Goal: Information Seeking & Learning: Check status

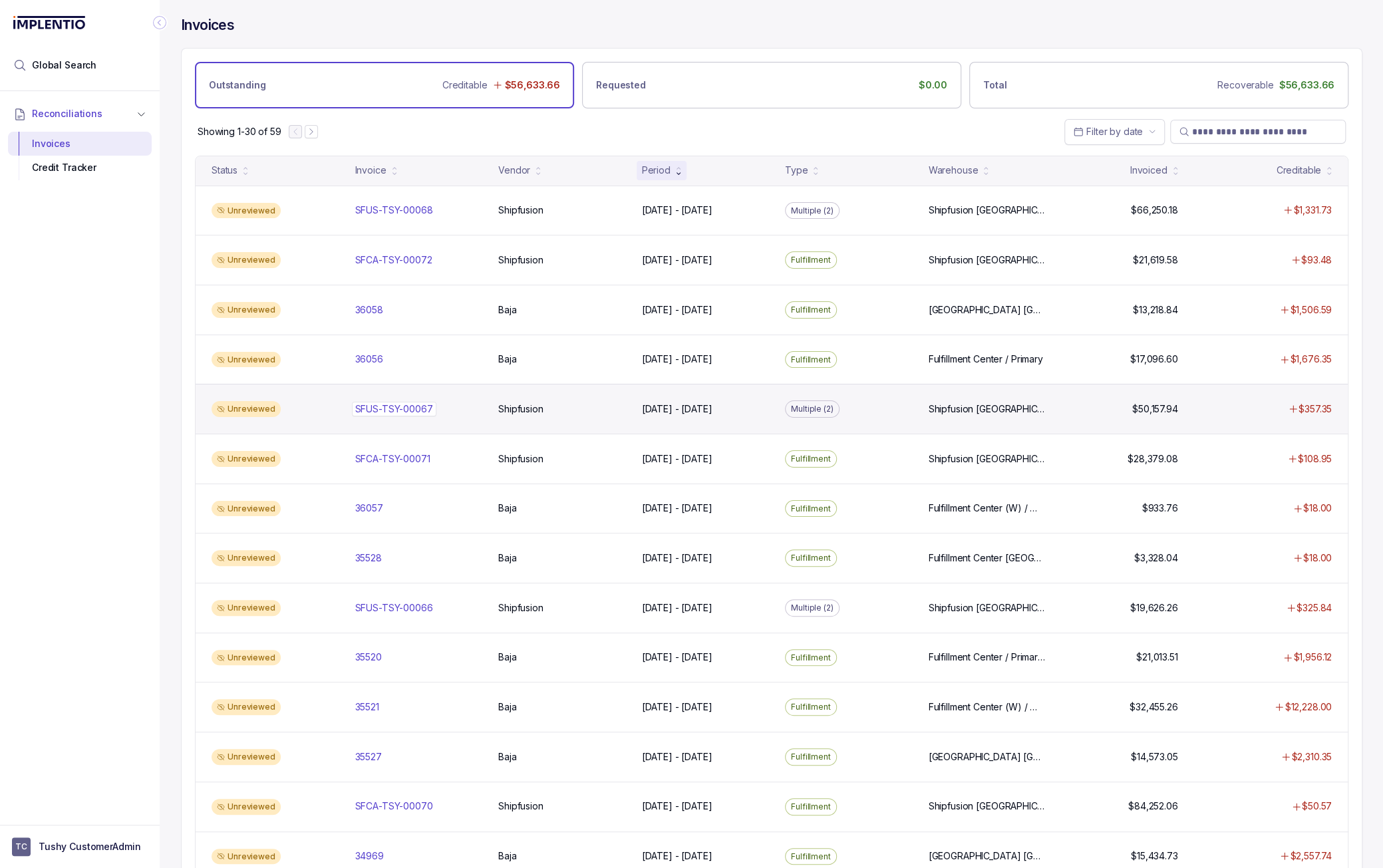
click at [417, 402] on div "SFUS-TSY-00067 SFUS-TSY-00067" at bounding box center [395, 409] width 78 height 14
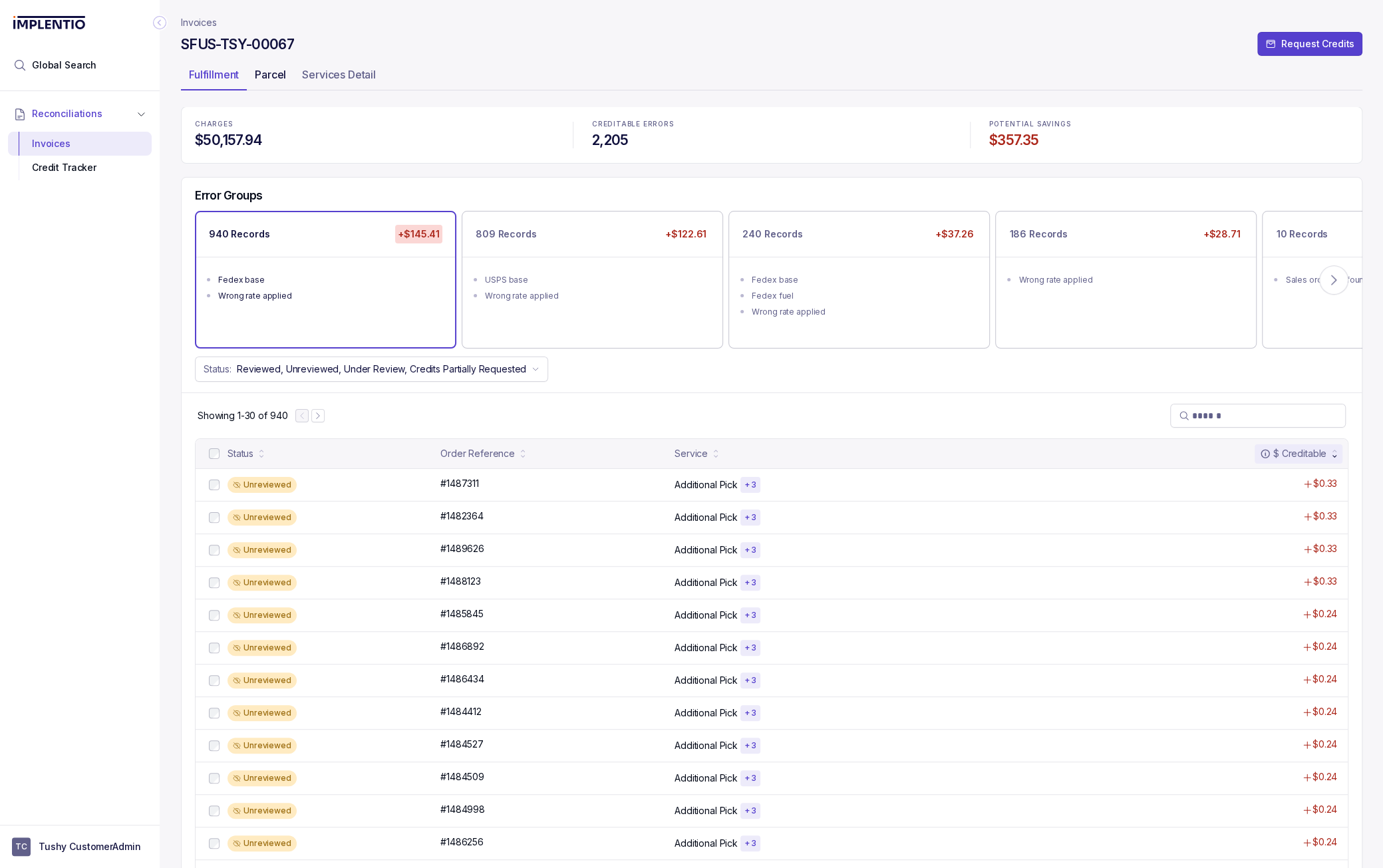
click at [264, 76] on p "Parcel" at bounding box center [270, 74] width 31 height 16
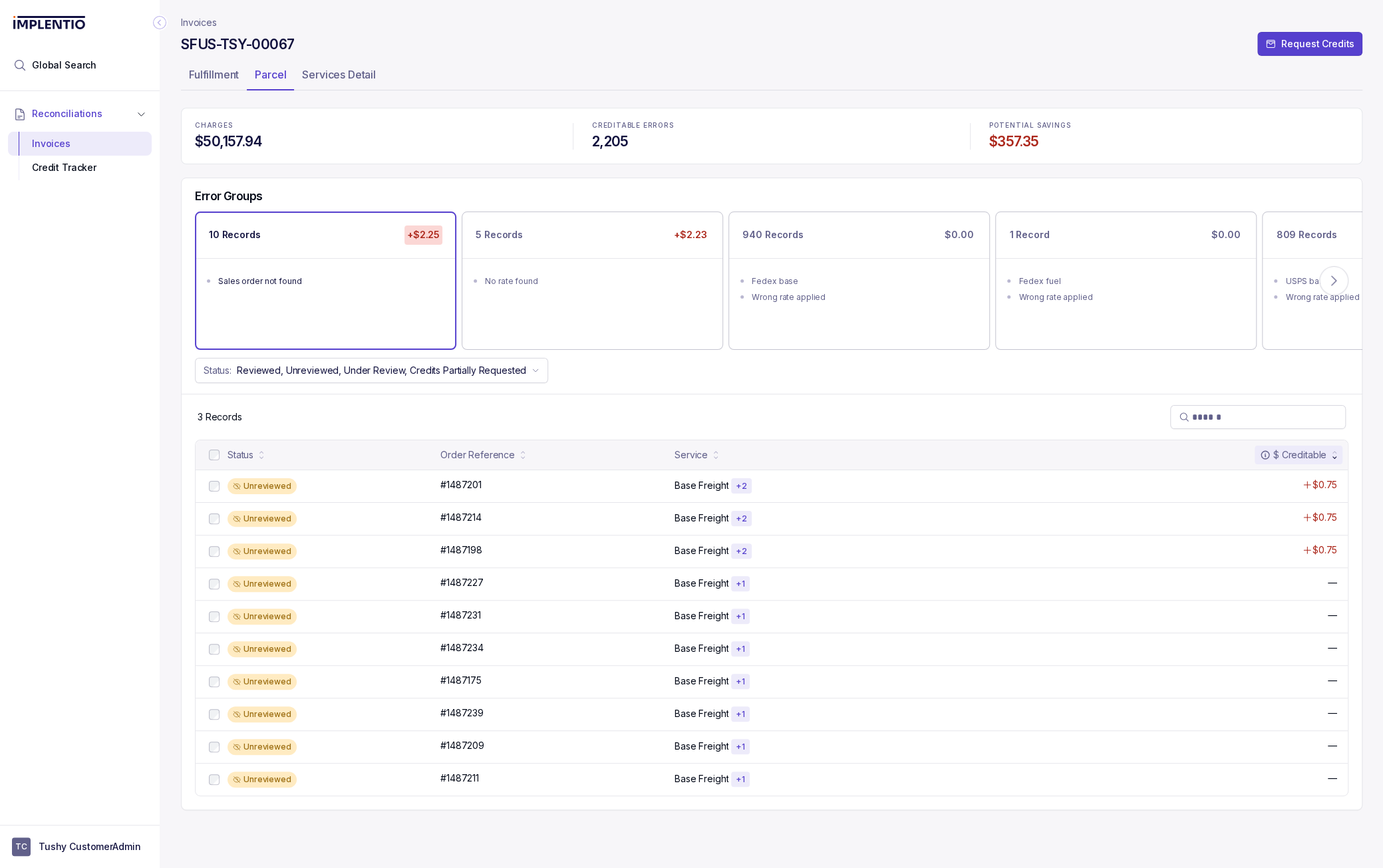
click at [310, 248] on div "10 Records +$2.25" at bounding box center [325, 235] width 259 height 45
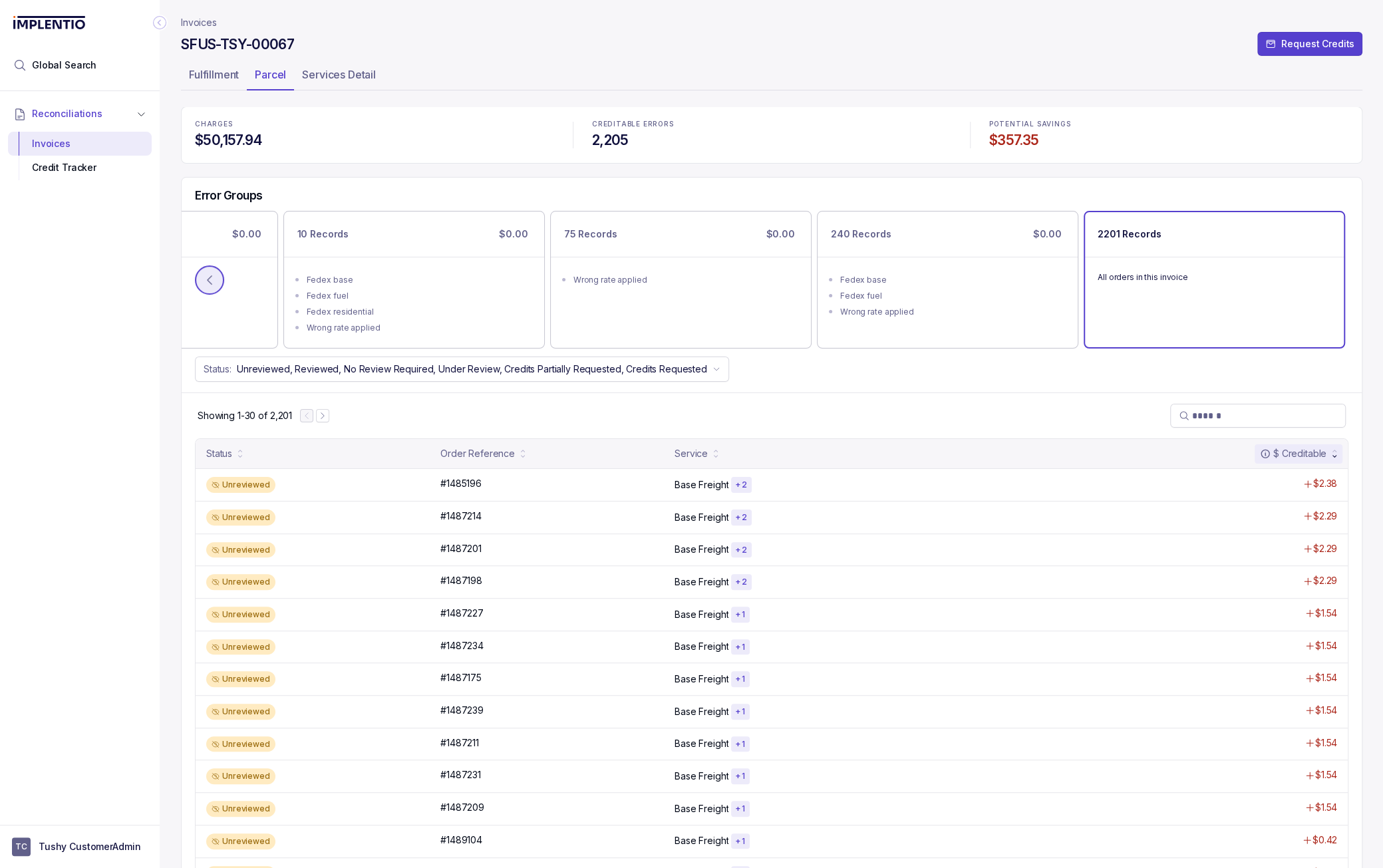
click at [206, 276] on icon at bounding box center [210, 280] width 14 height 14
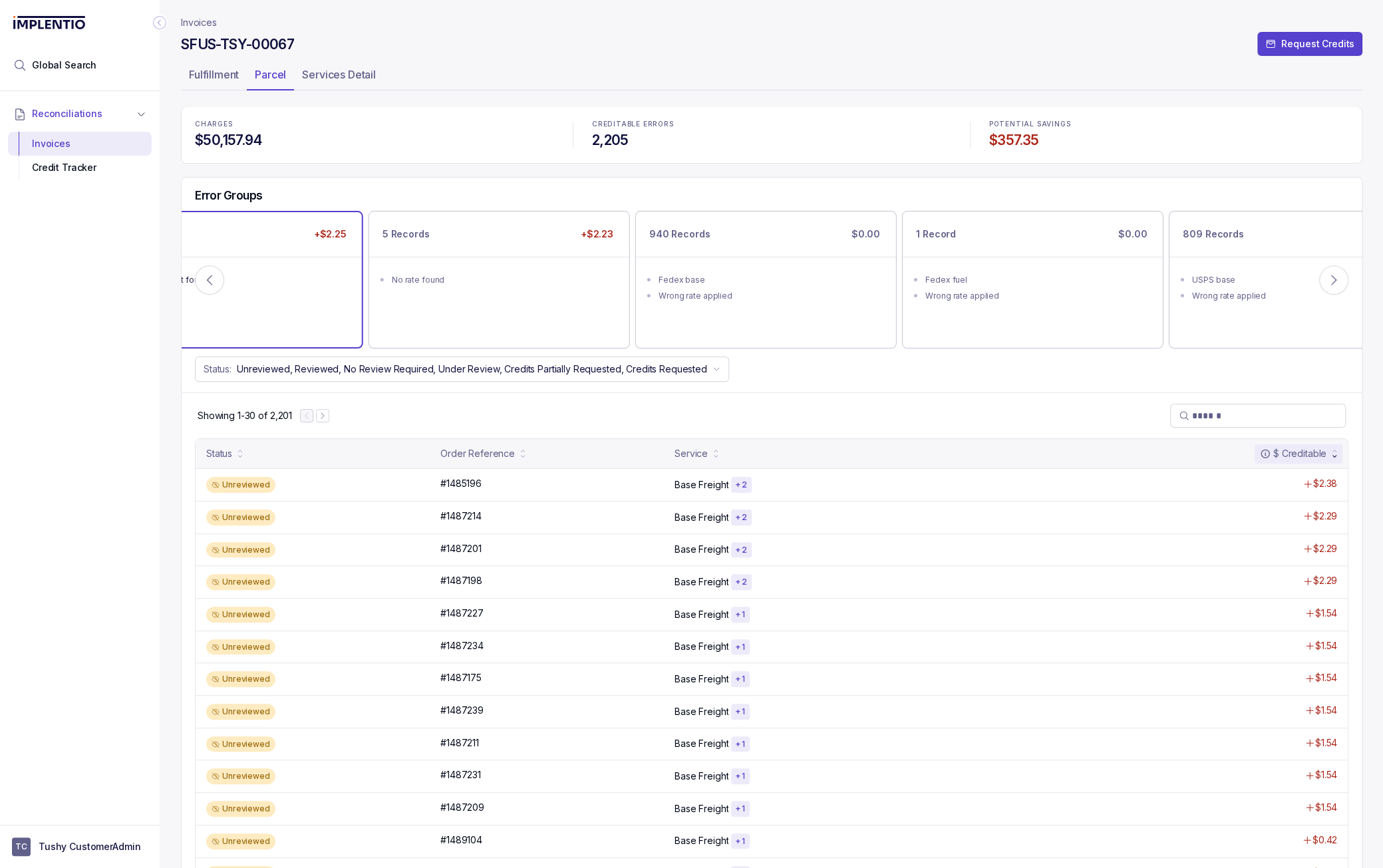
click at [277, 311] on div "10 Records +$2.25 Sales order not found" at bounding box center [232, 279] width 259 height 135
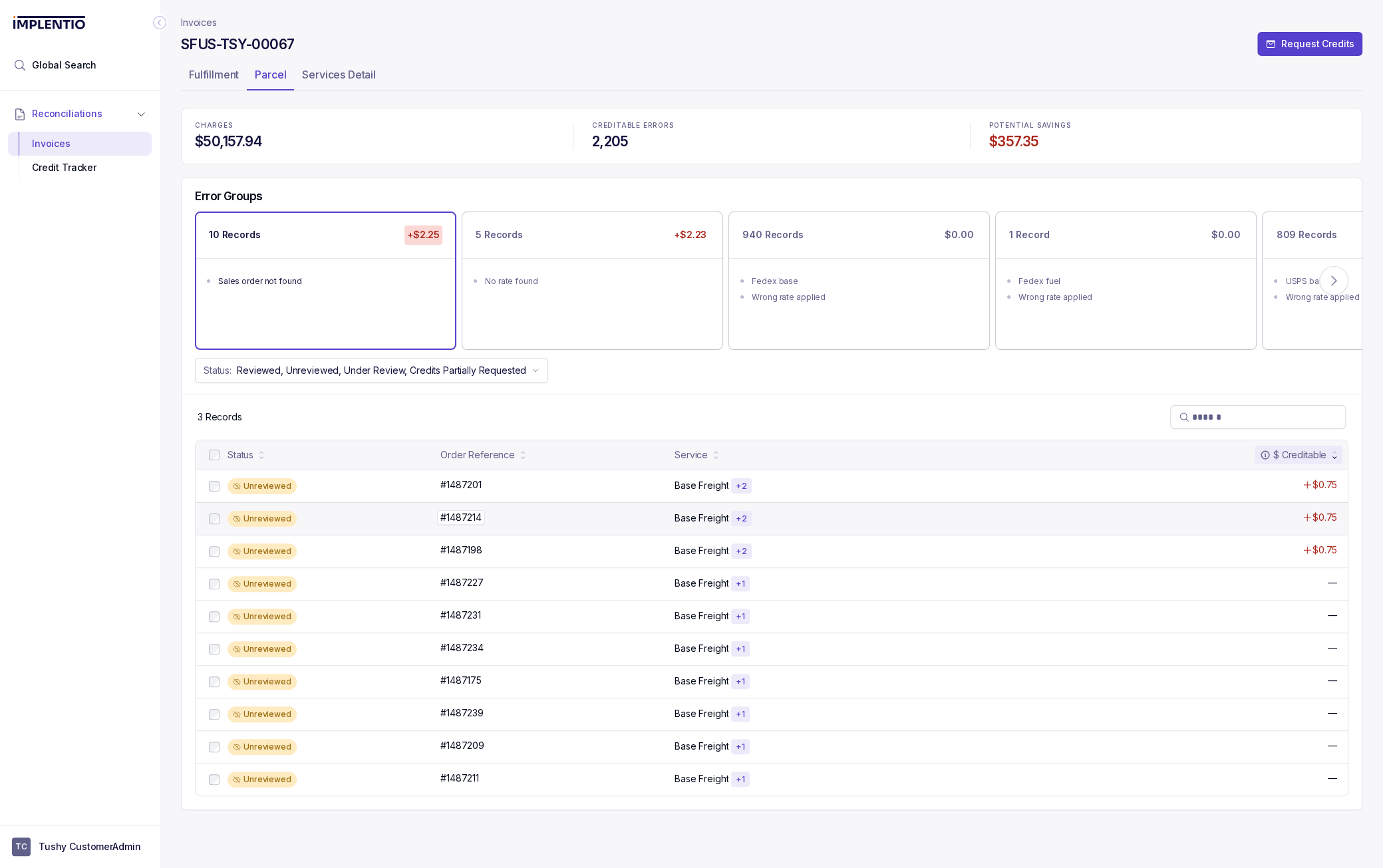
click at [457, 510] on p "#1487214" at bounding box center [460, 517] width 48 height 14
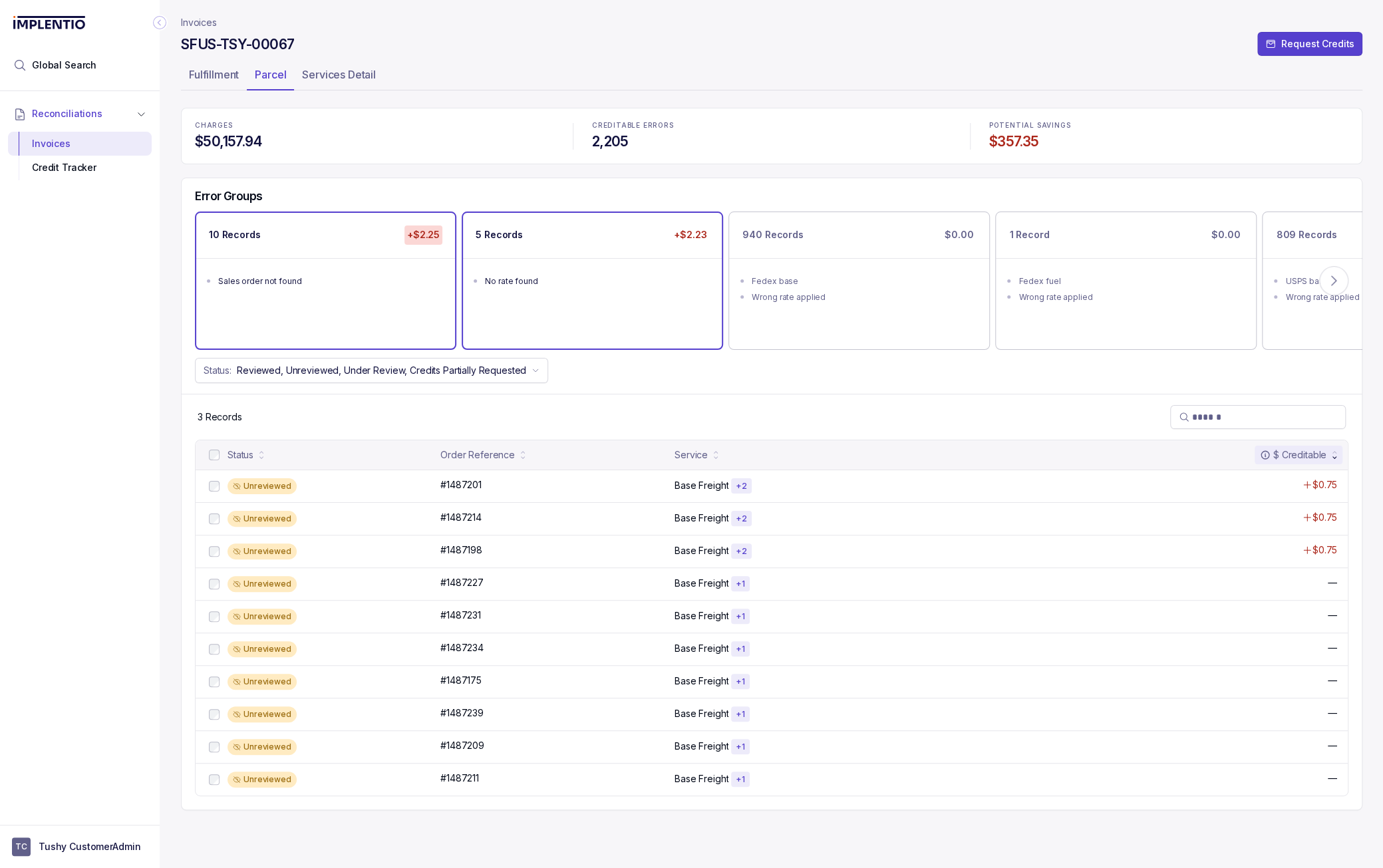
click at [580, 337] on div "5 Records +$2.23 No rate found" at bounding box center [592, 280] width 259 height 135
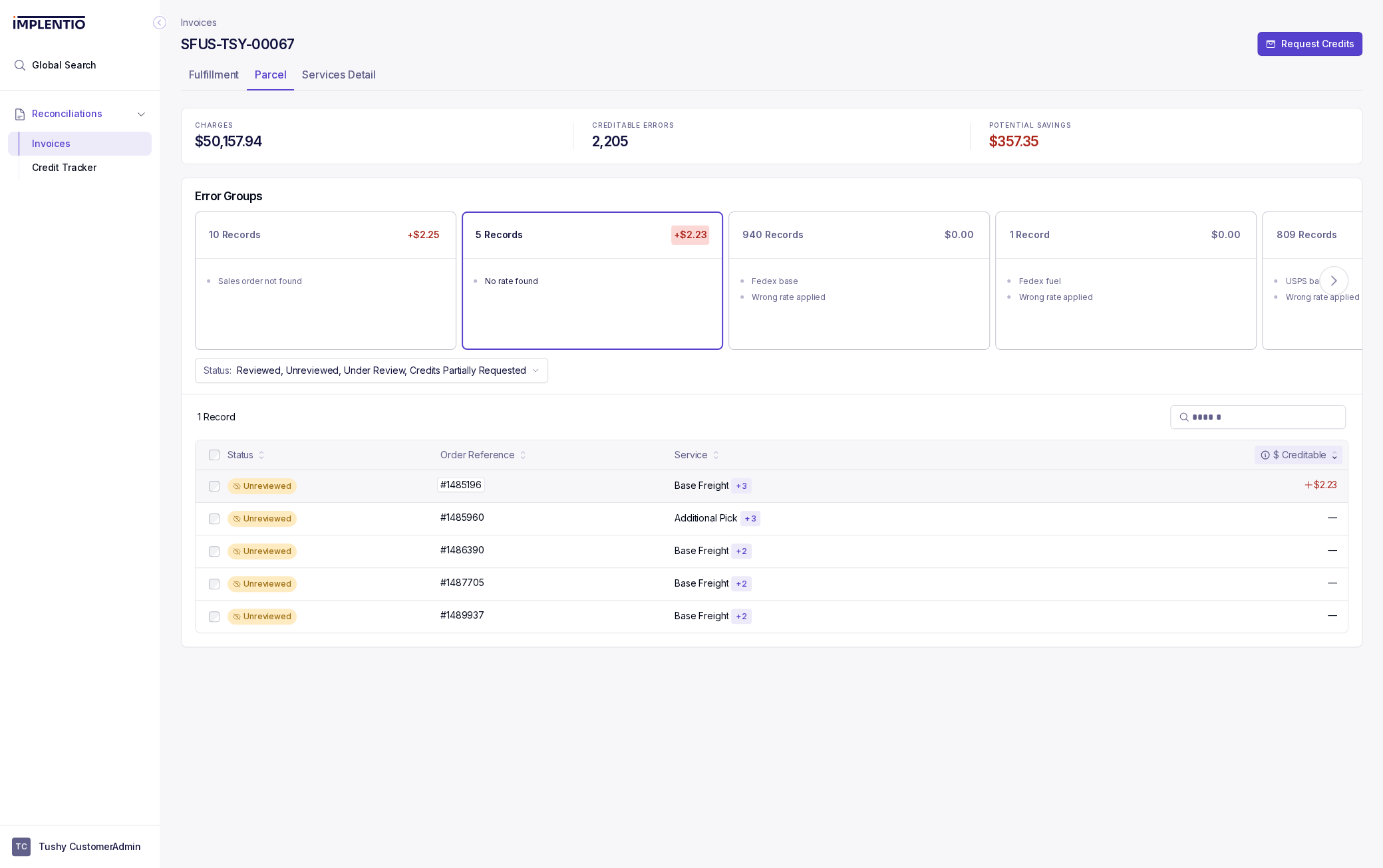
click at [596, 484] on div "#1485196 #1485196" at bounding box center [553, 485] width 226 height 14
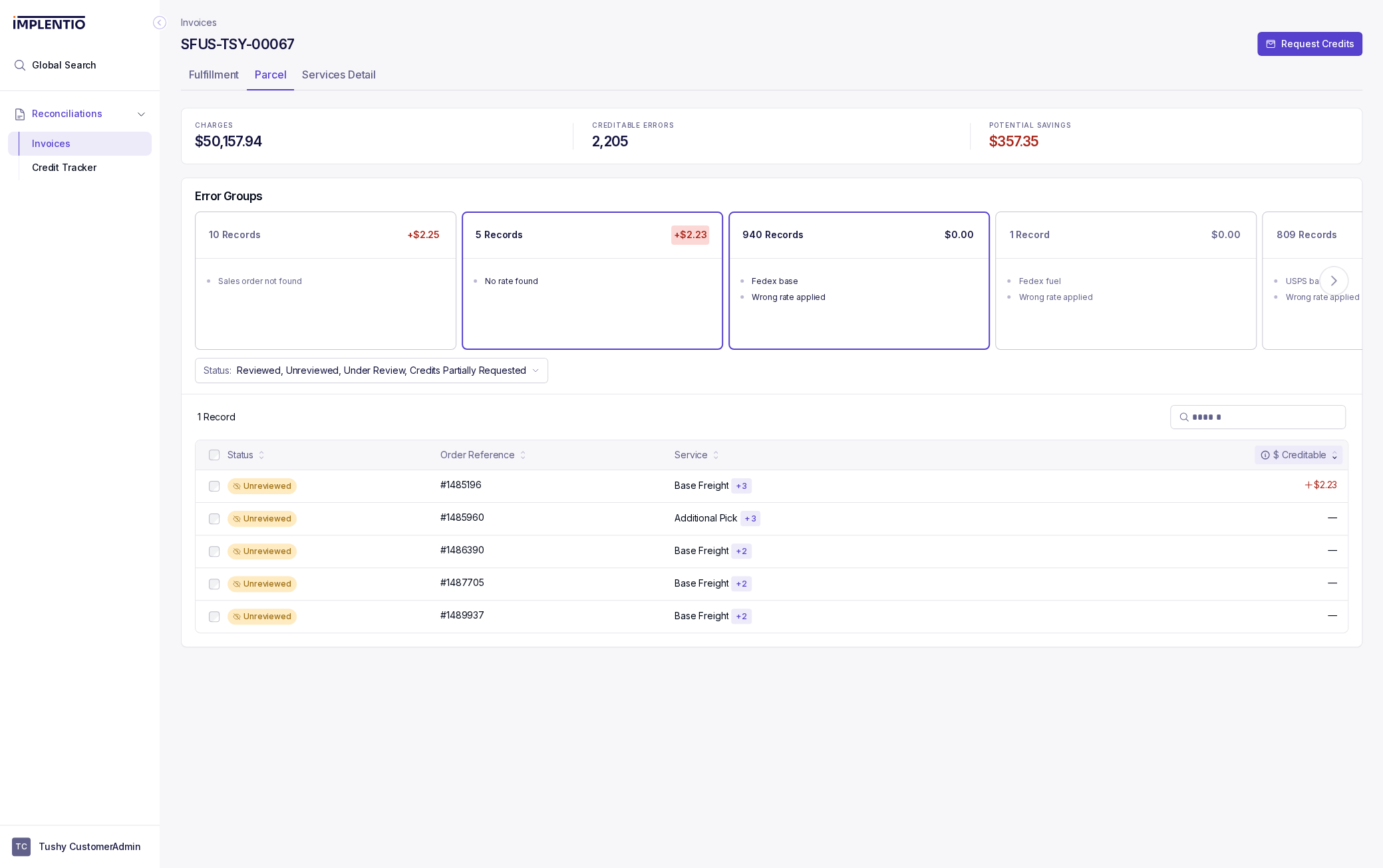
click at [807, 255] on div "940 Records $0.00" at bounding box center [859, 235] width 259 height 45
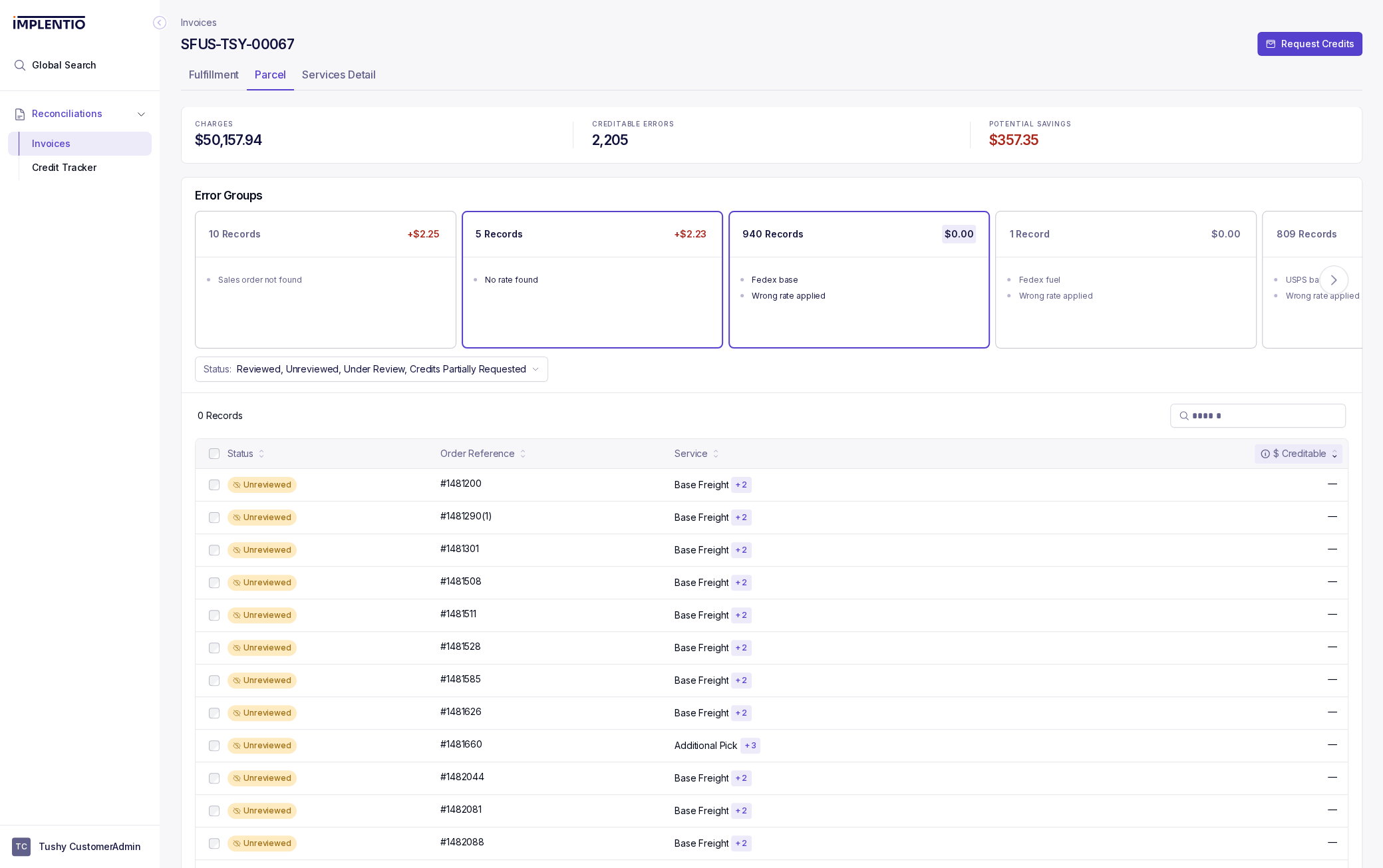
click at [606, 299] on div "5 Records +$2.23 No rate found" at bounding box center [592, 279] width 259 height 135
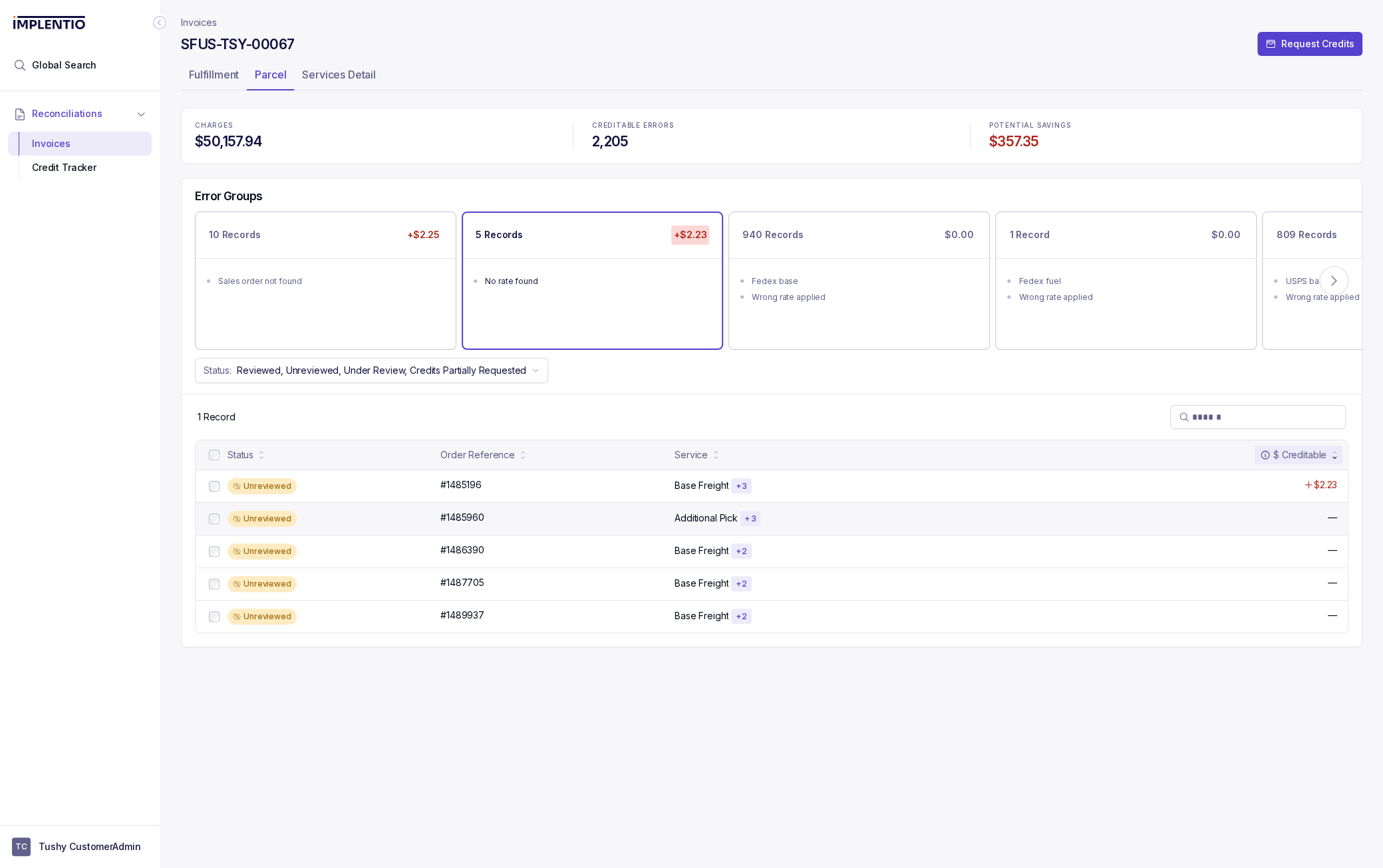
click at [608, 522] on div "Unreviewed #1485960 #1485960 Additional Pick + 3 —" at bounding box center [772, 518] width 1152 height 33
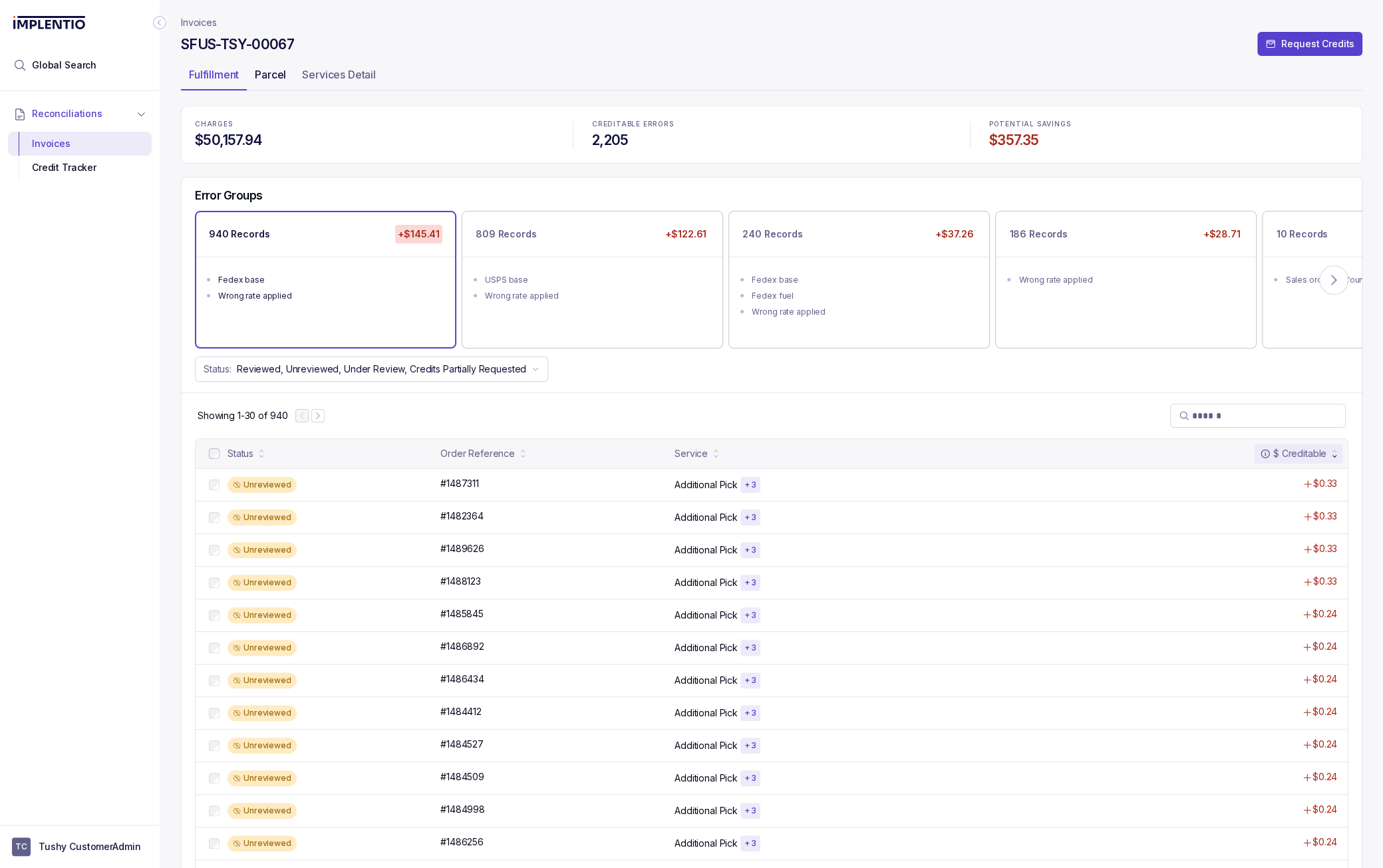
click at [269, 68] on p "Parcel" at bounding box center [270, 74] width 31 height 16
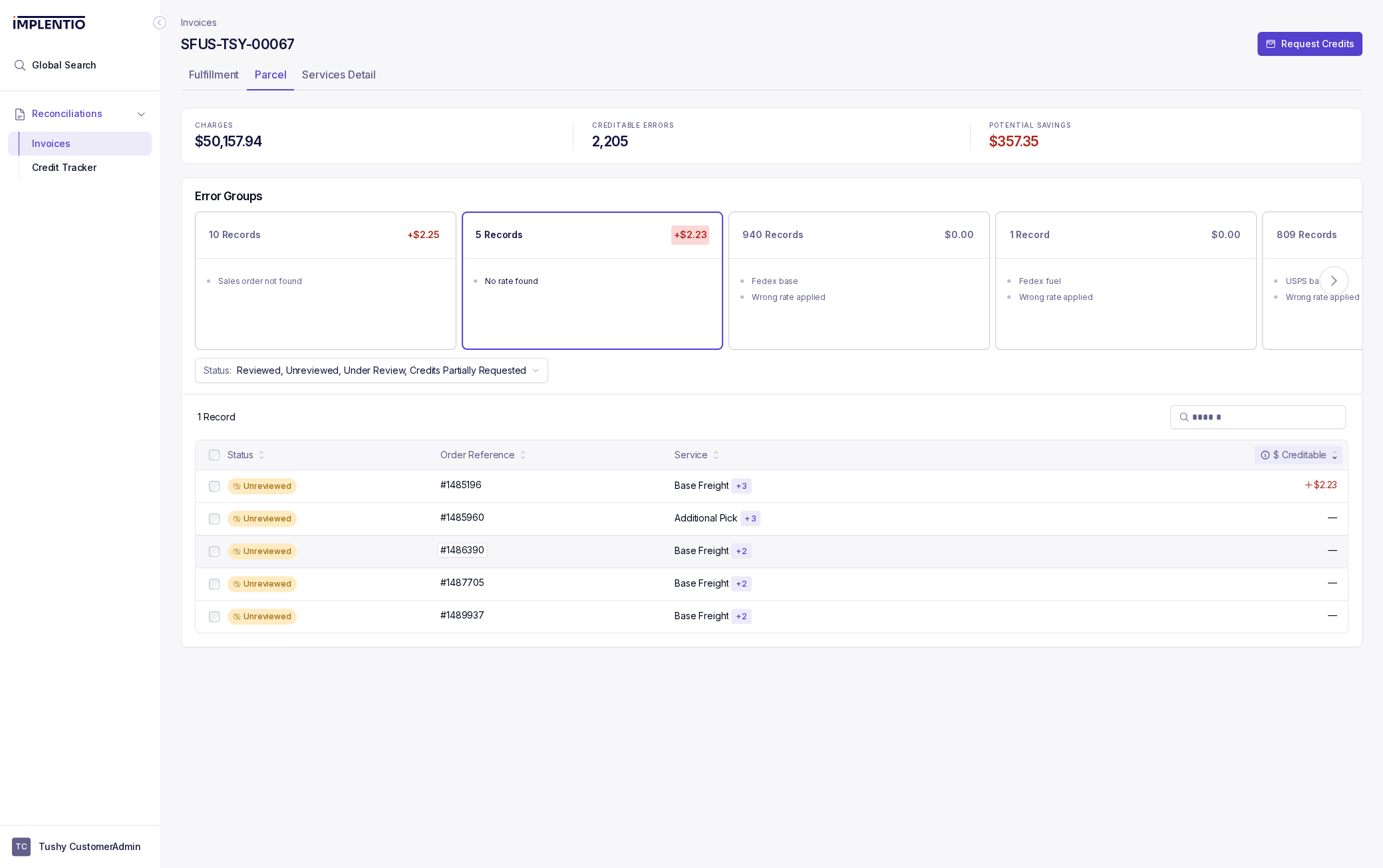
click at [515, 544] on div "#1486390 #1486390" at bounding box center [553, 550] width 226 height 14
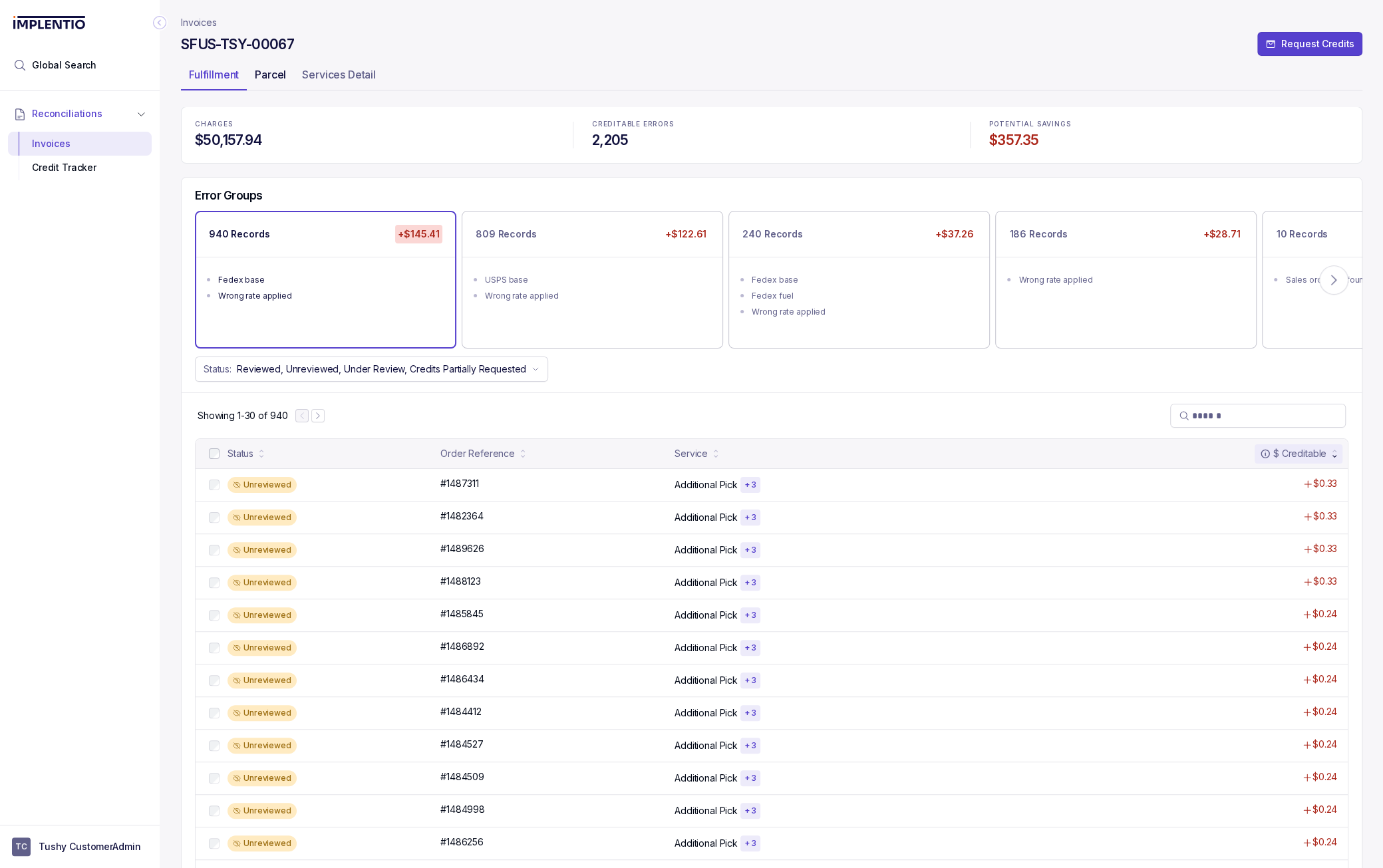
click at [272, 68] on p "Parcel" at bounding box center [270, 74] width 31 height 16
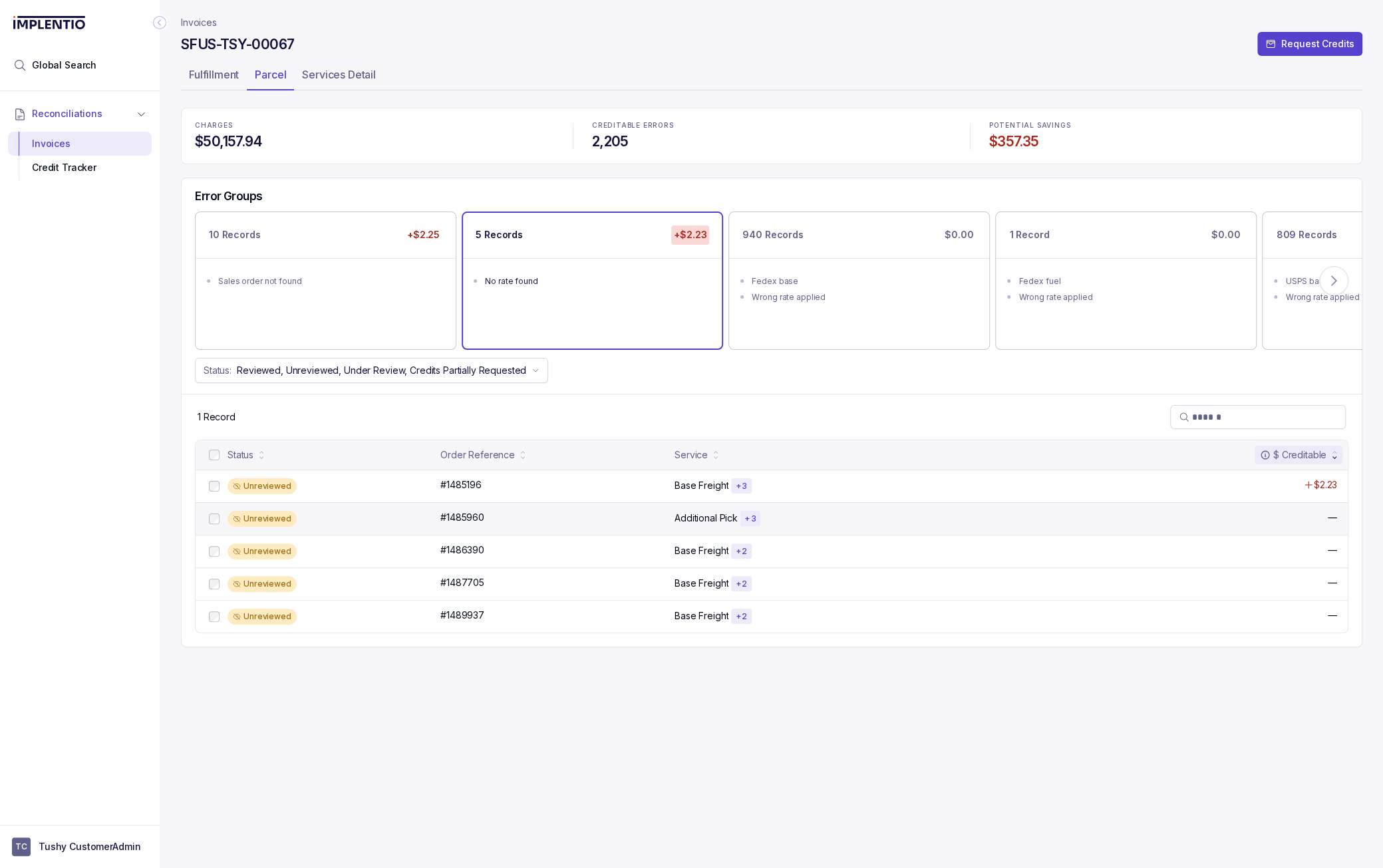
click at [541, 527] on div "Unreviewed #1485960 #1485960 Additional Pick + 3 —" at bounding box center [772, 518] width 1152 height 33
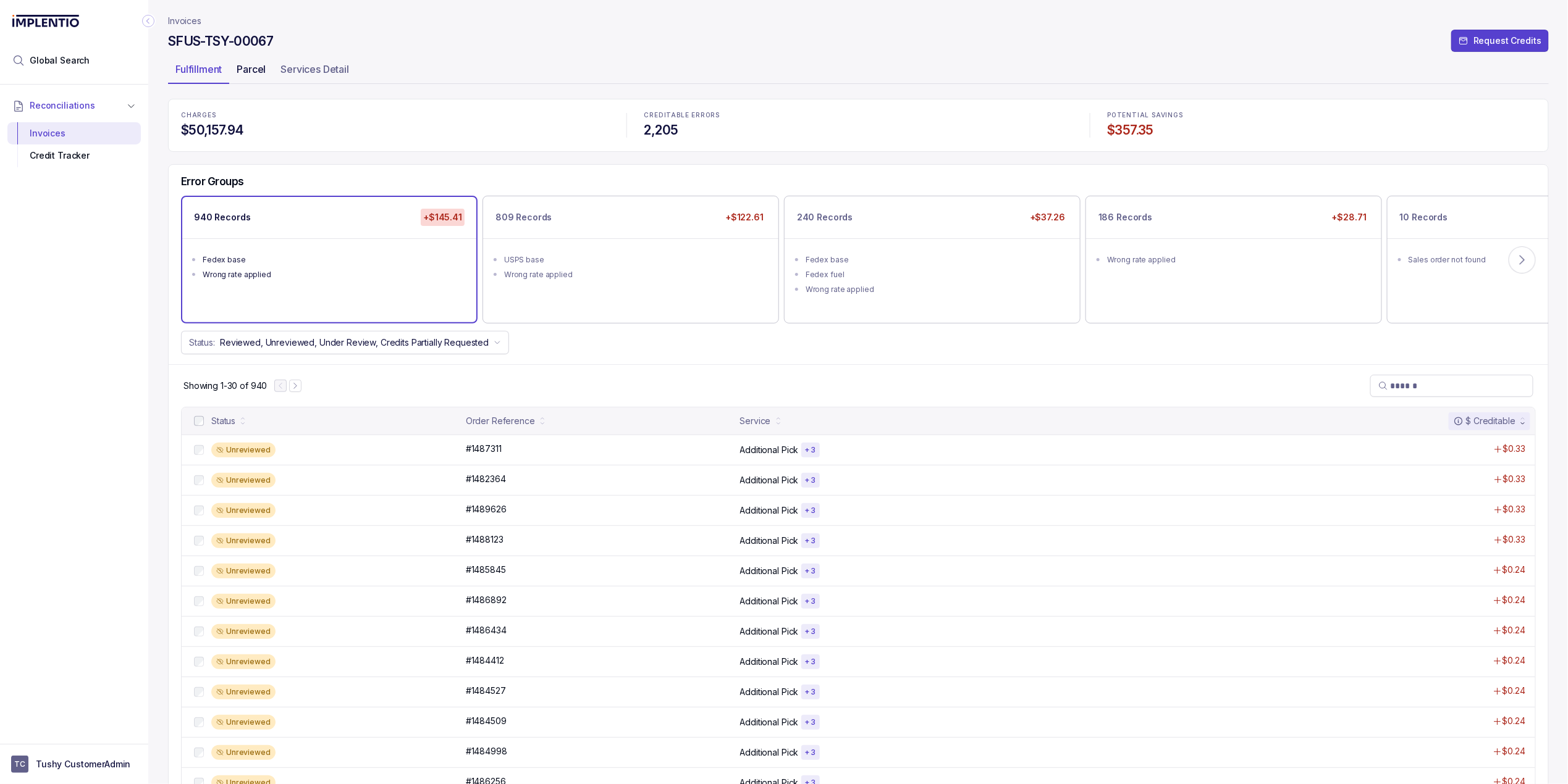
click at [257, 65] on p "Parcel" at bounding box center [251, 69] width 29 height 15
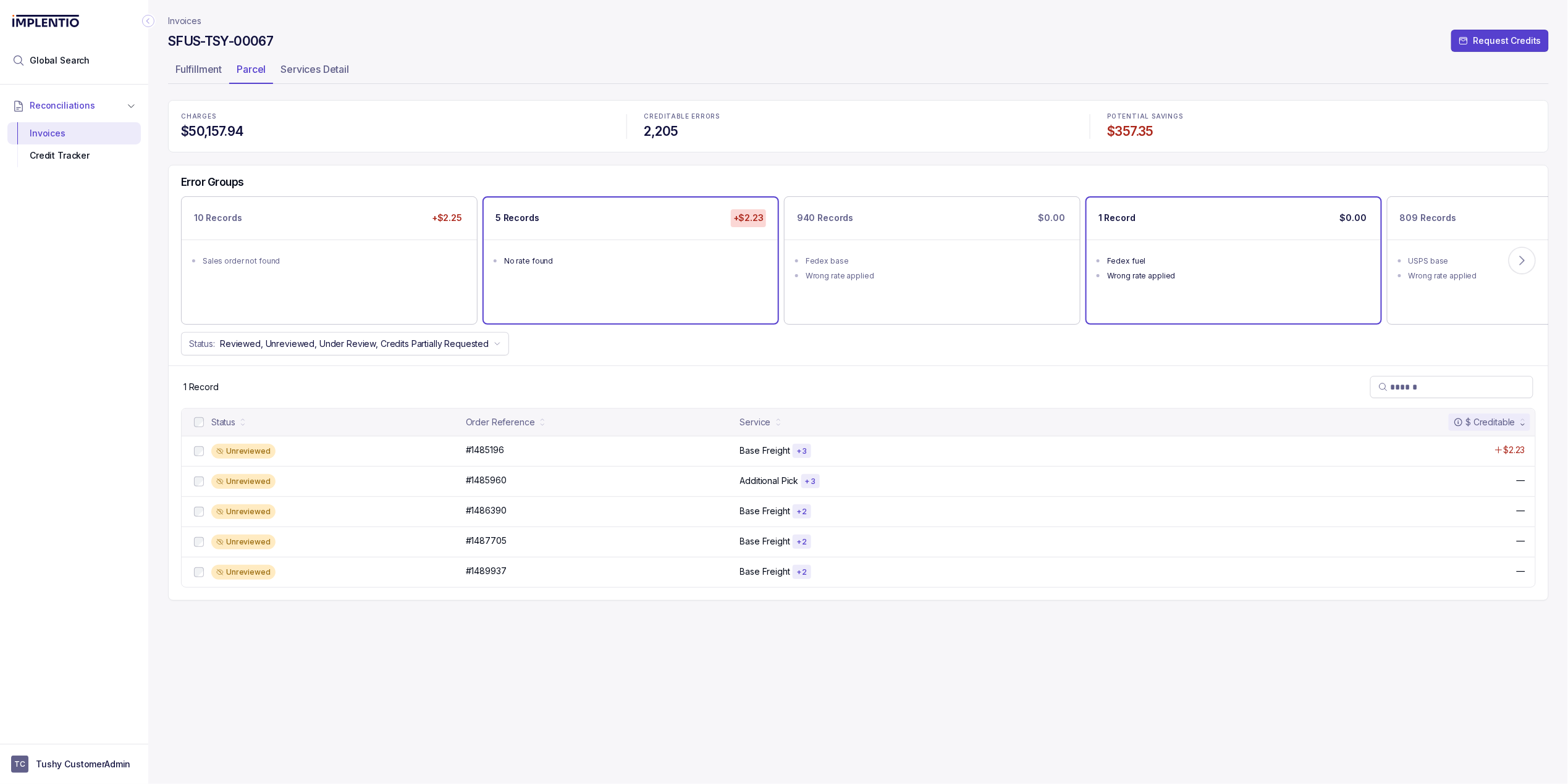
click at [1284, 289] on ul "Fedex fuel Wrong rate applied" at bounding box center [1233, 267] width 294 height 54
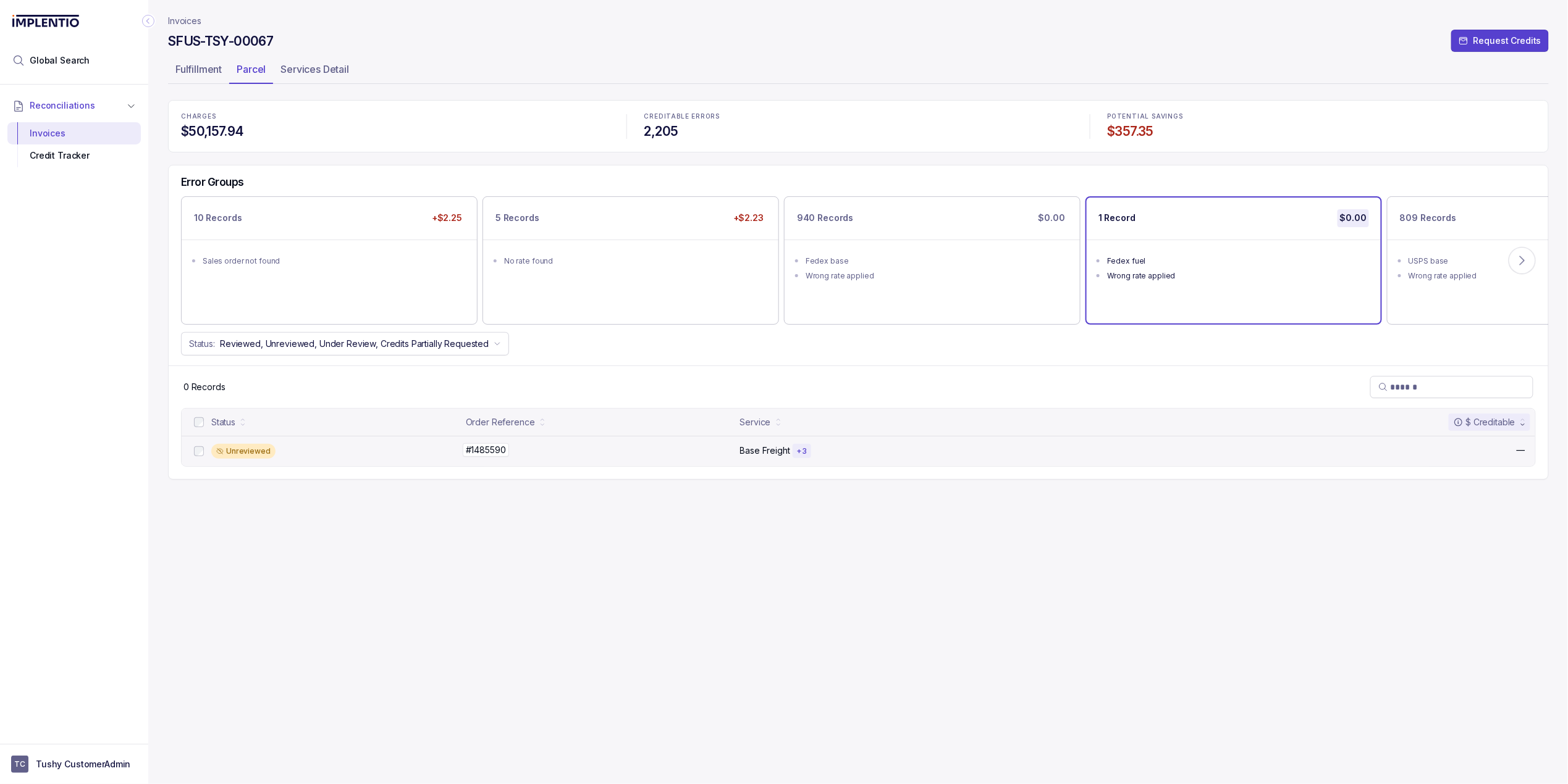
click at [562, 453] on div "#1485590 #1485590" at bounding box center [599, 450] width 267 height 13
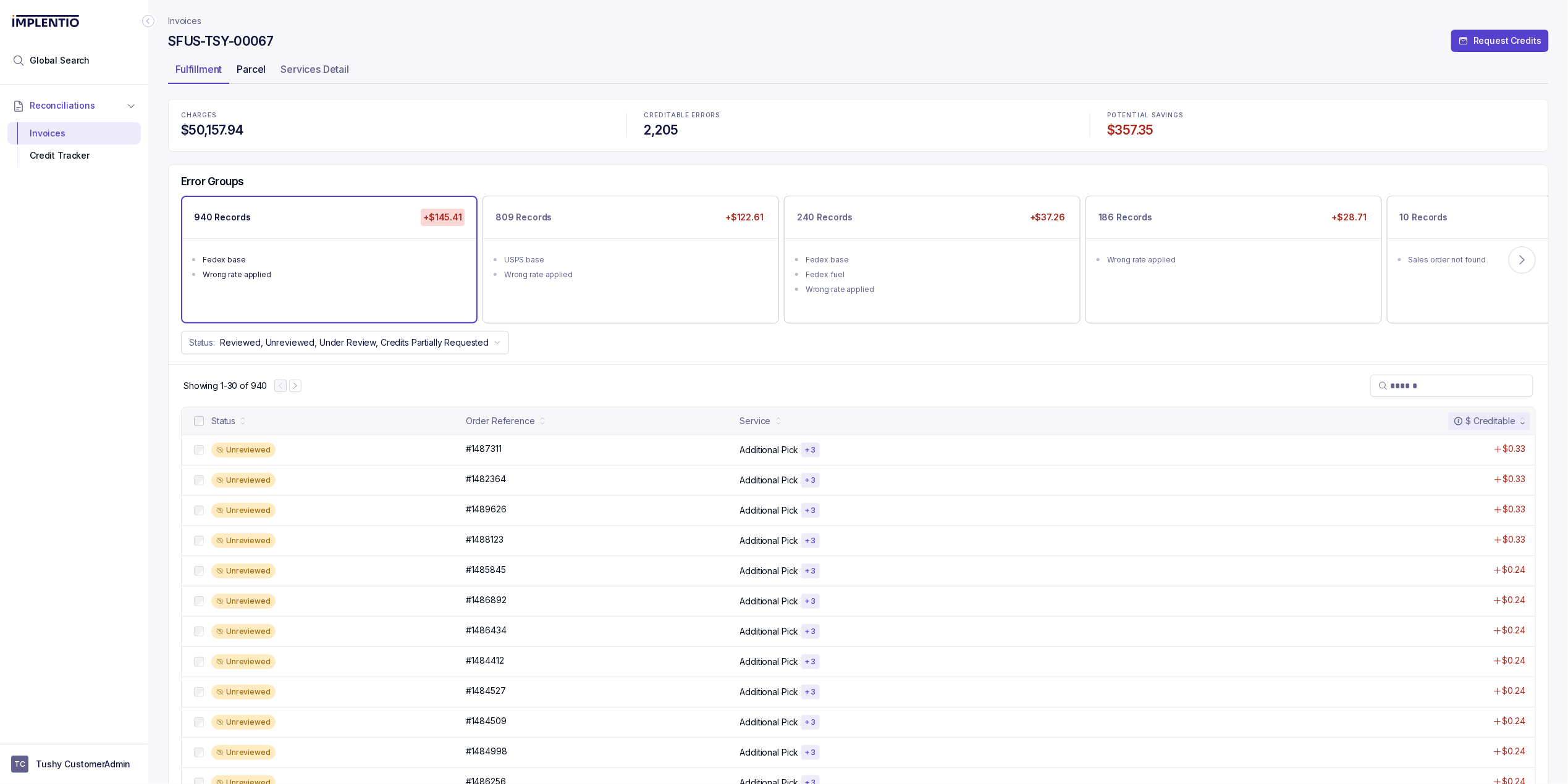
click at [242, 64] on p "Parcel" at bounding box center [251, 69] width 29 height 15
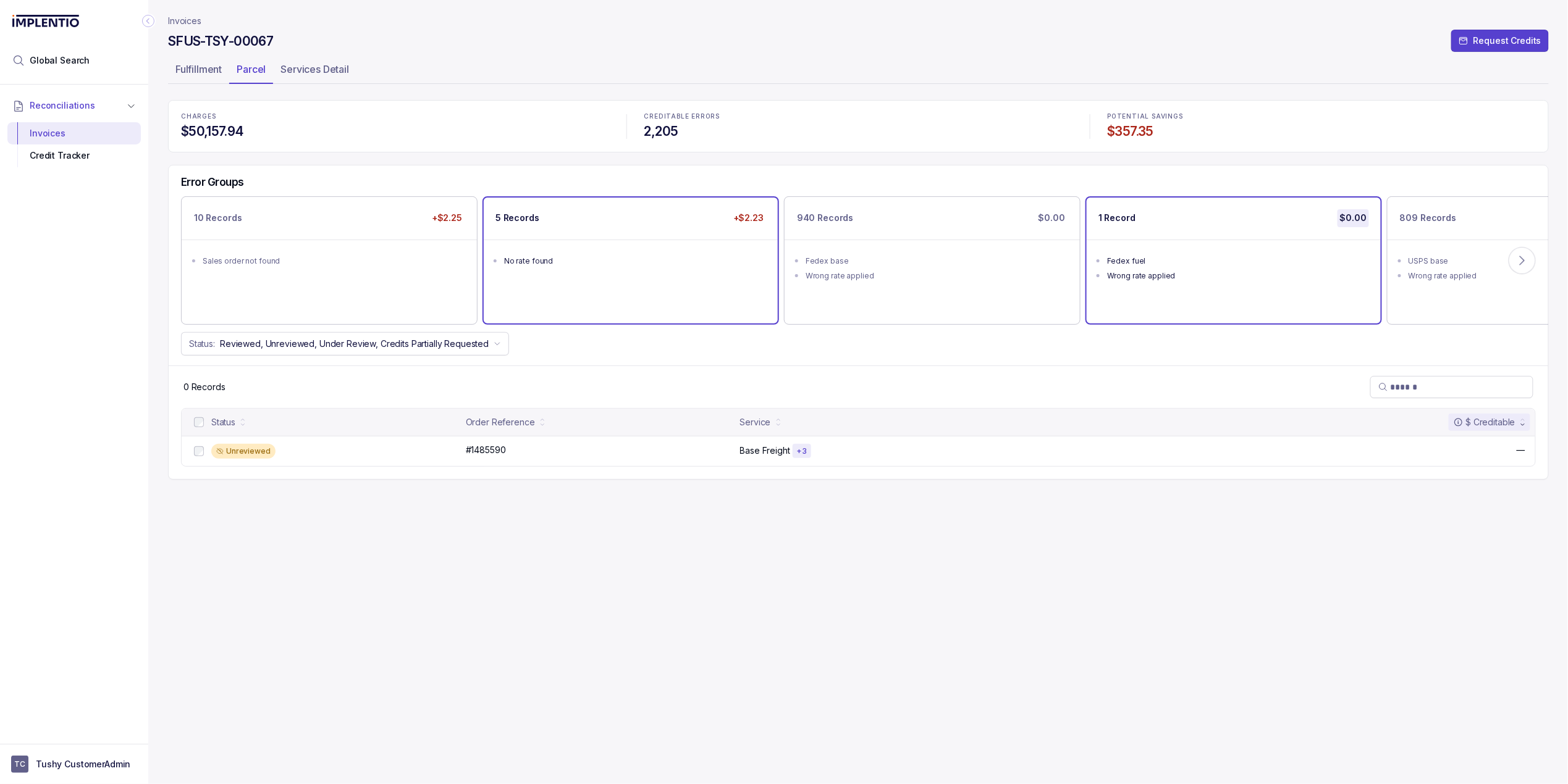
click at [734, 228] on div "5 Records +$2.23" at bounding box center [631, 218] width 294 height 42
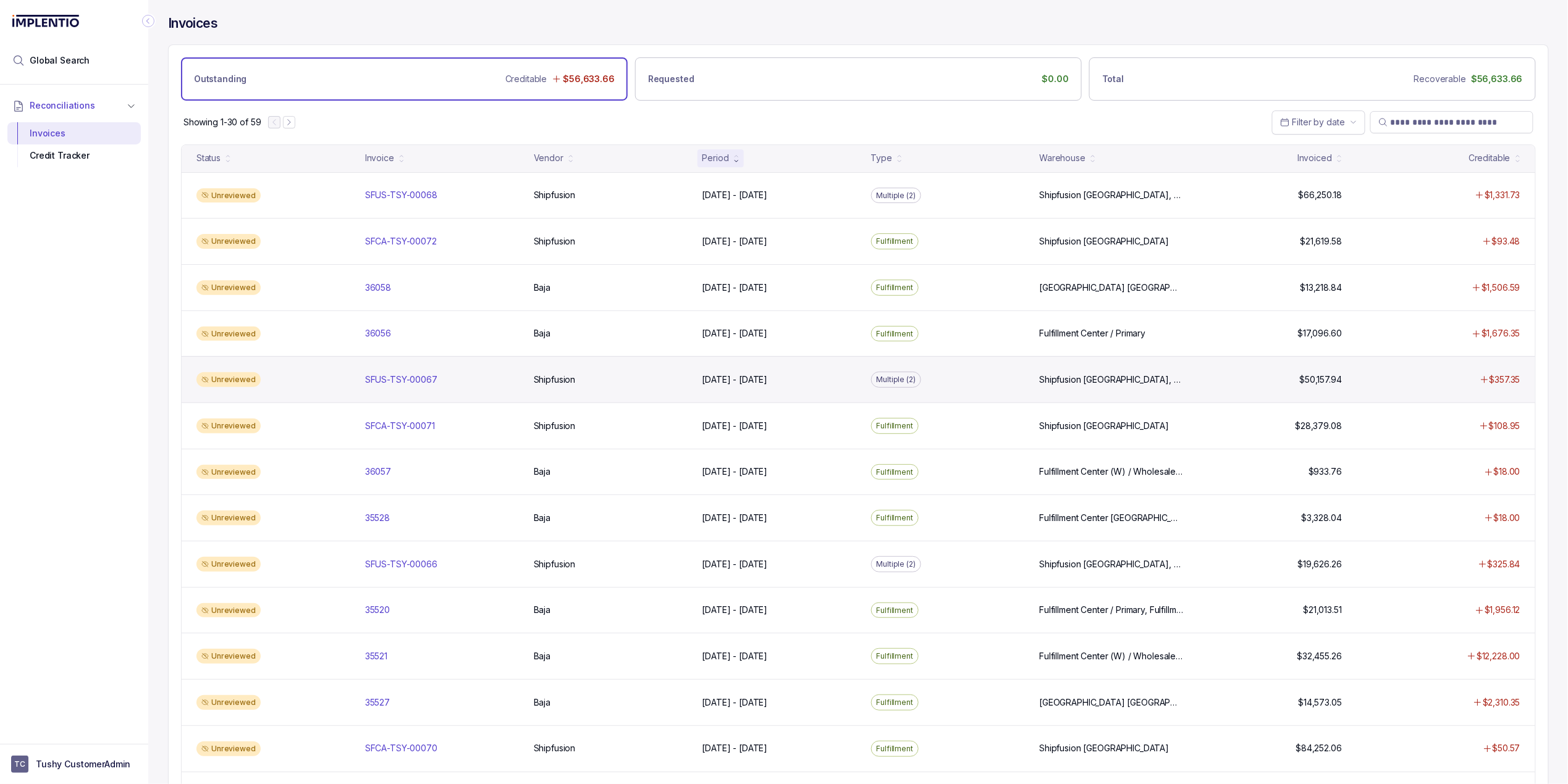
click at [431, 390] on div "Unreviewed SFUS-TSY-00067 SFUS-TSY-00067 Shipfusion Shipfusion Jul 1 - Jul 31, …" at bounding box center [859, 379] width 1354 height 46
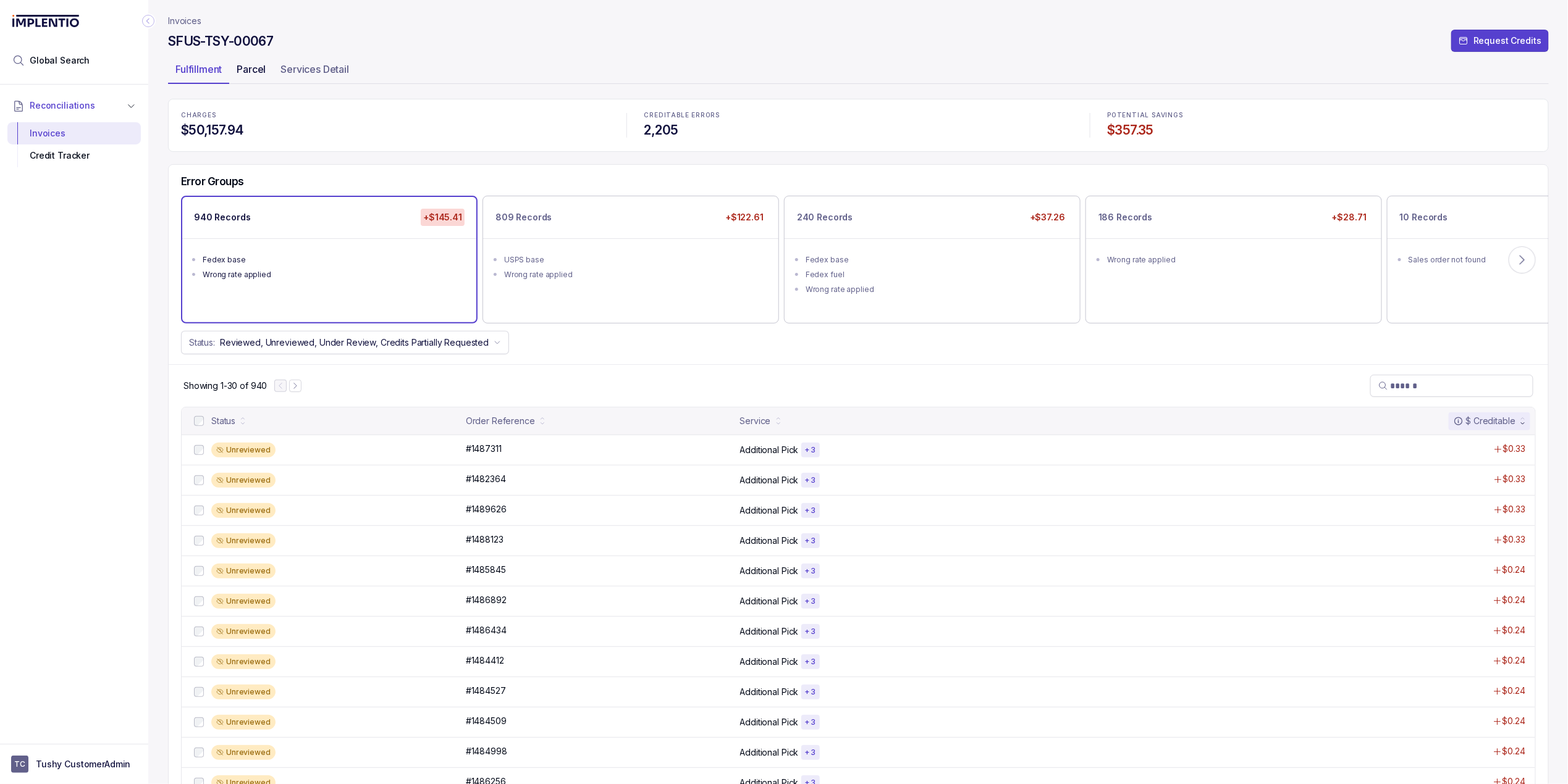
click at [245, 64] on p "Parcel" at bounding box center [251, 69] width 29 height 15
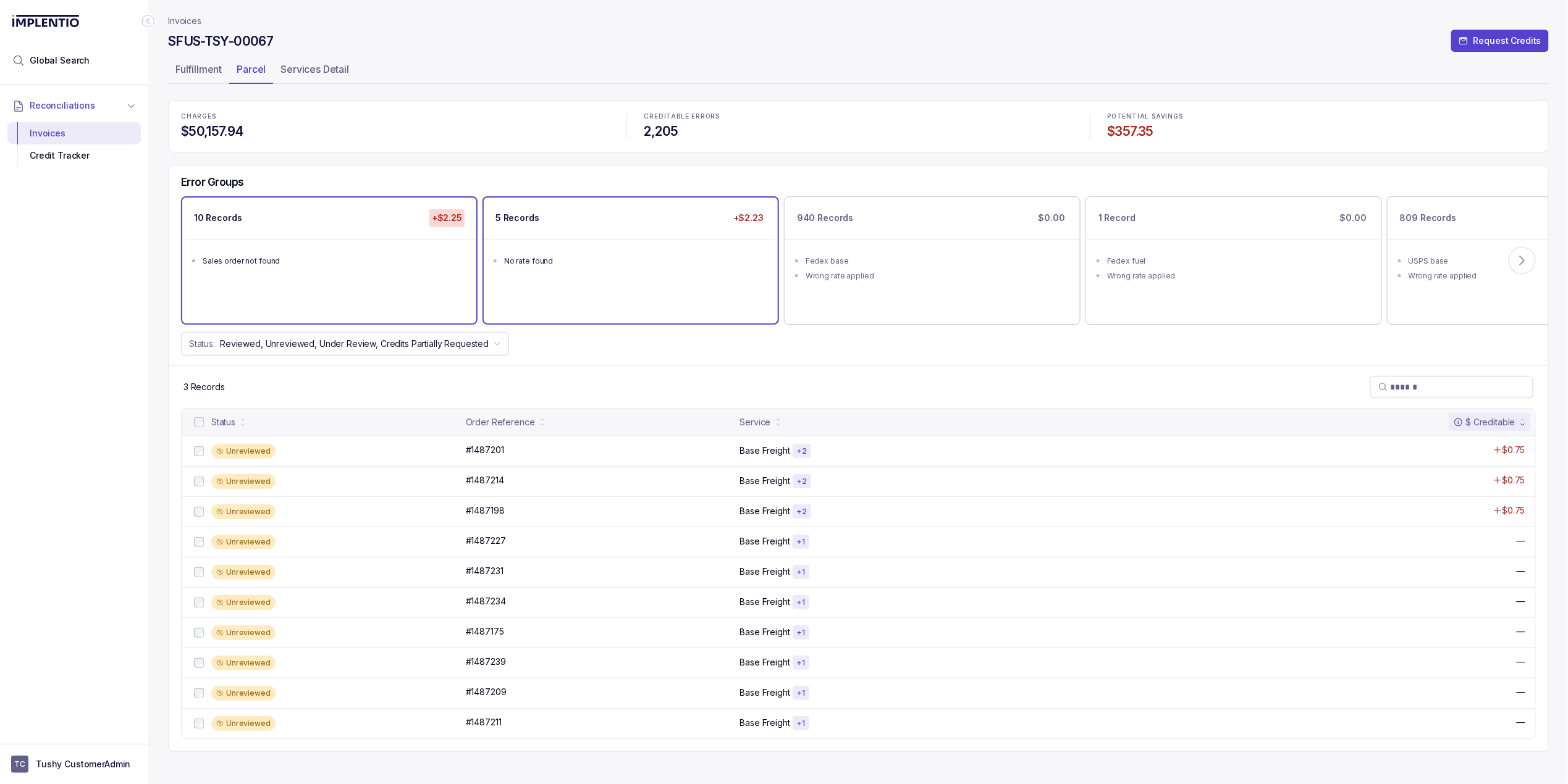
click at [620, 272] on ul "No rate found" at bounding box center [631, 260] width 294 height 39
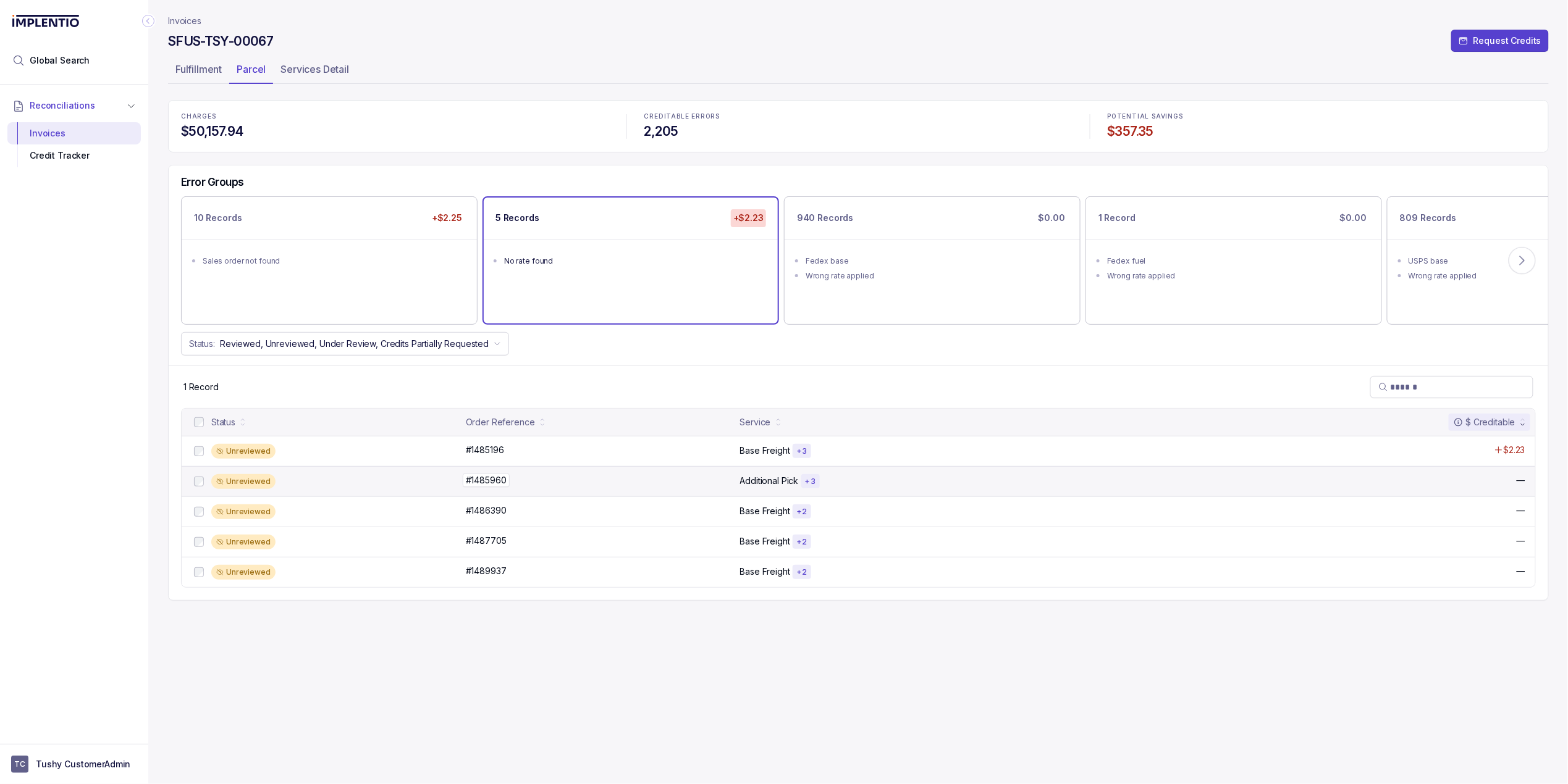
click at [632, 484] on div "#1485960 #1485960" at bounding box center [599, 481] width 267 height 13
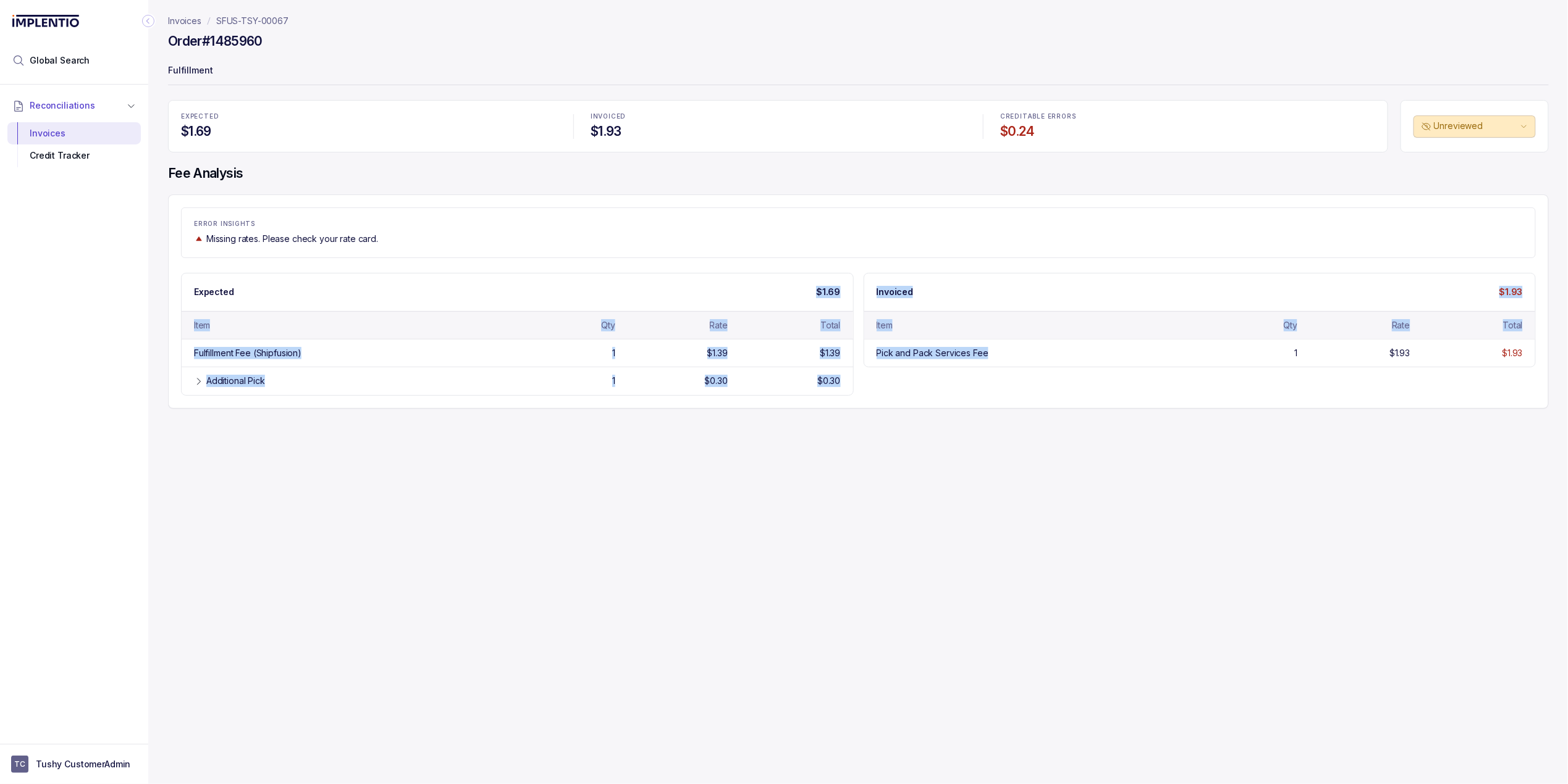
drag, startPoint x: 1127, startPoint y: 385, endPoint x: 588, endPoint y: 278, distance: 549.5
click at [668, 274] on div "Expected $1.69 Item Qty Rate Total Fulfillment Fee (Shipfusion) 1 $1.39 $1.39 A…" at bounding box center [858, 334] width 1355 height 123
click at [603, 430] on div "Invoices SFUS-TSY-00067 Order #1485960 Fulfillment EXPECTED $1.69 INVOICED $1.9…" at bounding box center [853, 392] width 1410 height 784
click at [258, 17] on p "SFUS-TSY-00067" at bounding box center [253, 21] width 72 height 13
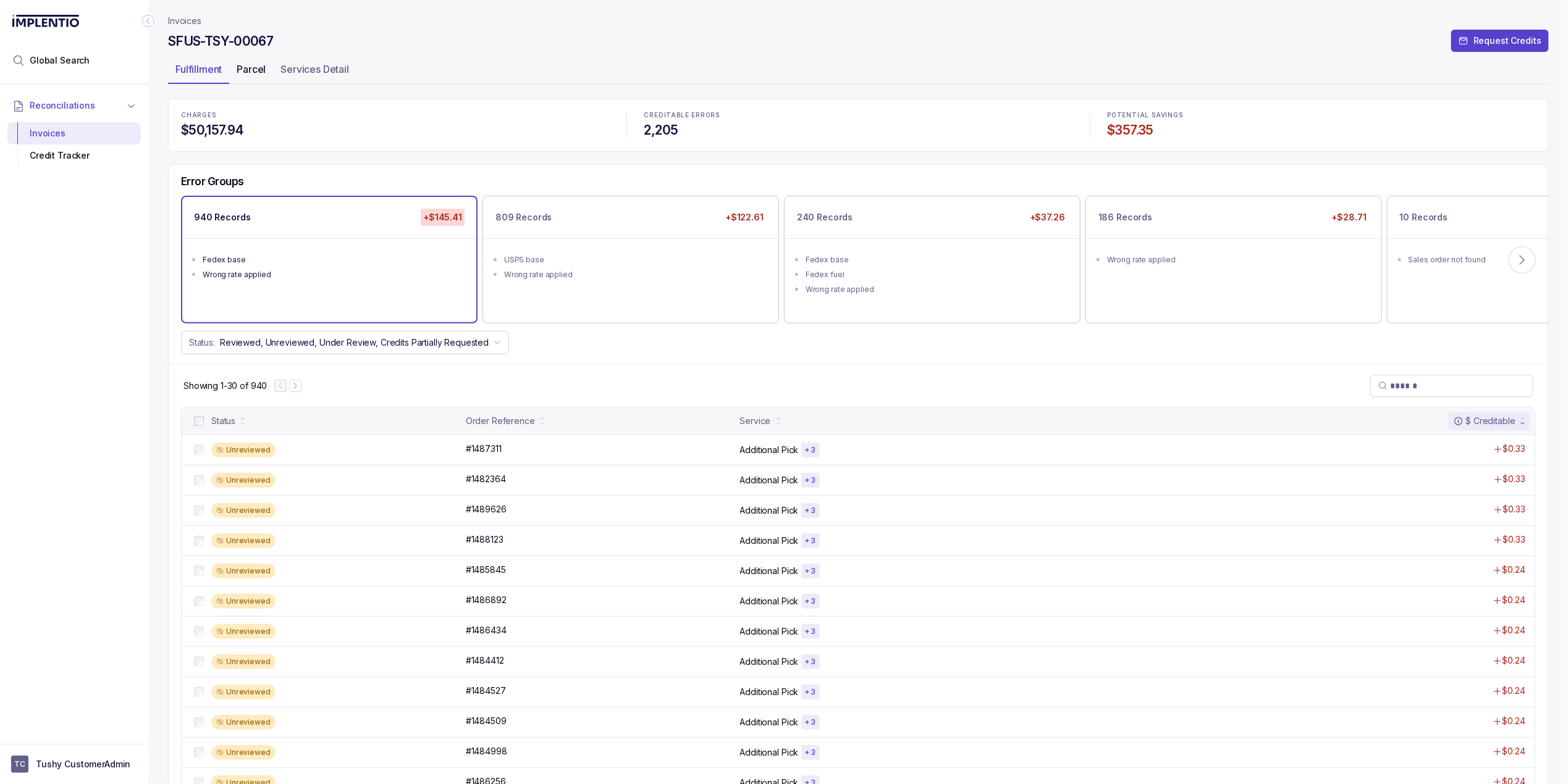
click at [249, 72] on p "Parcel" at bounding box center [251, 69] width 29 height 15
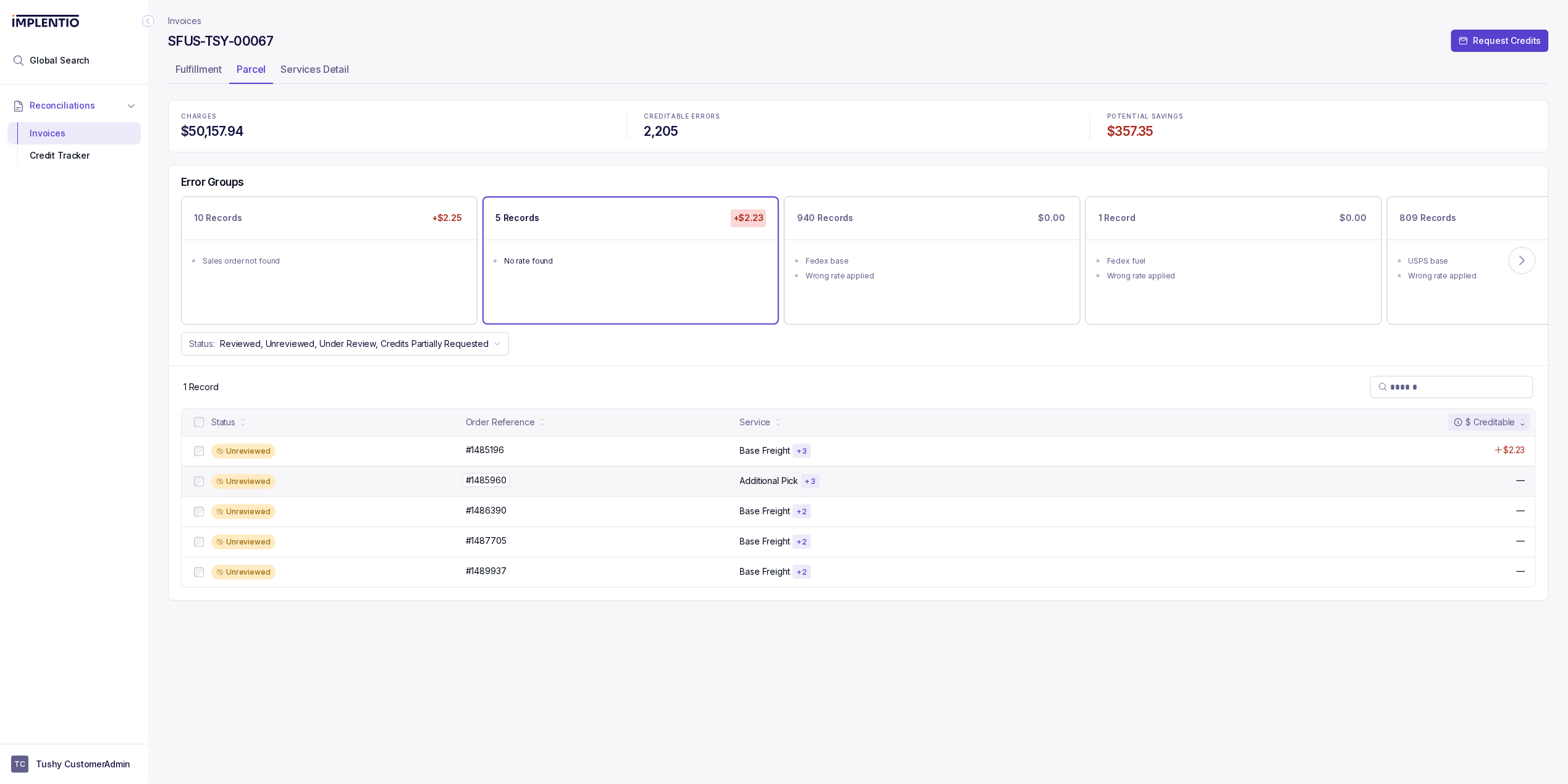
click at [614, 487] on div "#1485960 #1485960" at bounding box center [599, 481] width 267 height 13
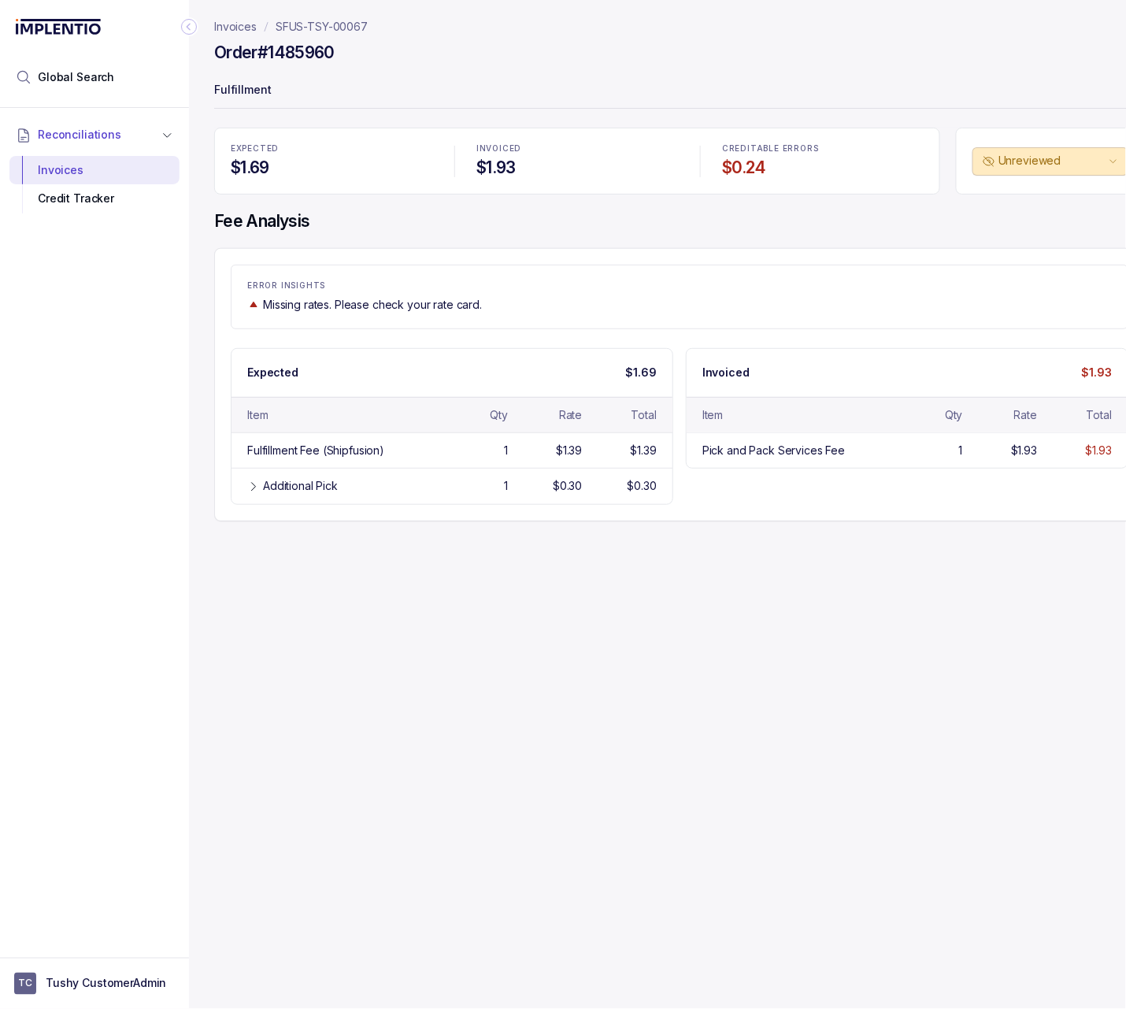
scroll to position [0, 32]
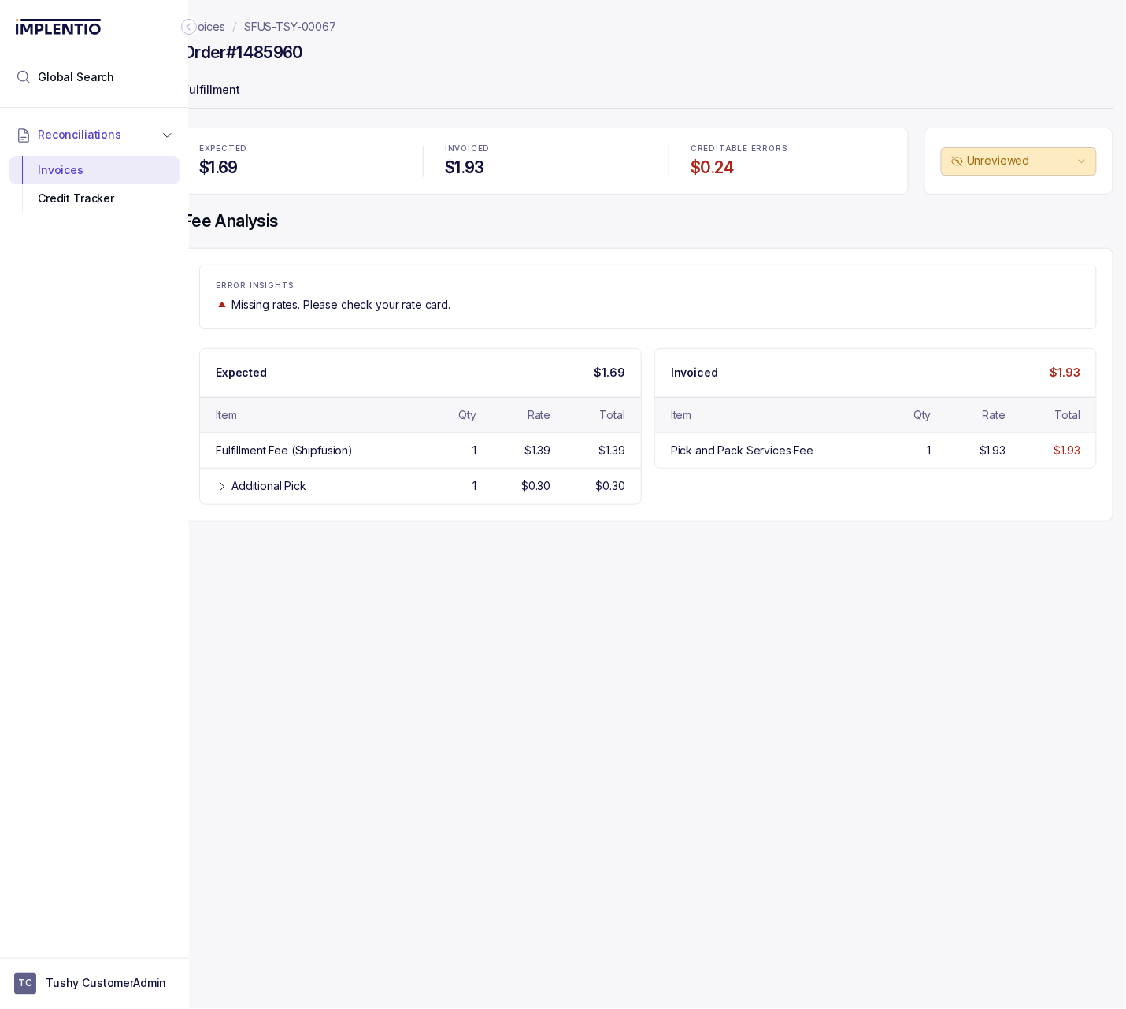
click at [187, 28] on icon "Collapse Icon" at bounding box center [189, 27] width 16 height 16
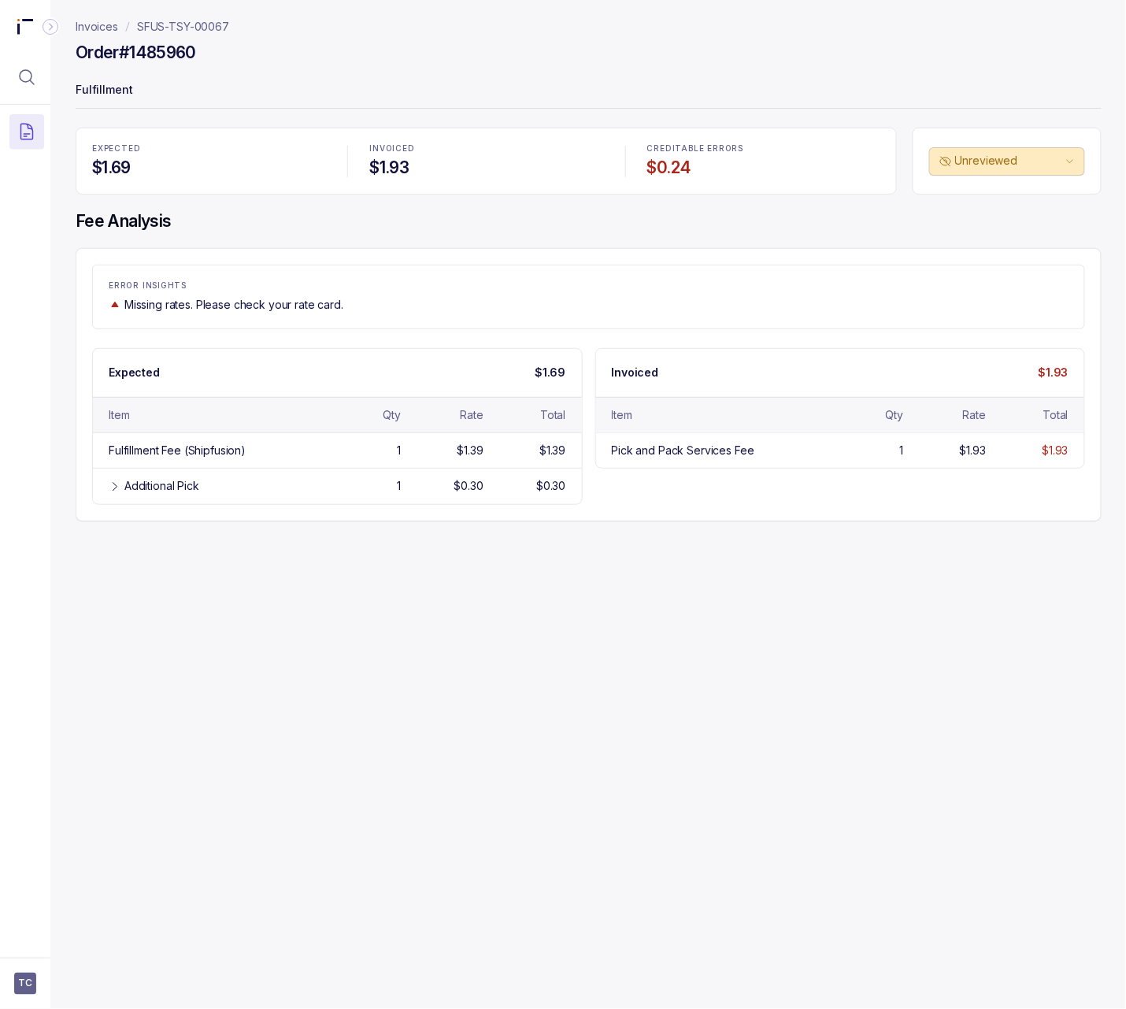
scroll to position [0, 0]
drag, startPoint x: 202, startPoint y: 54, endPoint x: 122, endPoint y: 54, distance: 79.5
click at [122, 54] on div "Order #1485960" at bounding box center [589, 55] width 1026 height 28
click at [191, 54] on h4 "Order #1485960" at bounding box center [136, 53] width 120 height 22
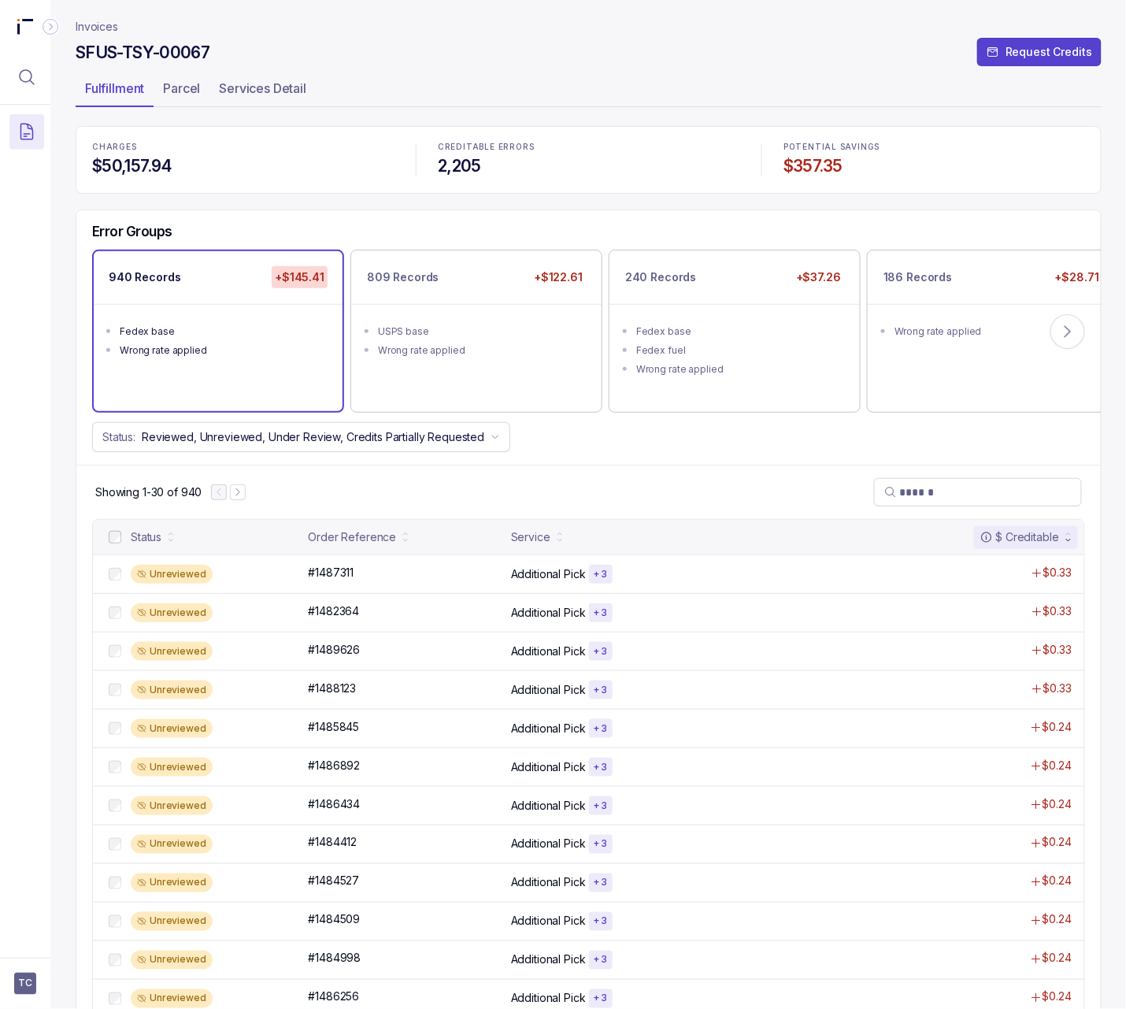
scroll to position [4, 0]
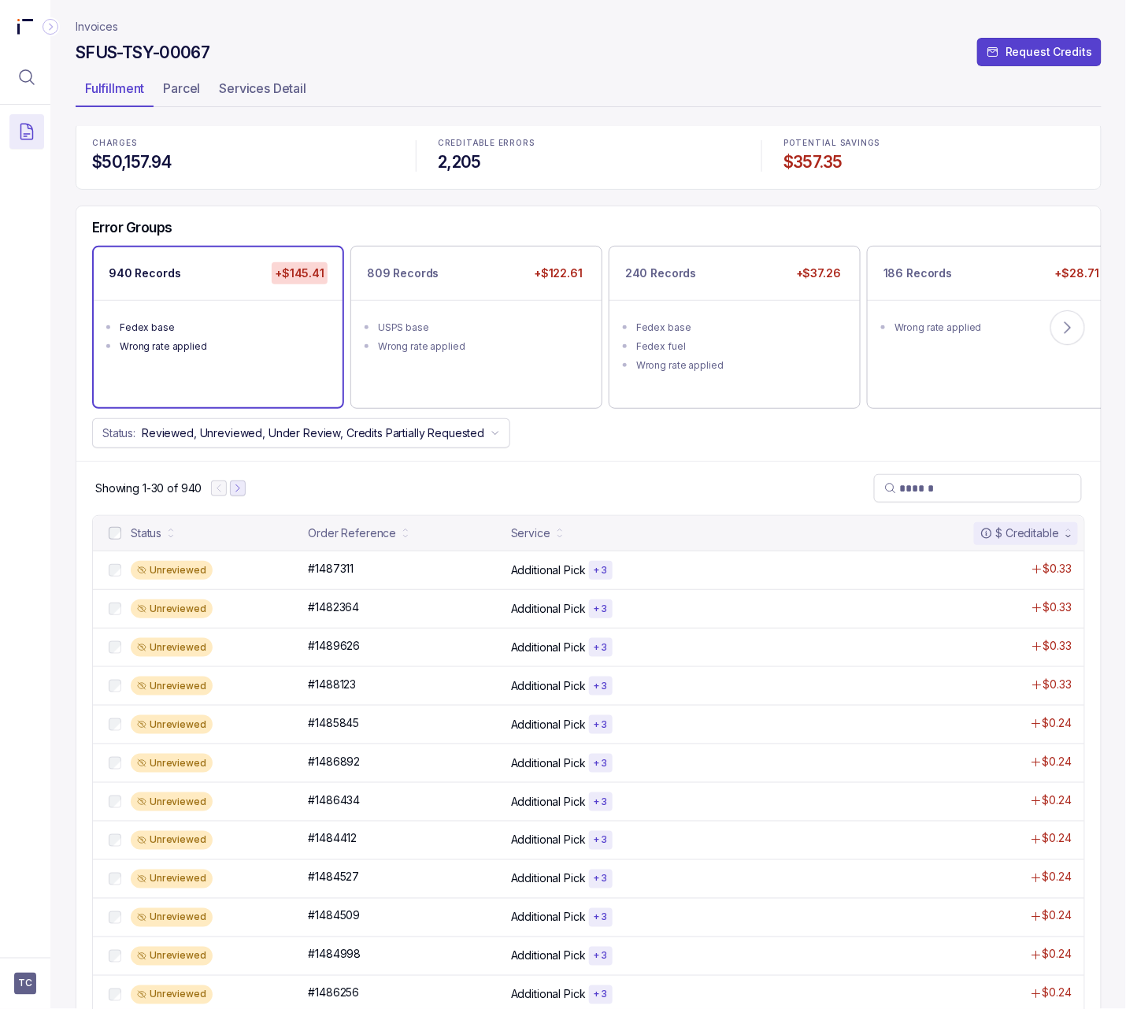
click at [235, 494] on icon "Next Page" at bounding box center [237, 488] width 11 height 11
click at [235, 495] on div at bounding box center [235, 488] width 35 height 16
click at [239, 491] on icon "Next Page" at bounding box center [244, 488] width 11 height 11
click at [244, 491] on icon "Next Page" at bounding box center [245, 488] width 11 height 11
click at [227, 491] on icon "Previous Page" at bounding box center [229, 488] width 11 height 11
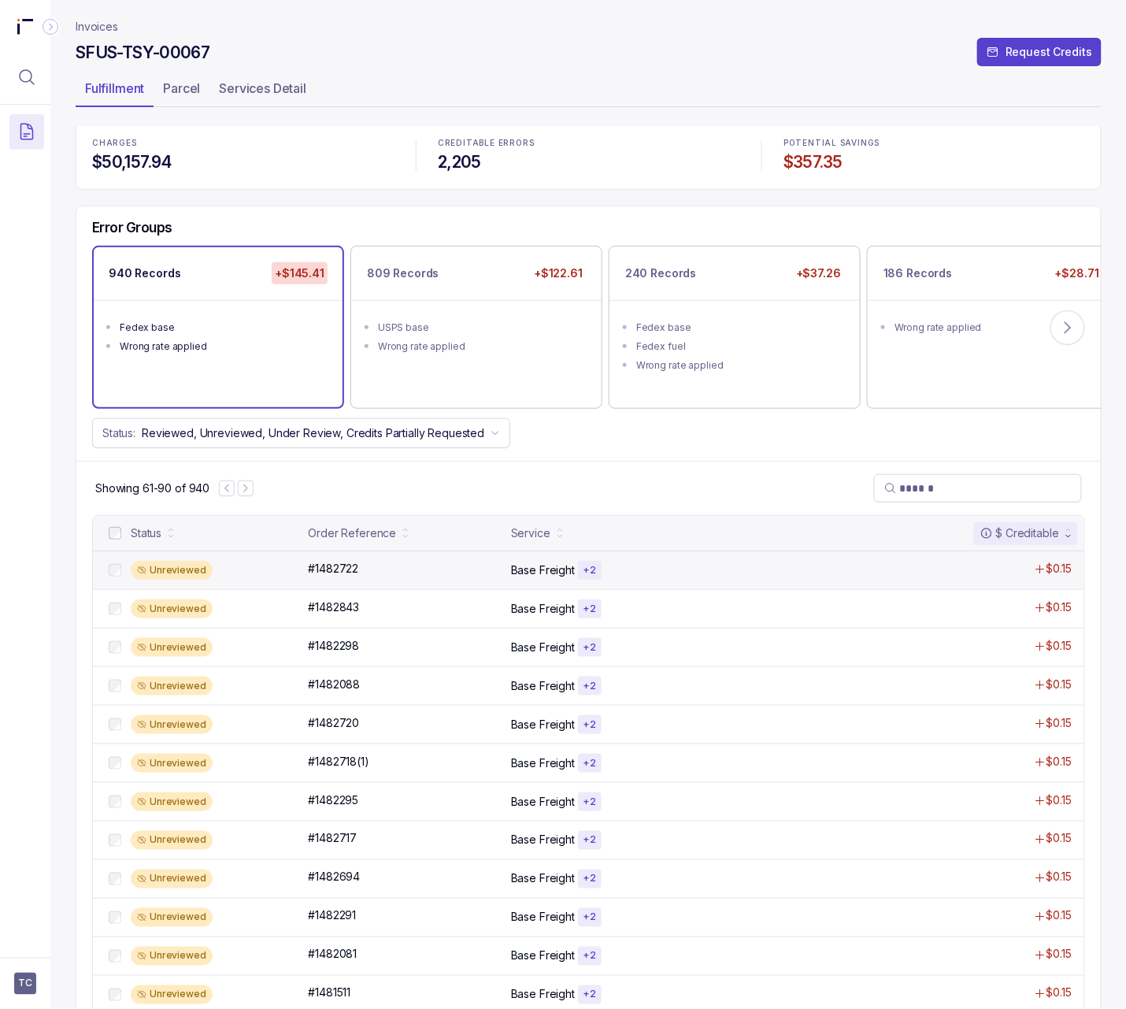
click at [398, 589] on div "Unreviewed #1482722 #1482722 Base Freight + 2 $0.15" at bounding box center [589, 570] width 992 height 39
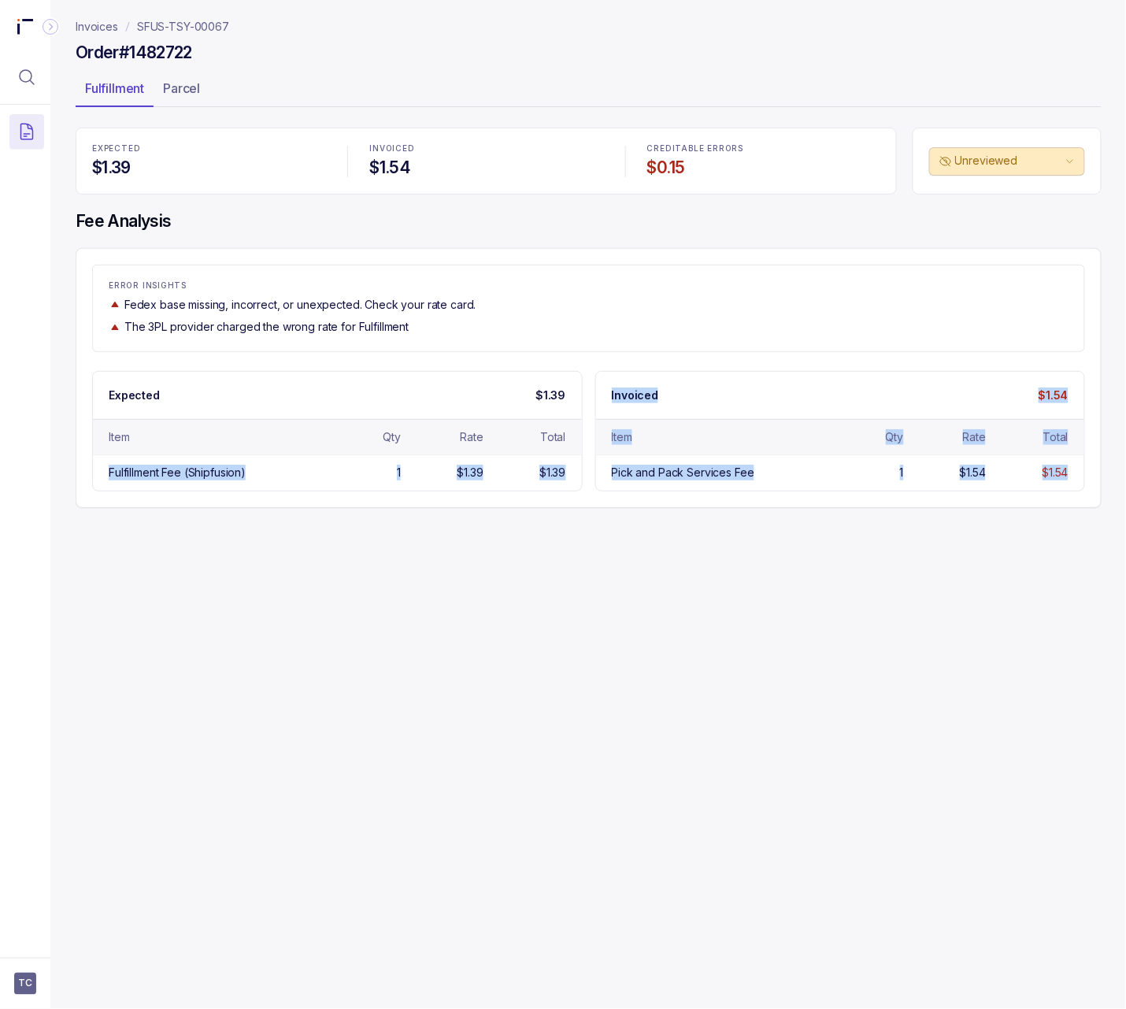
drag, startPoint x: 1072, startPoint y: 480, endPoint x: 82, endPoint y: 397, distance: 993.4
click at [52, 480] on div "Invoices SFUS-TSY-00067 Order #1482722 Fulfillment Parcel EXPECTED $1.39 INVOIC…" at bounding box center [582, 504] width 1064 height 1009
click at [219, 30] on p "SFUS-TSY-00067" at bounding box center [183, 27] width 92 height 16
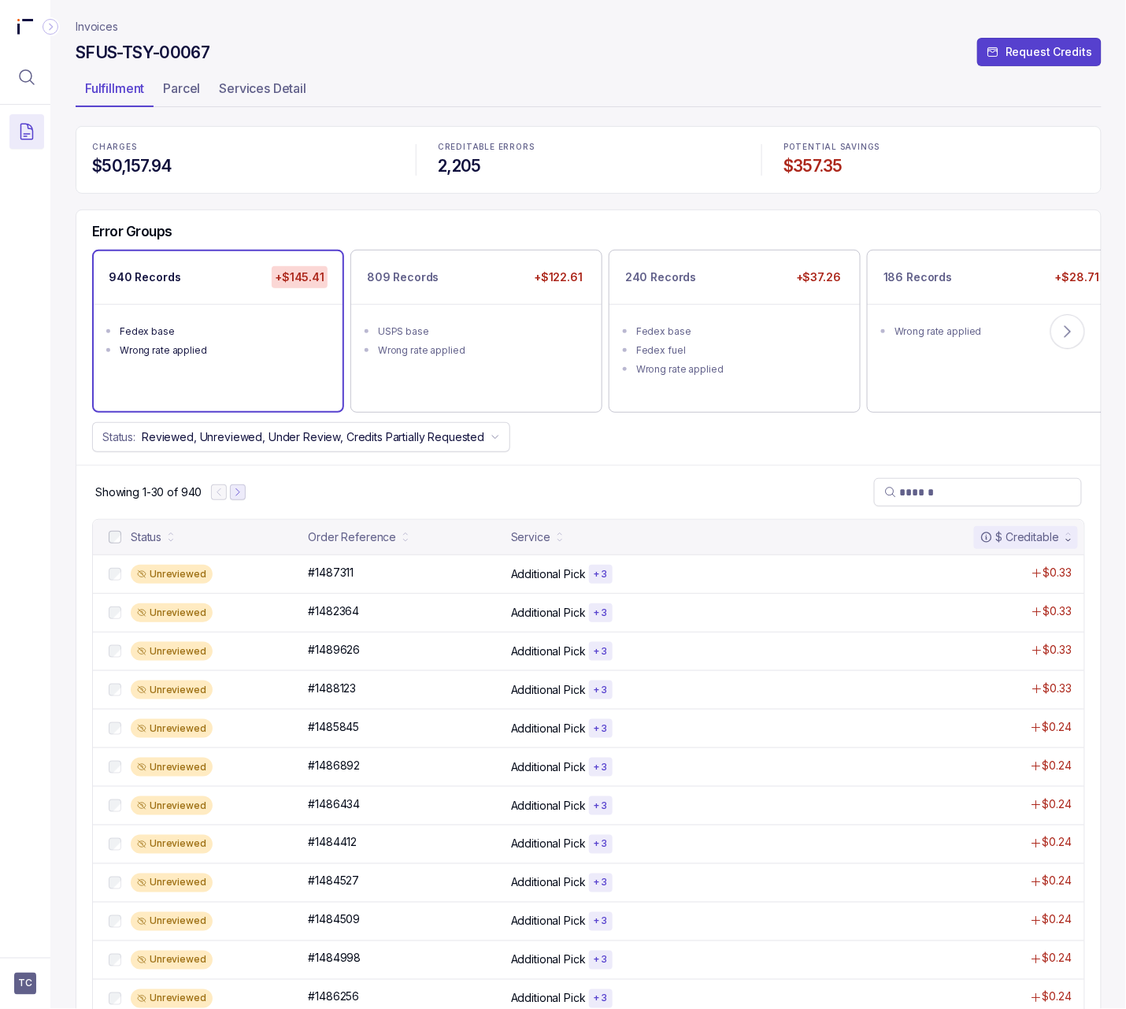
click at [235, 495] on icon "Next Page" at bounding box center [237, 492] width 11 height 11
click at [251, 493] on button "Next Page" at bounding box center [245, 492] width 16 height 16
click at [251, 493] on button "Next Page" at bounding box center [246, 492] width 16 height 16
click at [233, 495] on icon "Previous Page" at bounding box center [229, 492] width 11 height 11
click at [186, 89] on p "Parcel" at bounding box center [181, 88] width 37 height 19
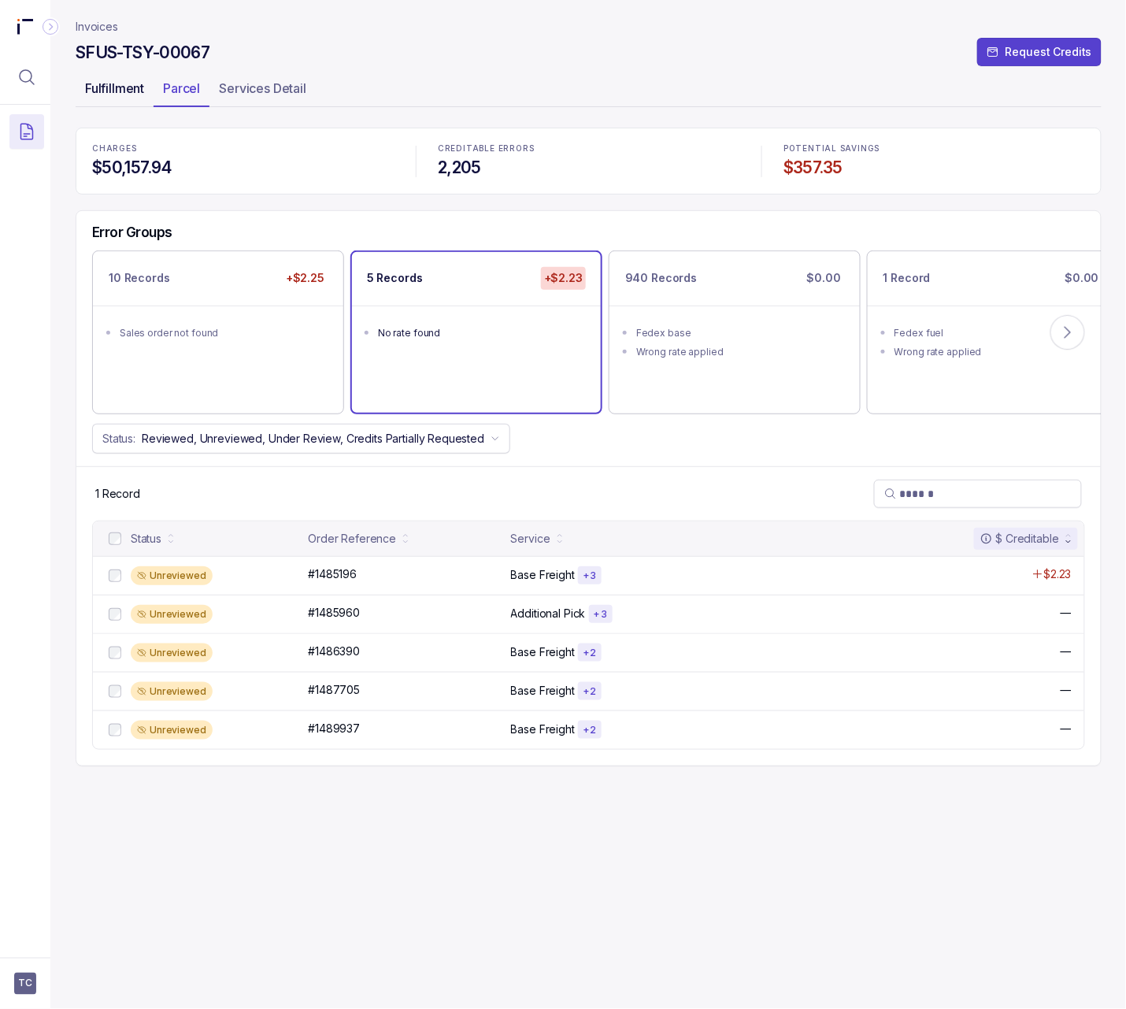
click at [113, 101] on li "Fulfillment" at bounding box center [115, 92] width 78 height 32
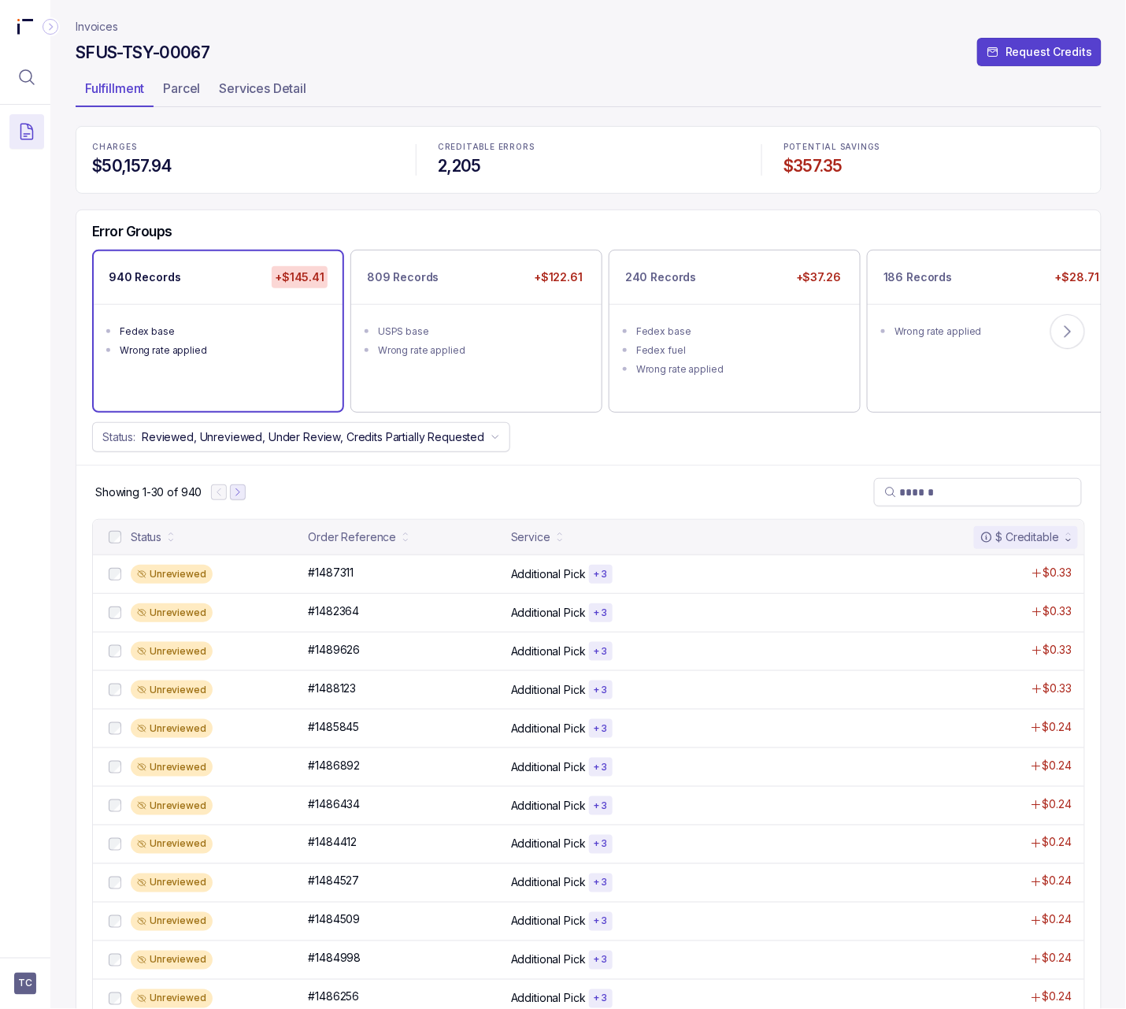
click at [235, 495] on icon "Next Page" at bounding box center [237, 492] width 11 height 11
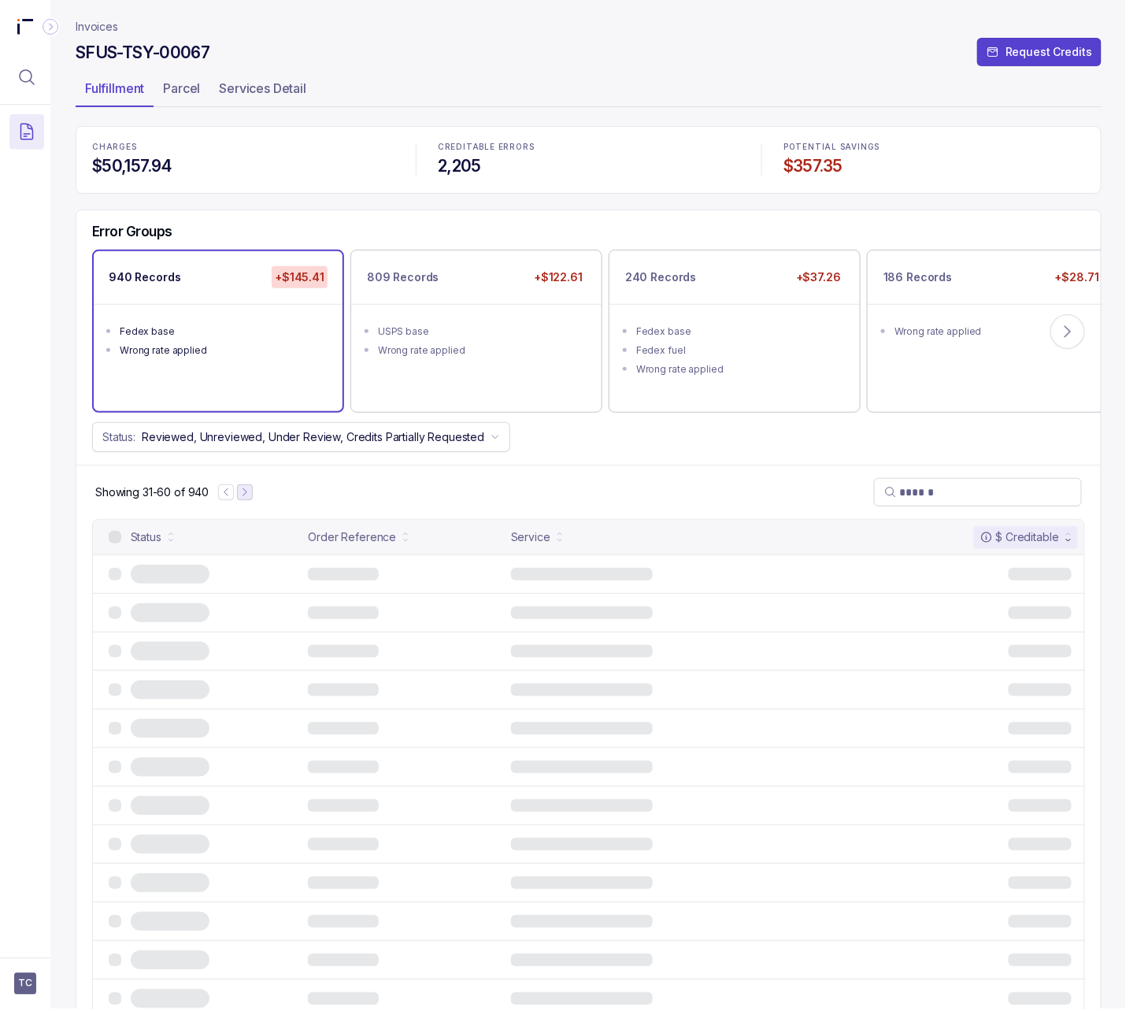
click at [235, 495] on div at bounding box center [235, 492] width 35 height 16
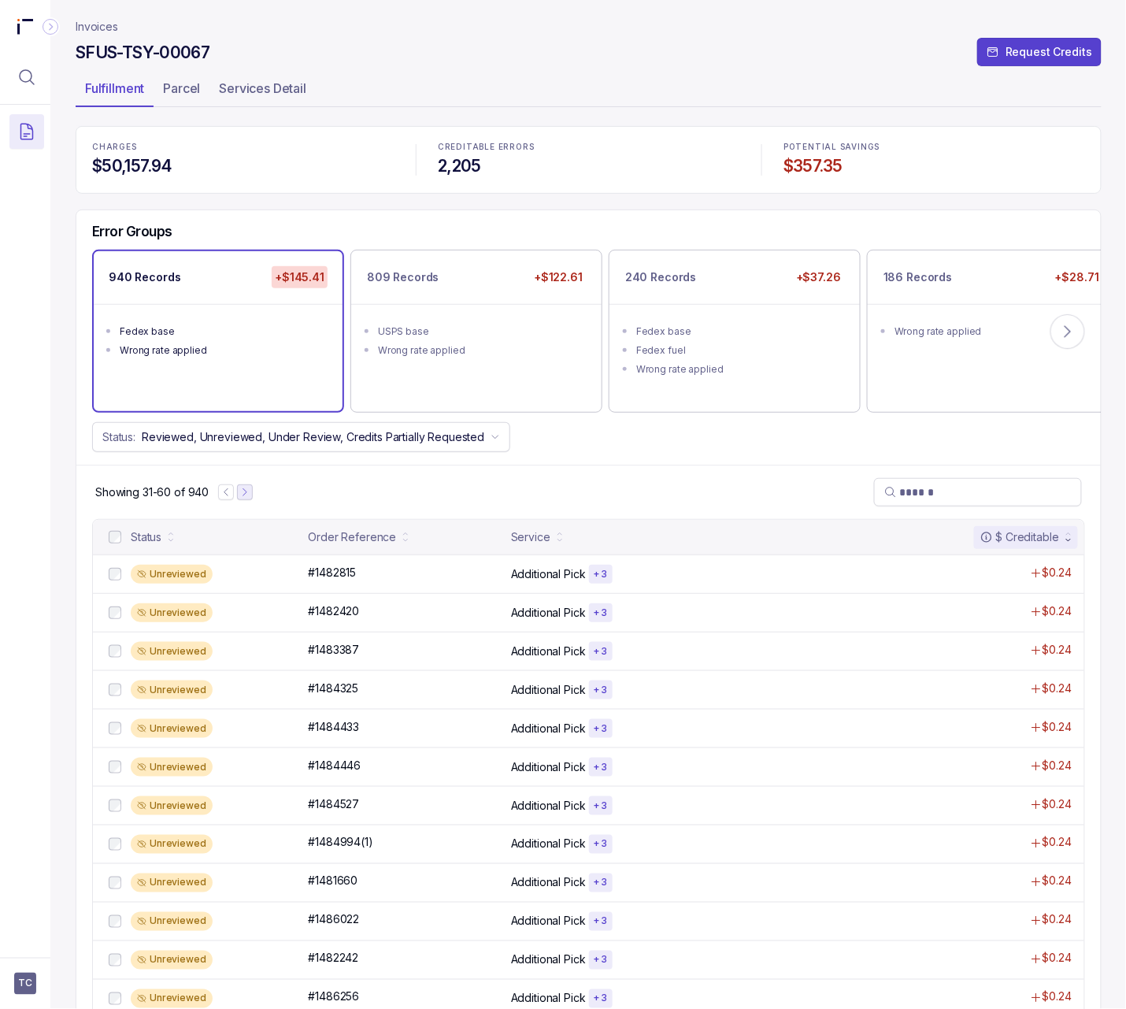
click at [239, 495] on icon "Next Page" at bounding box center [244, 492] width 11 height 11
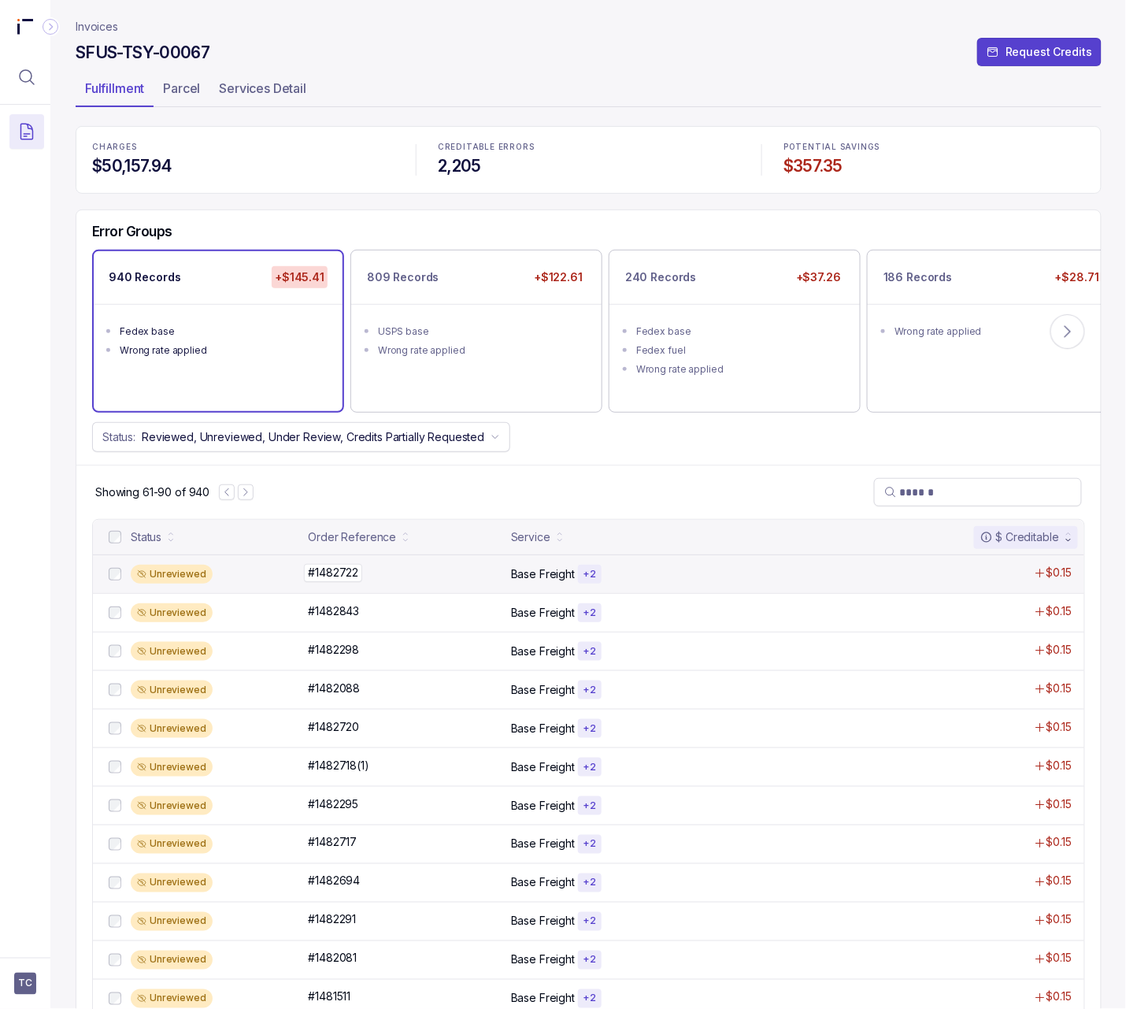
drag, startPoint x: 360, startPoint y: 580, endPoint x: 313, endPoint y: 580, distance: 46.5
click at [313, 580] on p "#1482722" at bounding box center [333, 572] width 58 height 17
copy p "1482722"
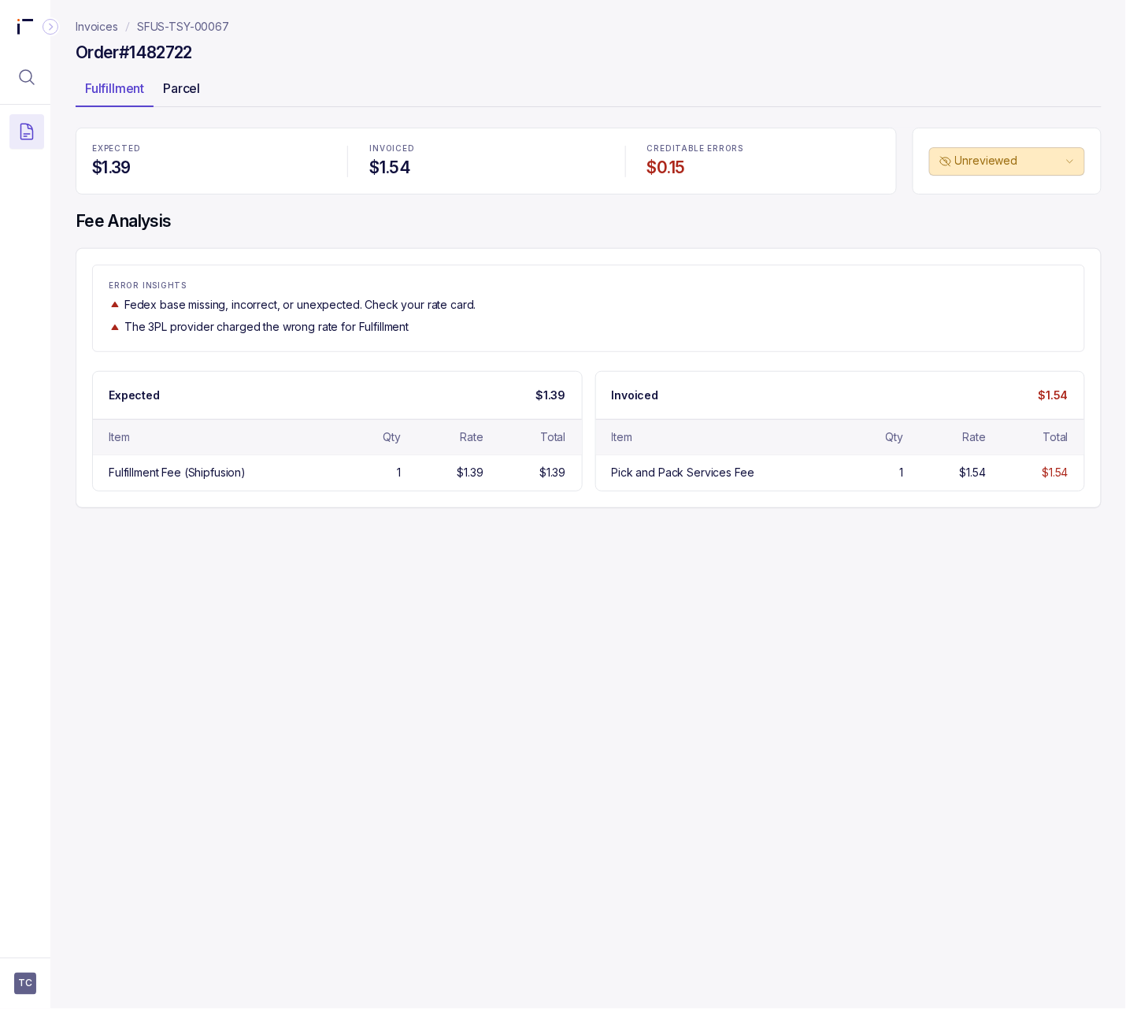
click at [187, 76] on div "Parcel" at bounding box center [182, 88] width 56 height 25
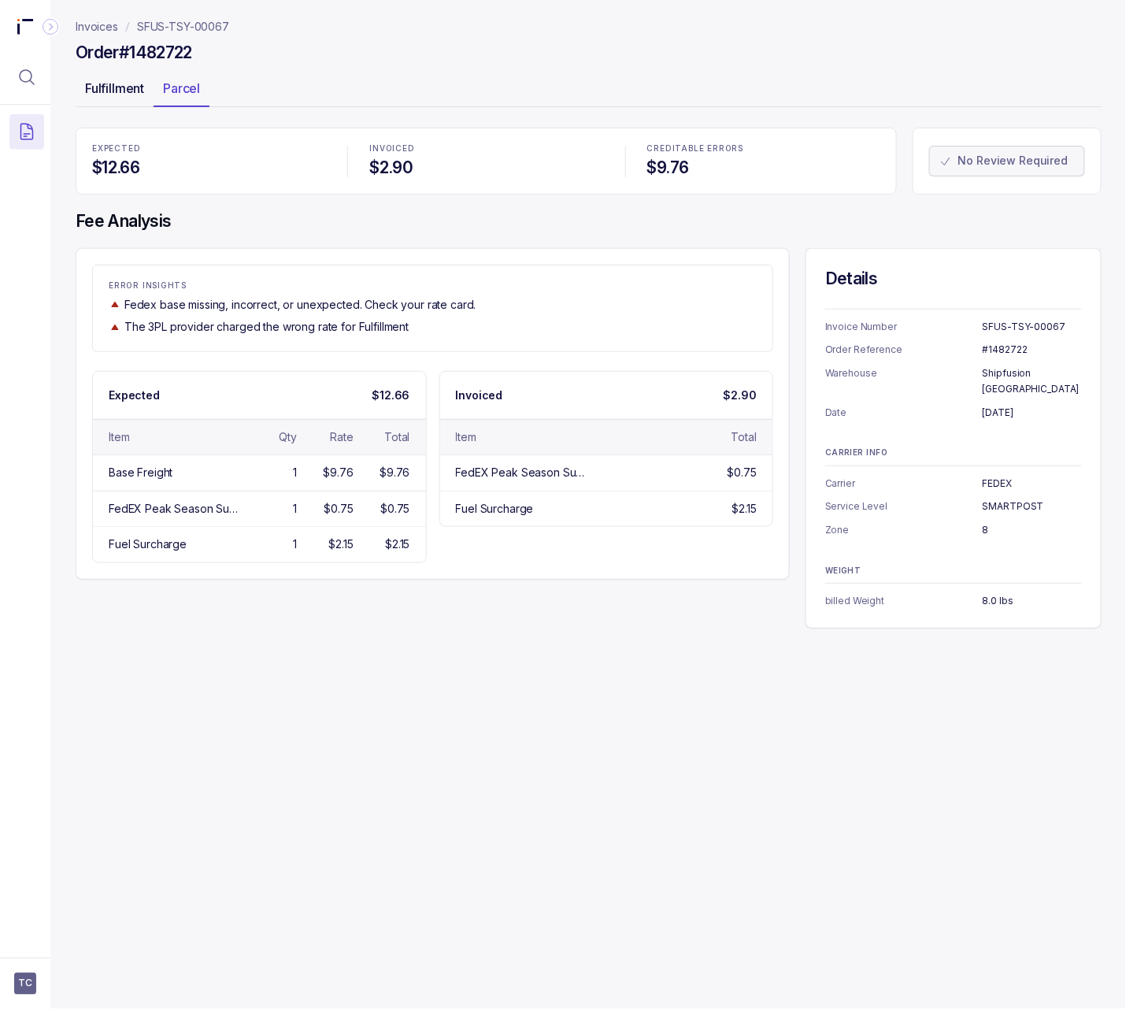
click at [95, 81] on p "Fulfillment" at bounding box center [114, 88] width 59 height 19
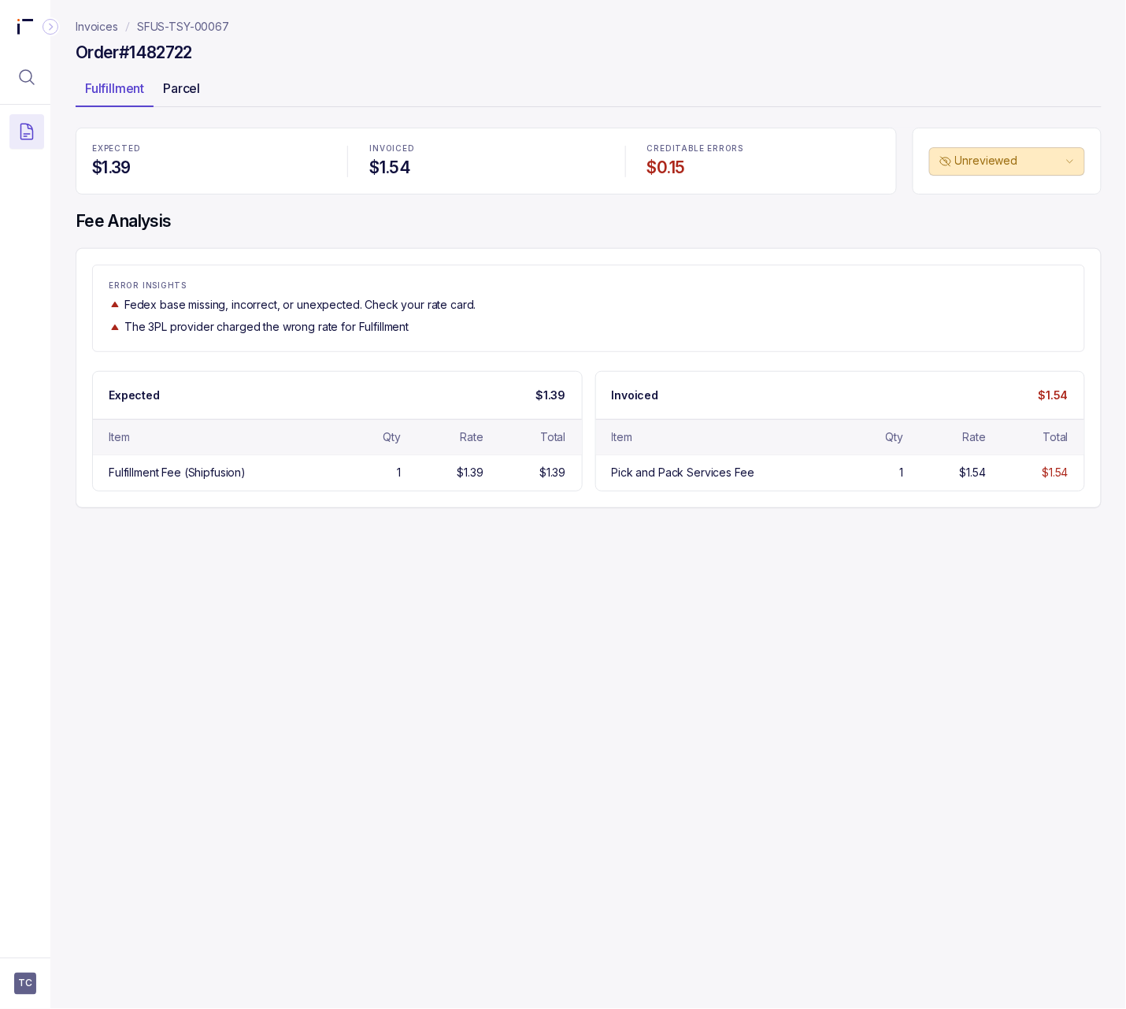
click at [202, 87] on div "Parcel" at bounding box center [182, 88] width 56 height 25
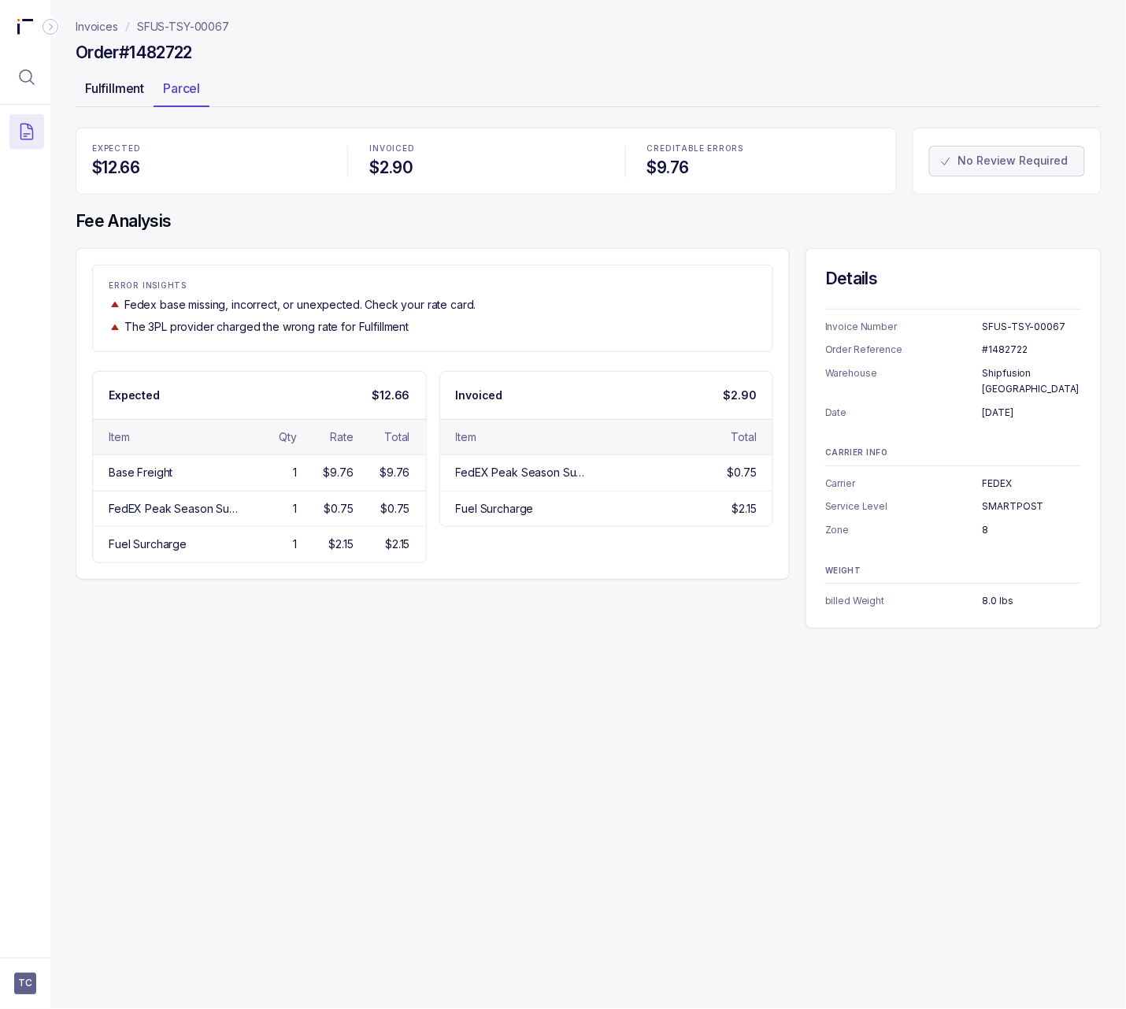
click at [143, 89] on p "Fulfillment" at bounding box center [114, 88] width 59 height 19
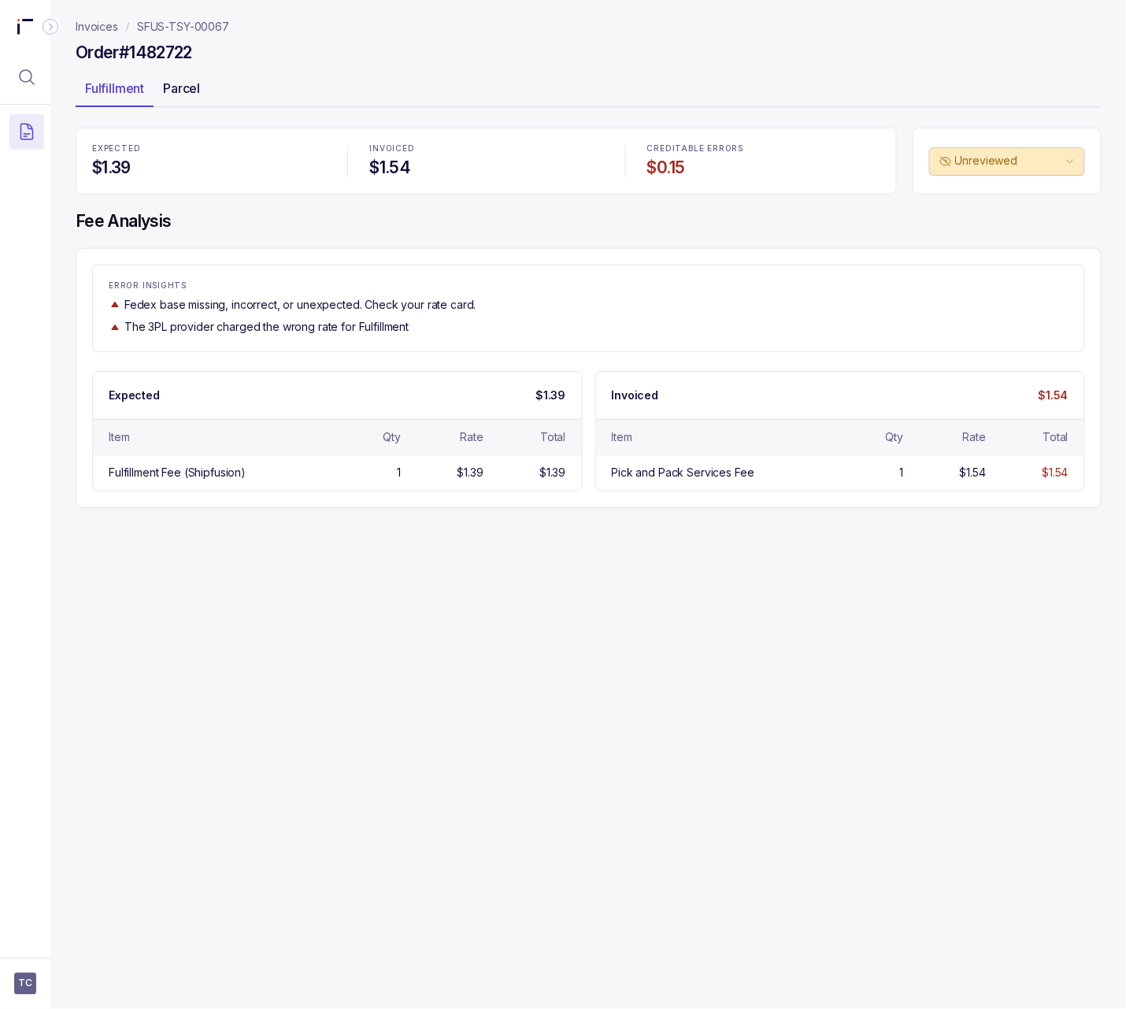
click at [181, 90] on p "Parcel" at bounding box center [181, 88] width 37 height 19
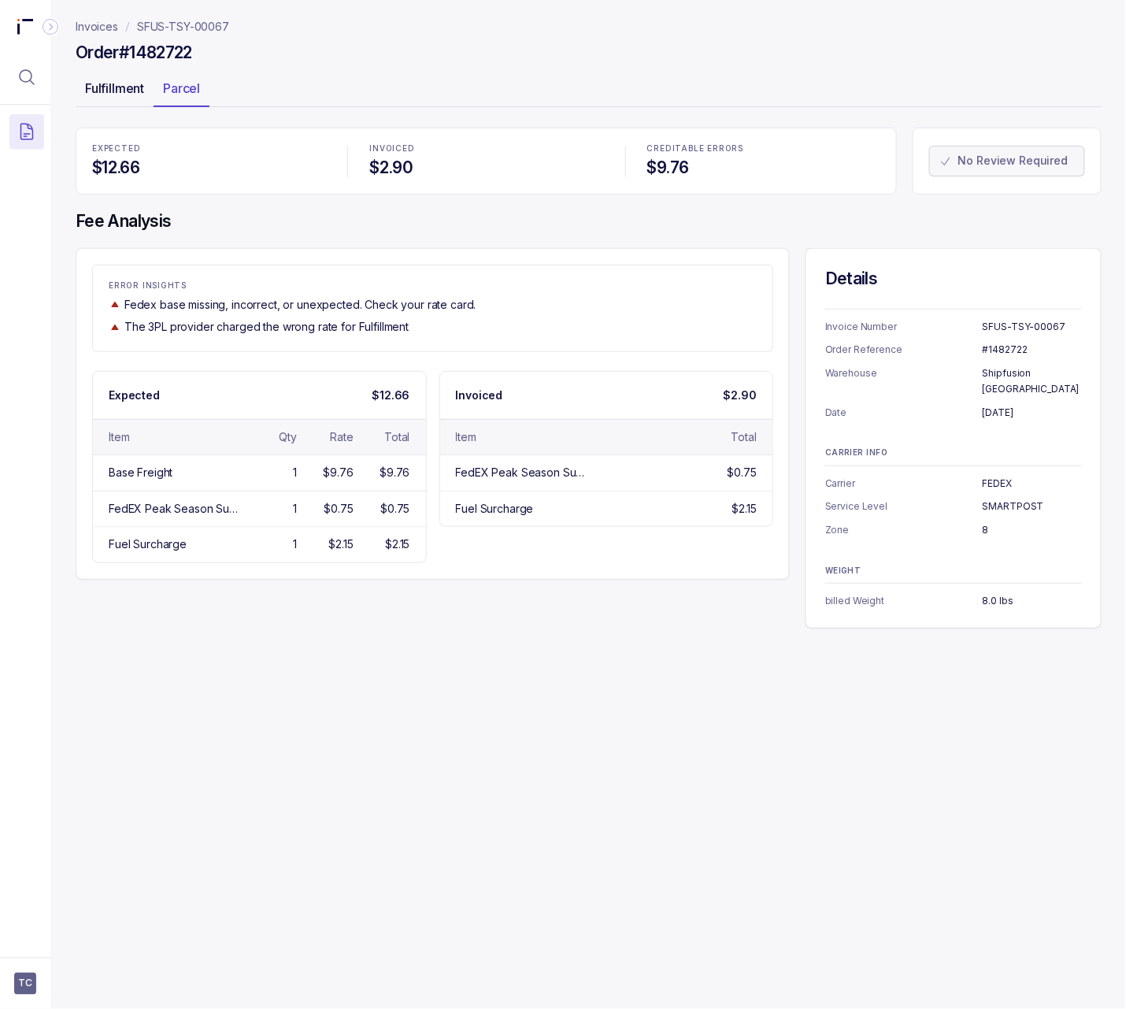
click at [117, 99] on div "Fulfillment" at bounding box center [115, 88] width 78 height 25
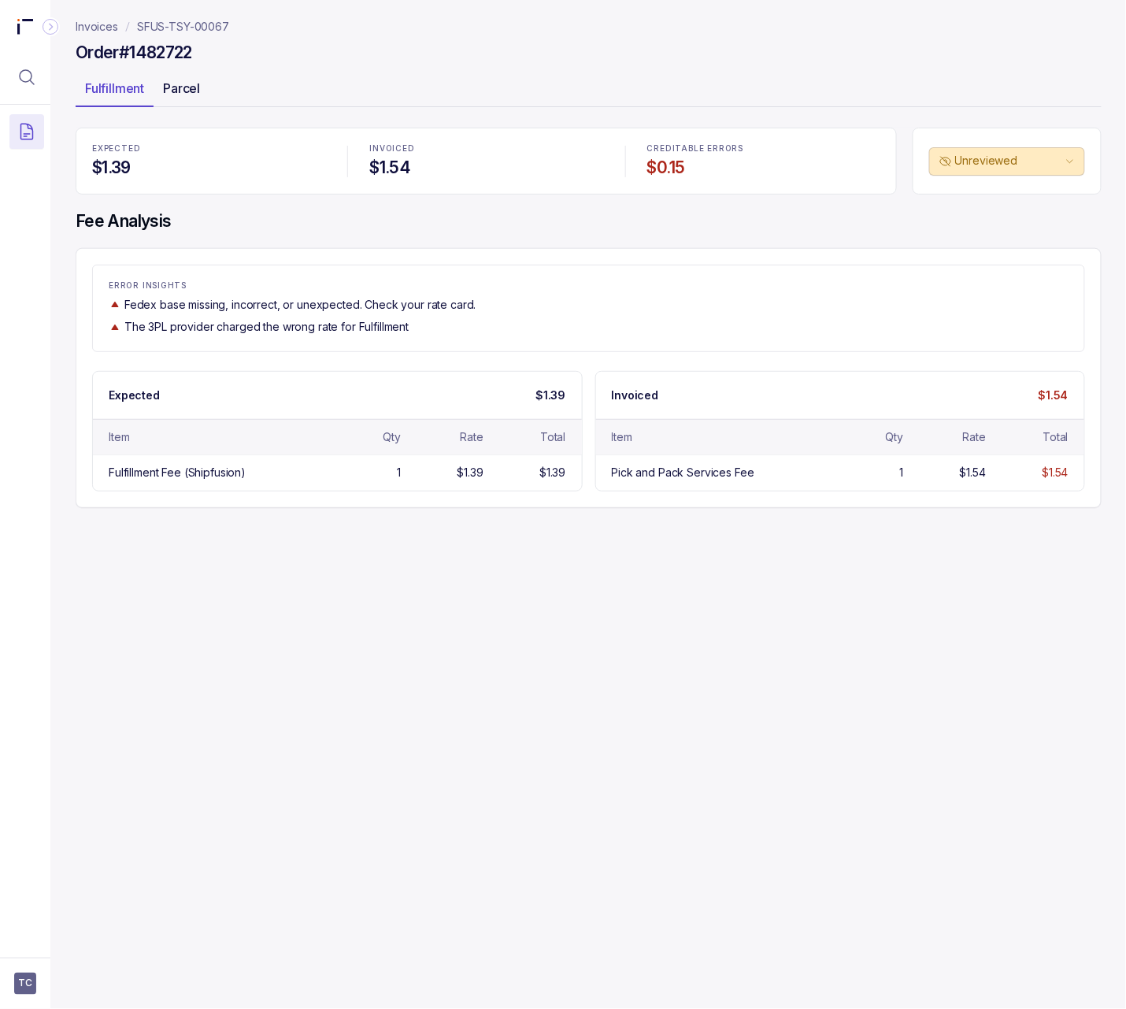
click at [200, 93] on p "Parcel" at bounding box center [181, 88] width 37 height 19
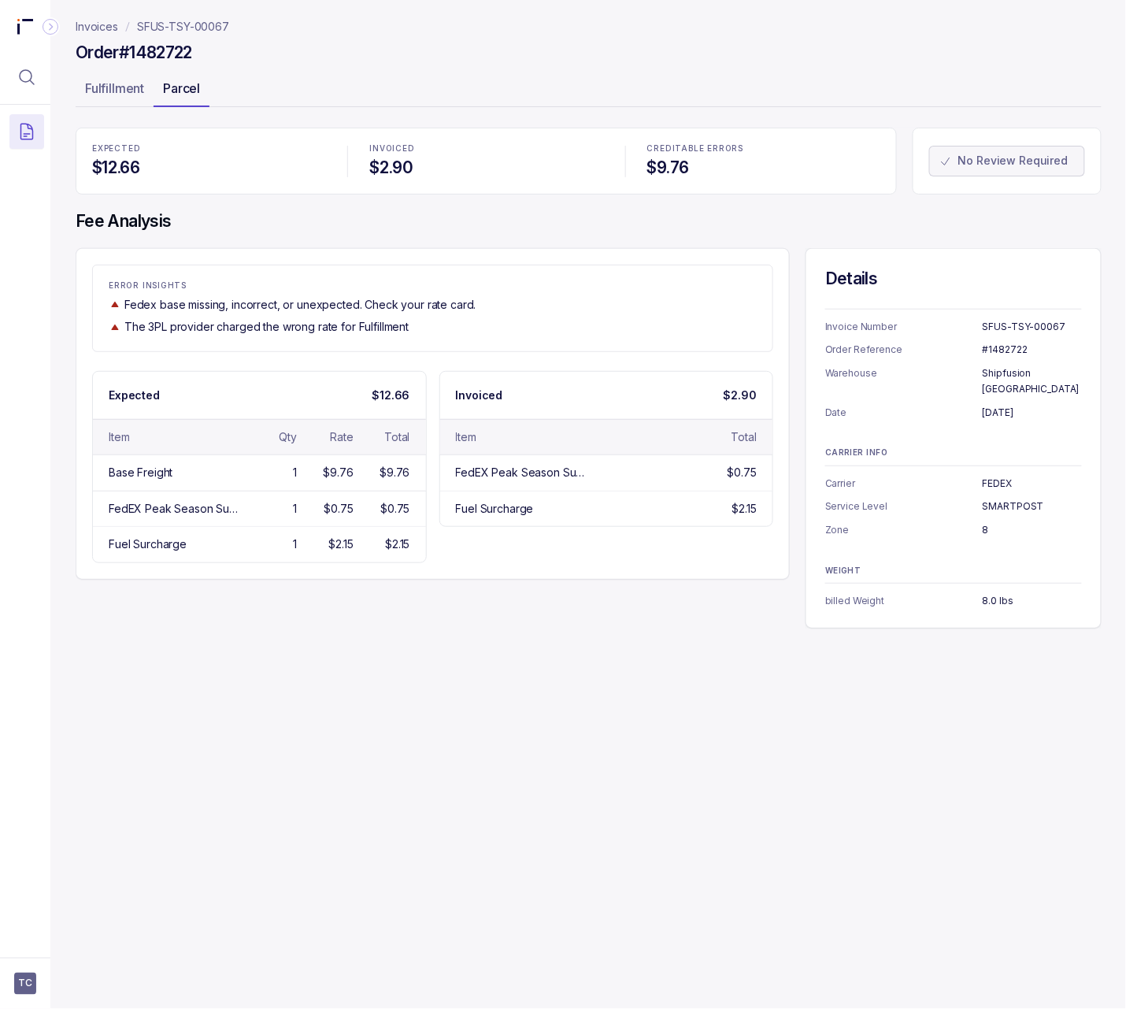
drag, startPoint x: 125, startPoint y: 95, endPoint x: 206, endPoint y: 95, distance: 80.3
click at [125, 95] on p "Fulfillment" at bounding box center [114, 88] width 59 height 19
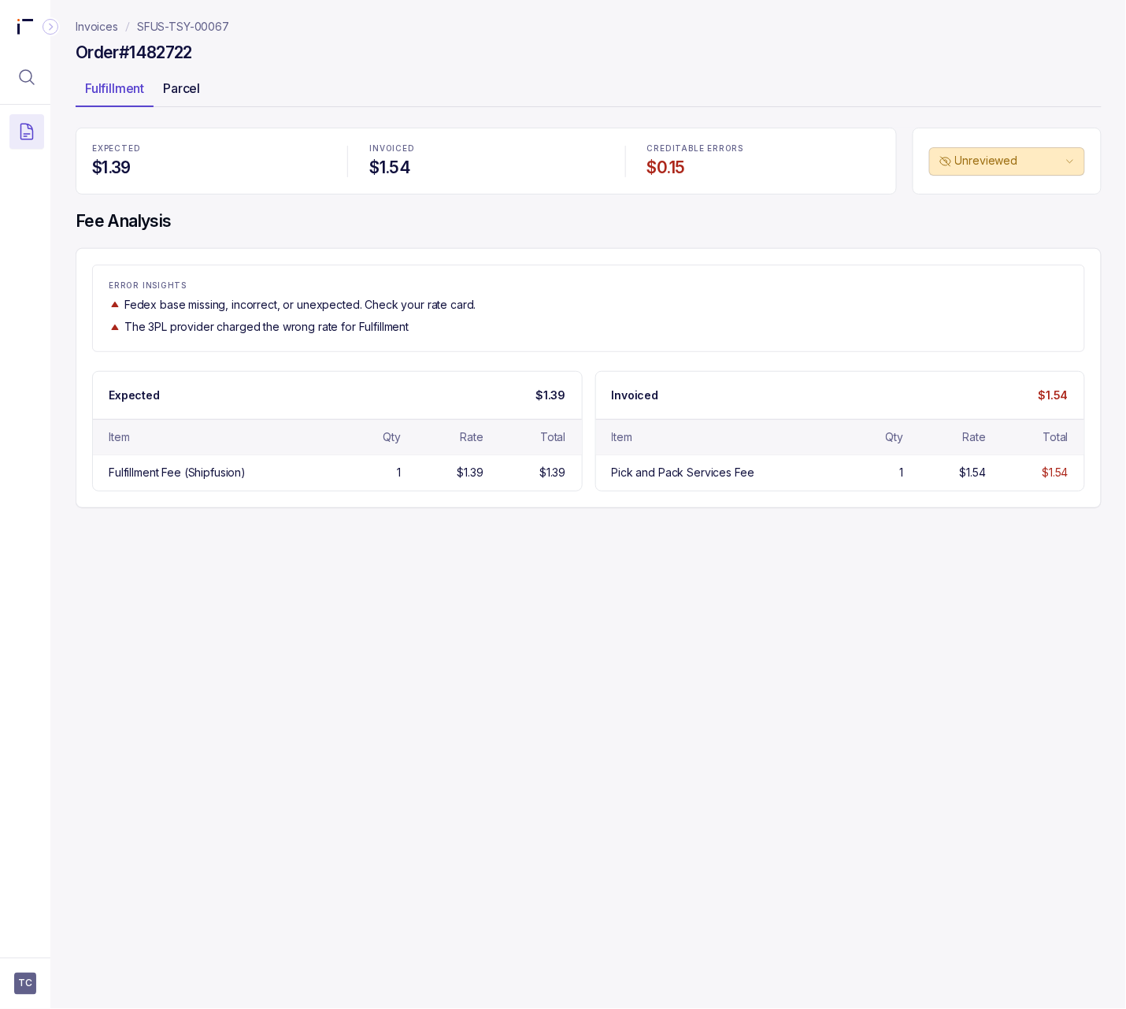
click at [206, 95] on div "Parcel" at bounding box center [182, 88] width 56 height 25
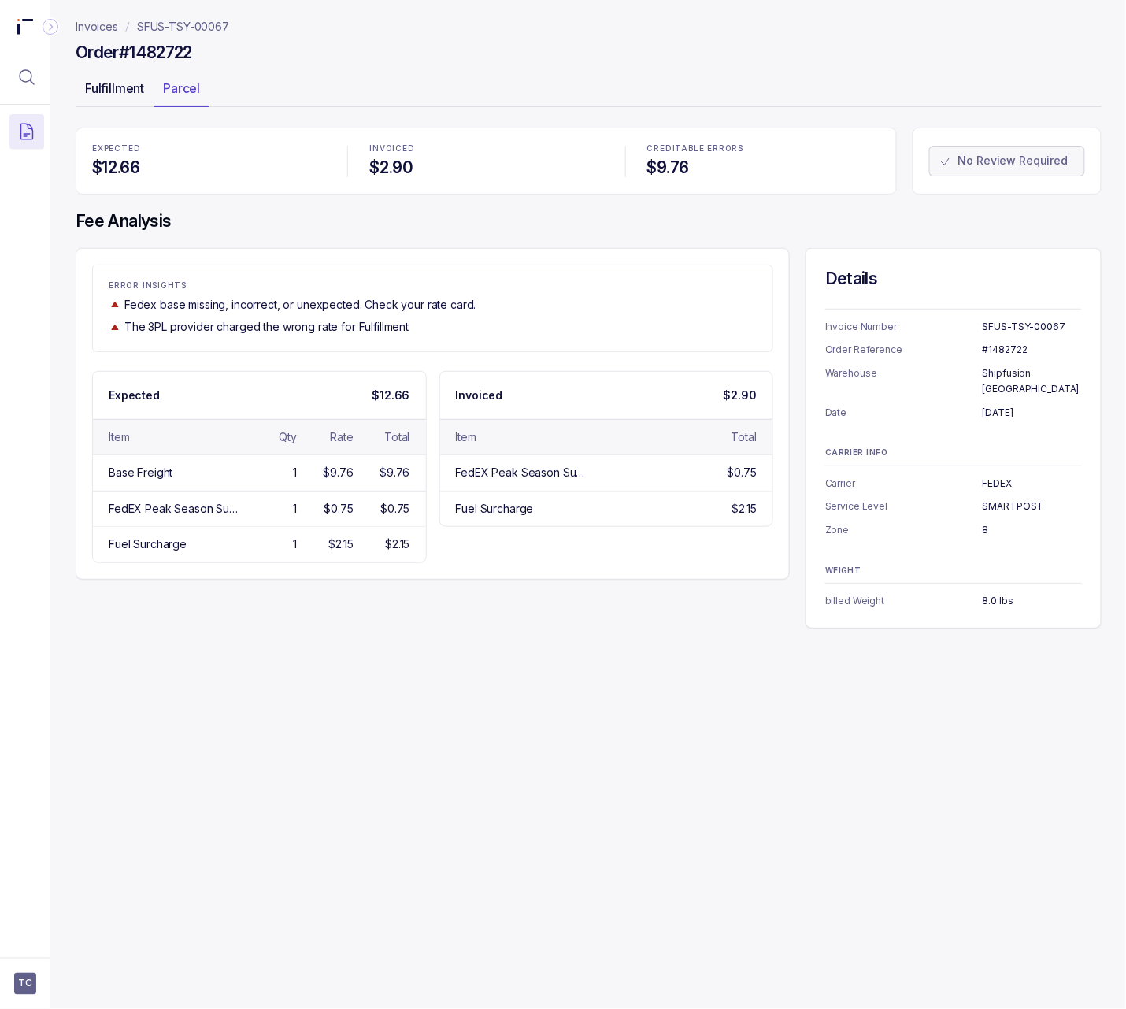
click at [134, 95] on p "Fulfillment" at bounding box center [114, 88] width 59 height 19
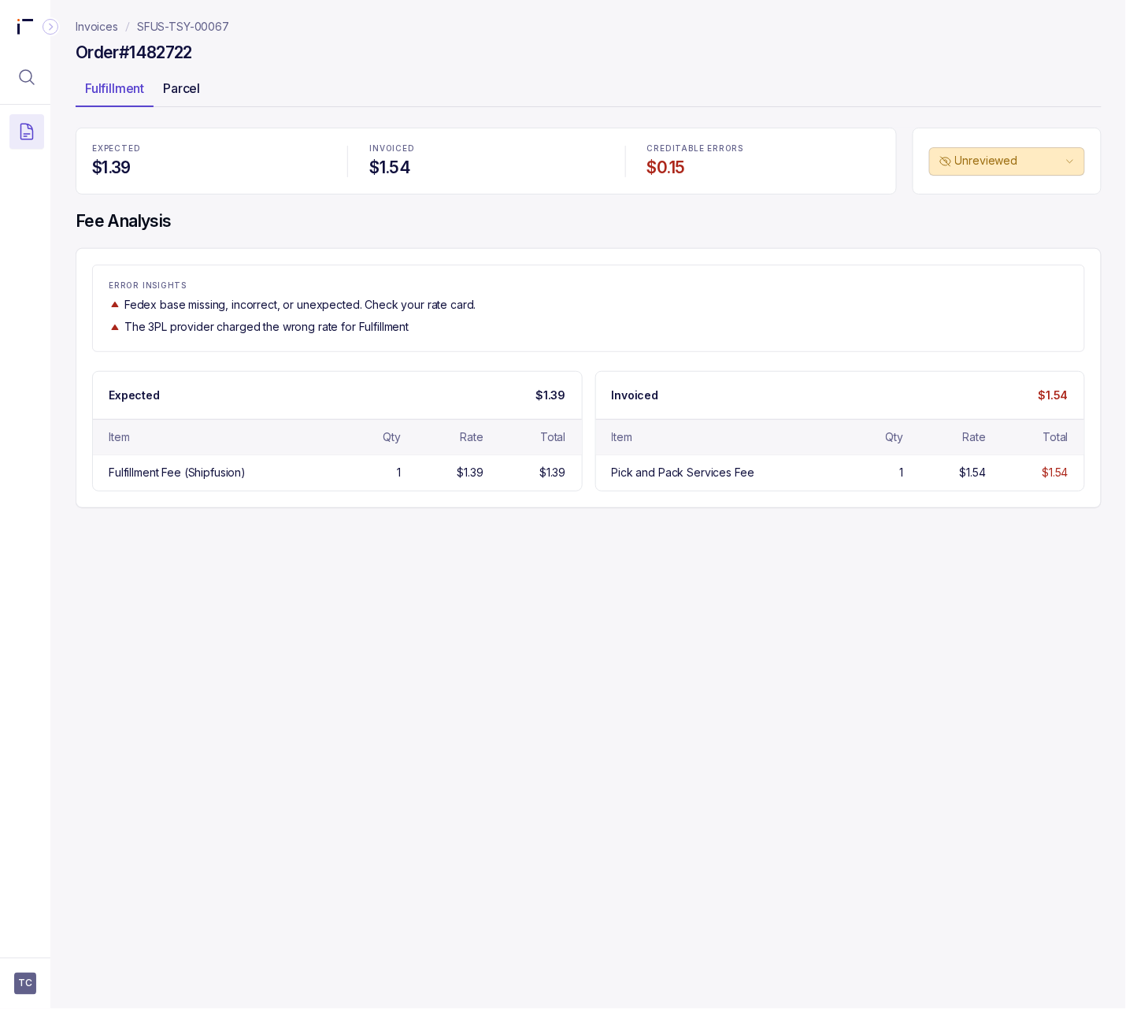
click at [184, 93] on p "Parcel" at bounding box center [181, 88] width 37 height 19
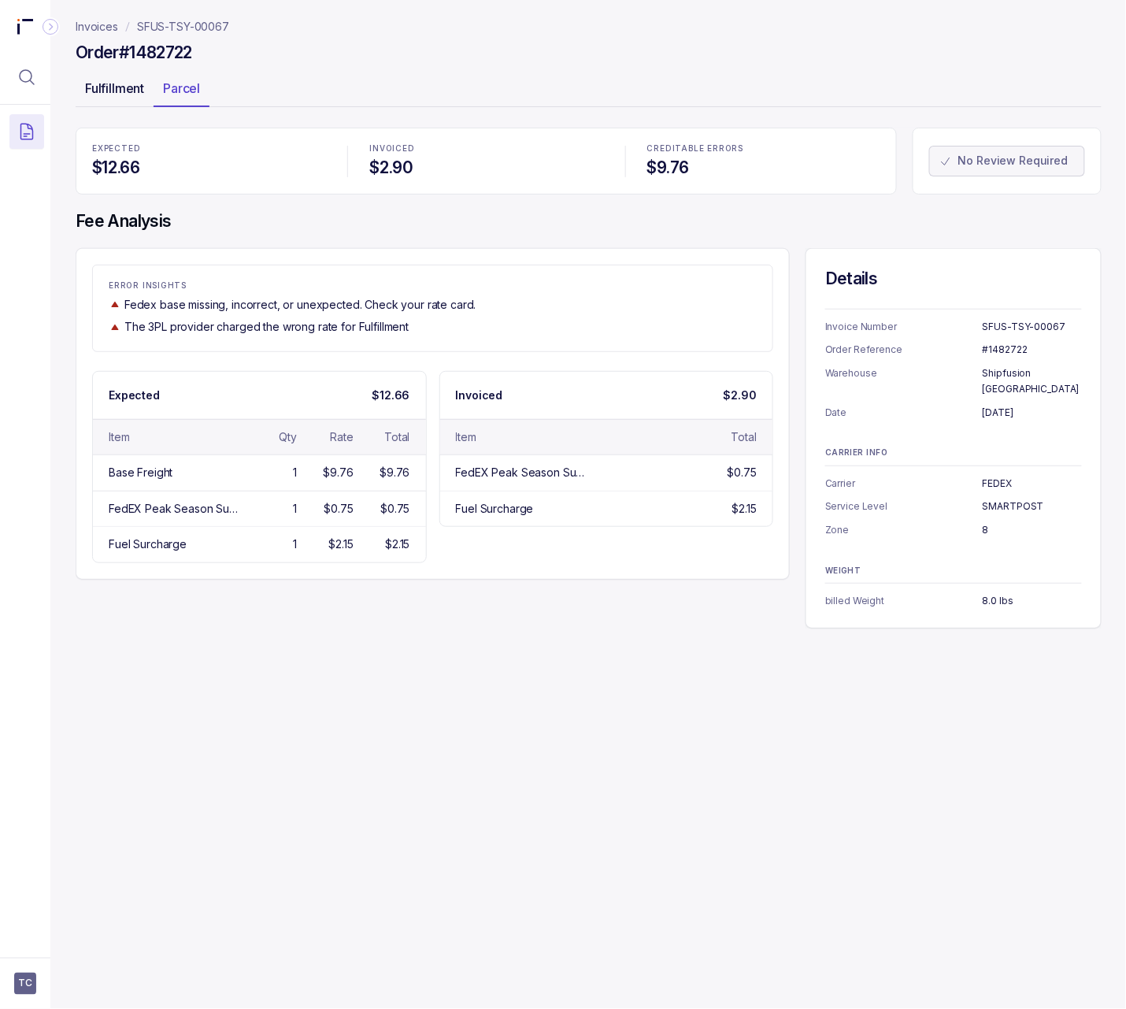
click at [109, 95] on p "Fulfillment" at bounding box center [114, 88] width 59 height 19
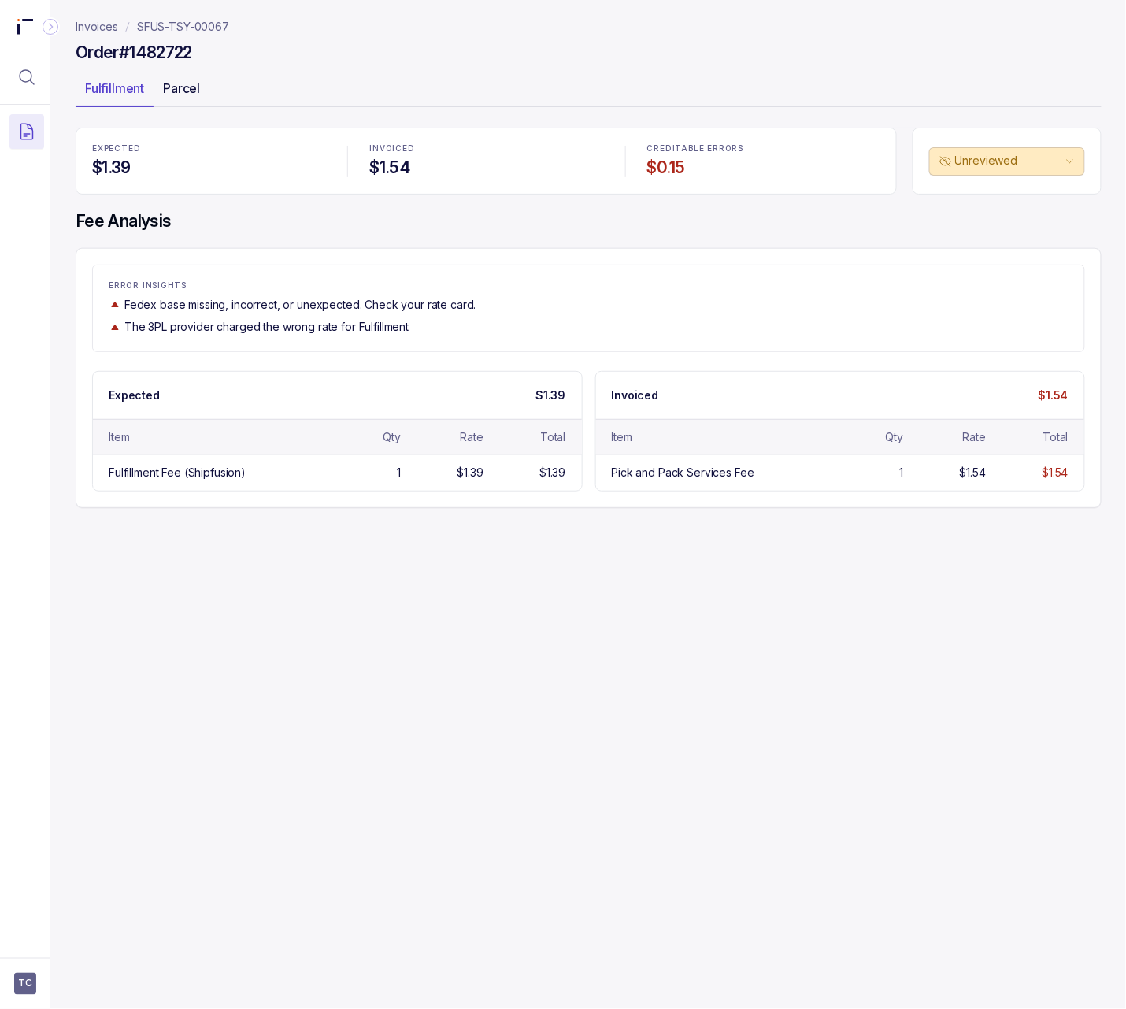
click at [184, 90] on p "Parcel" at bounding box center [181, 88] width 37 height 19
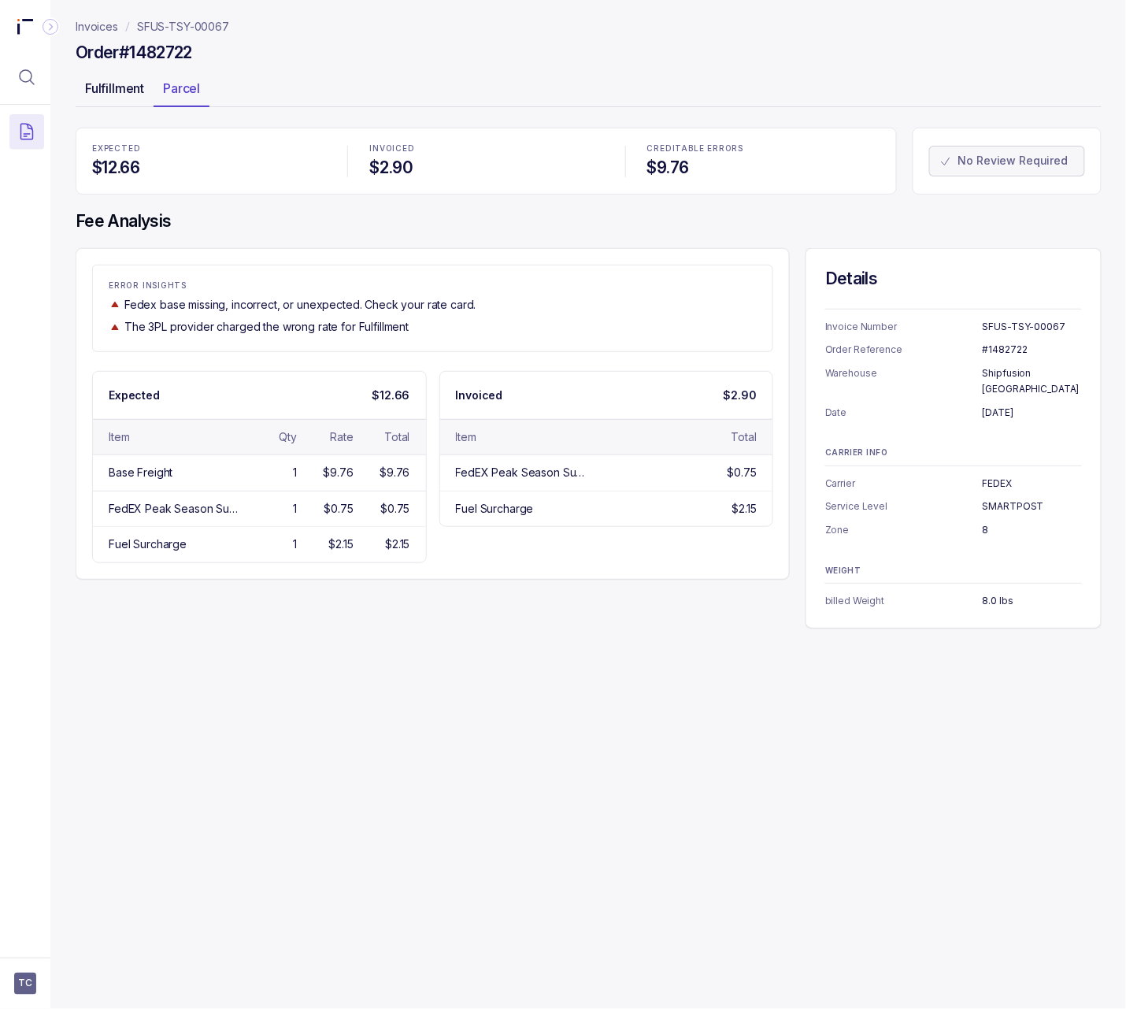
click at [120, 96] on p "Fulfillment" at bounding box center [114, 88] width 59 height 19
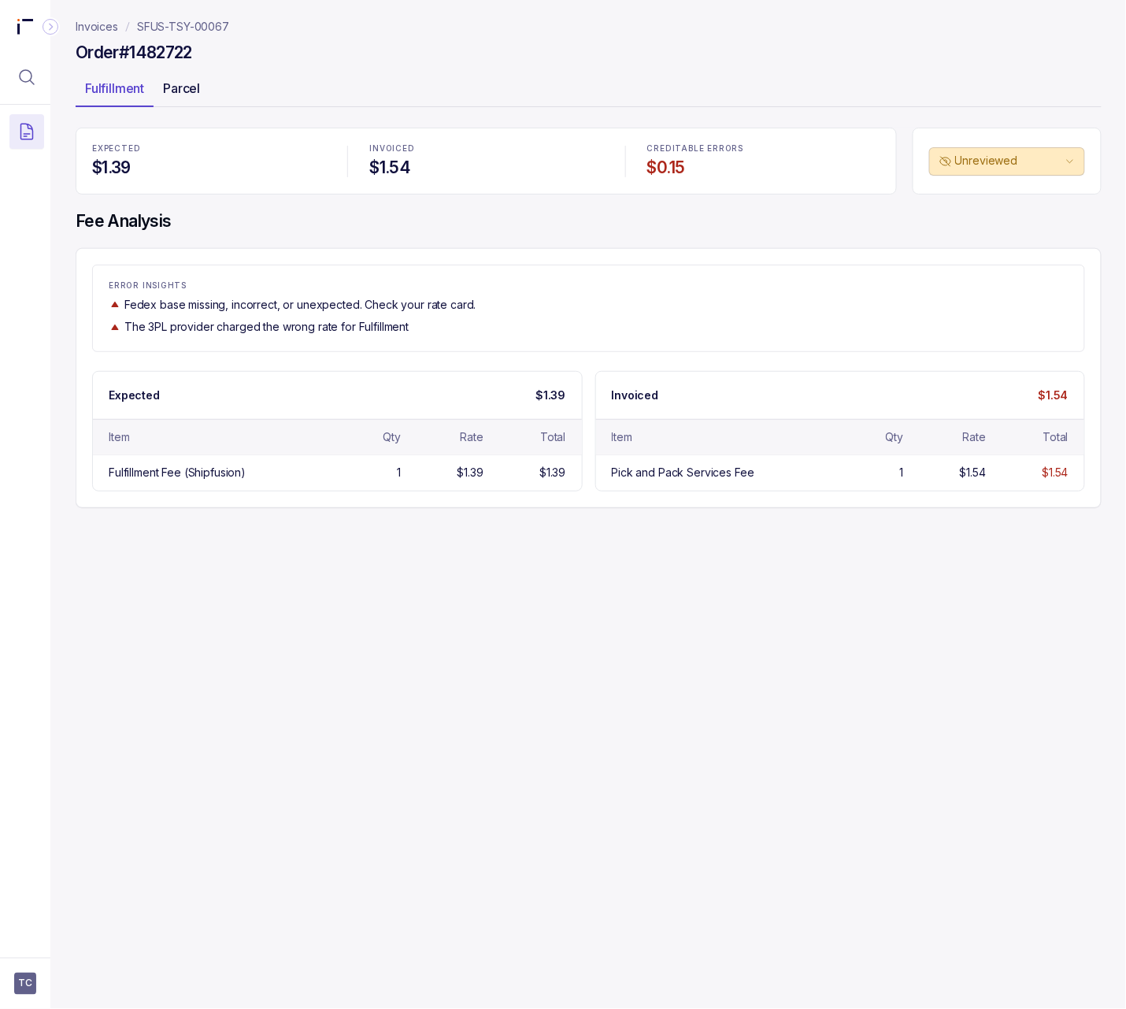
click at [184, 97] on p "Parcel" at bounding box center [181, 88] width 37 height 19
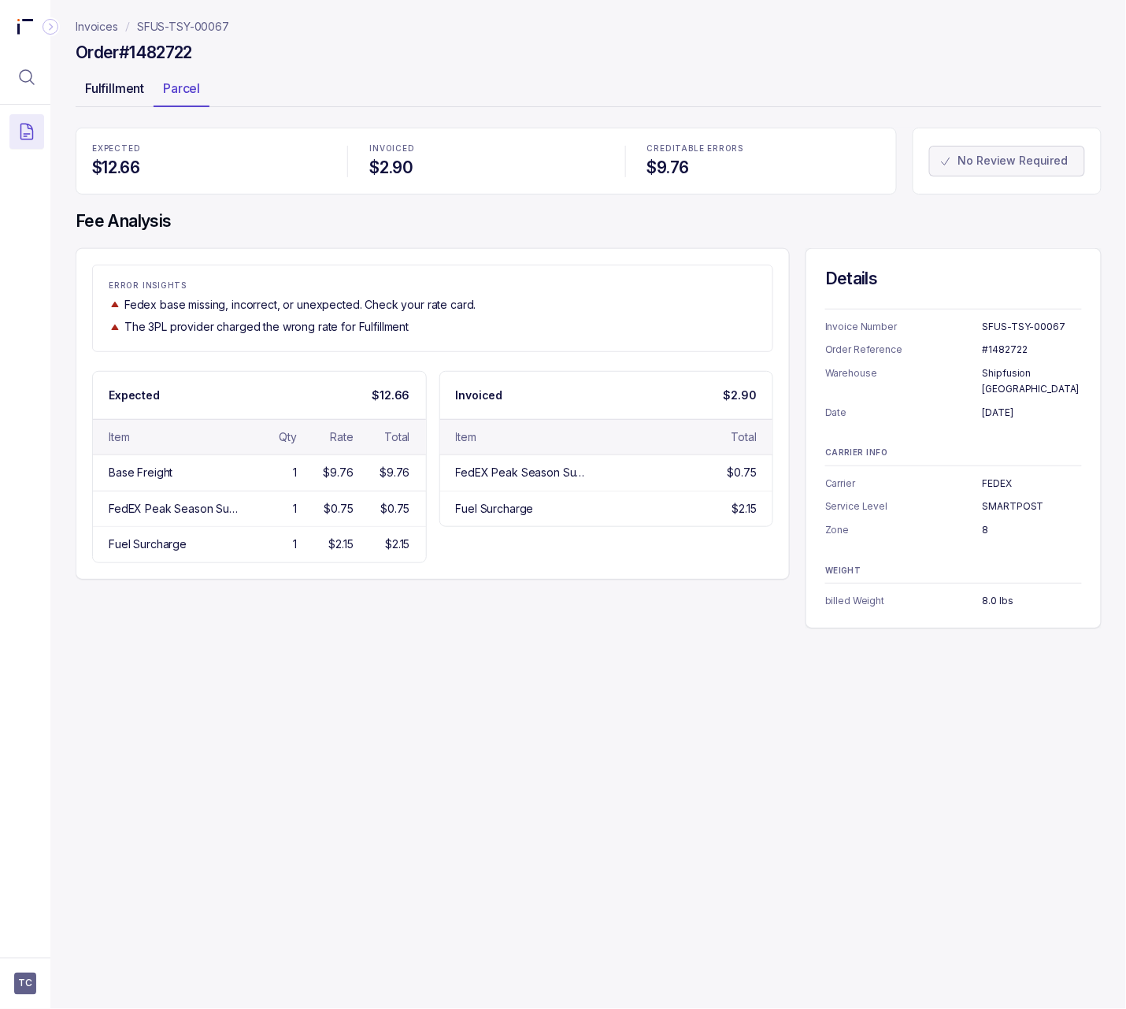
click at [121, 93] on p "Fulfillment" at bounding box center [114, 88] width 59 height 19
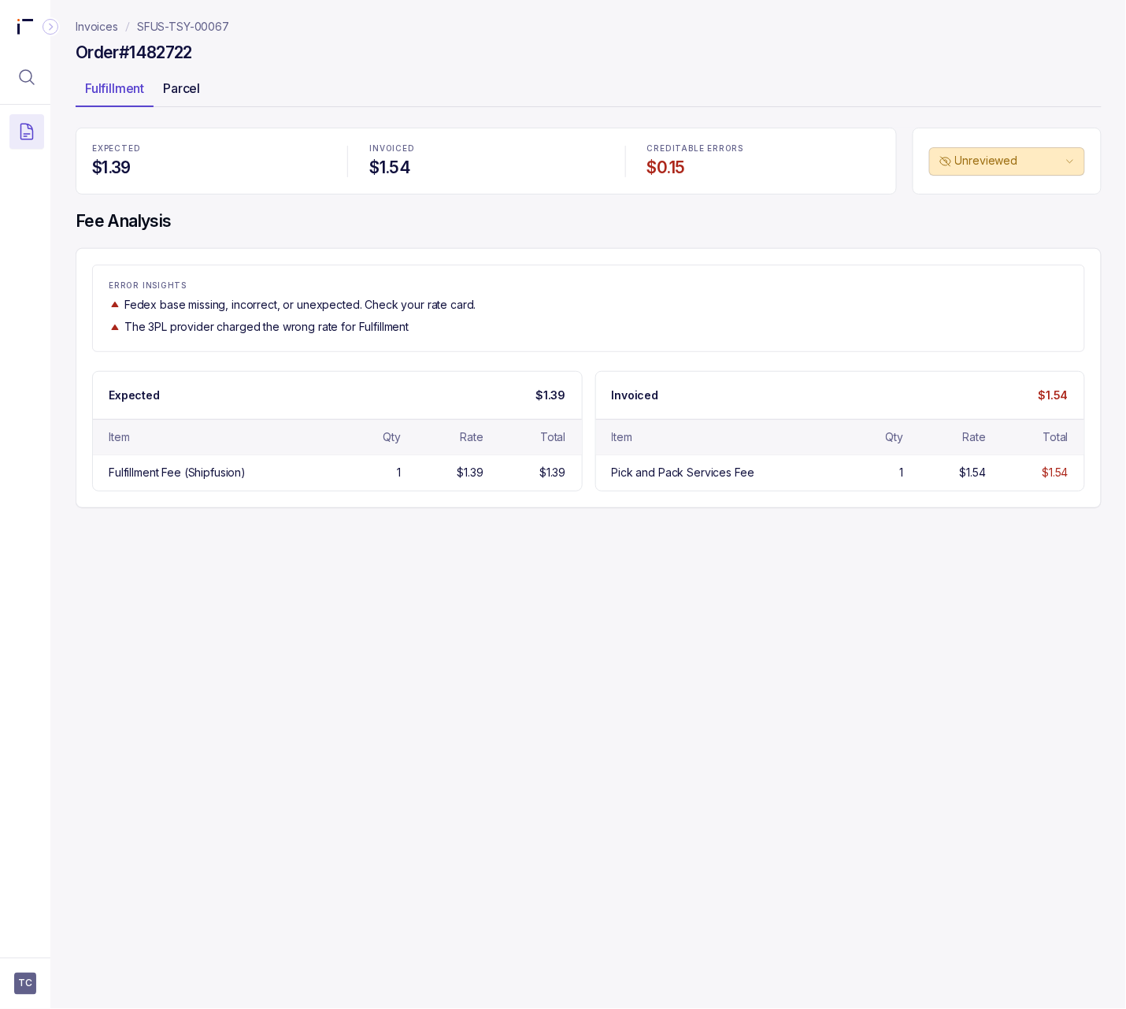
click at [168, 92] on p "Parcel" at bounding box center [181, 88] width 37 height 19
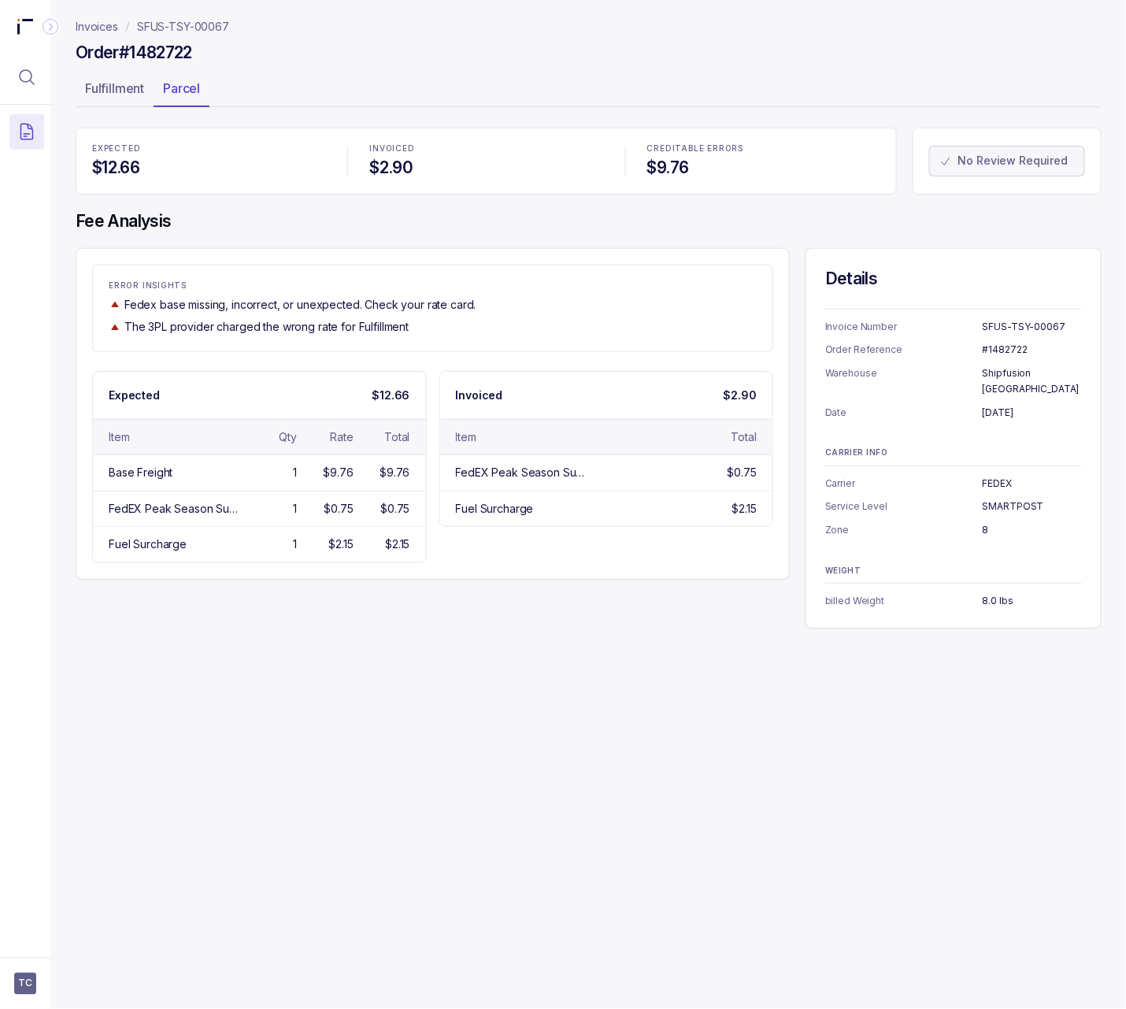
click at [207, 27] on p "SFUS-TSY-00067" at bounding box center [183, 27] width 92 height 16
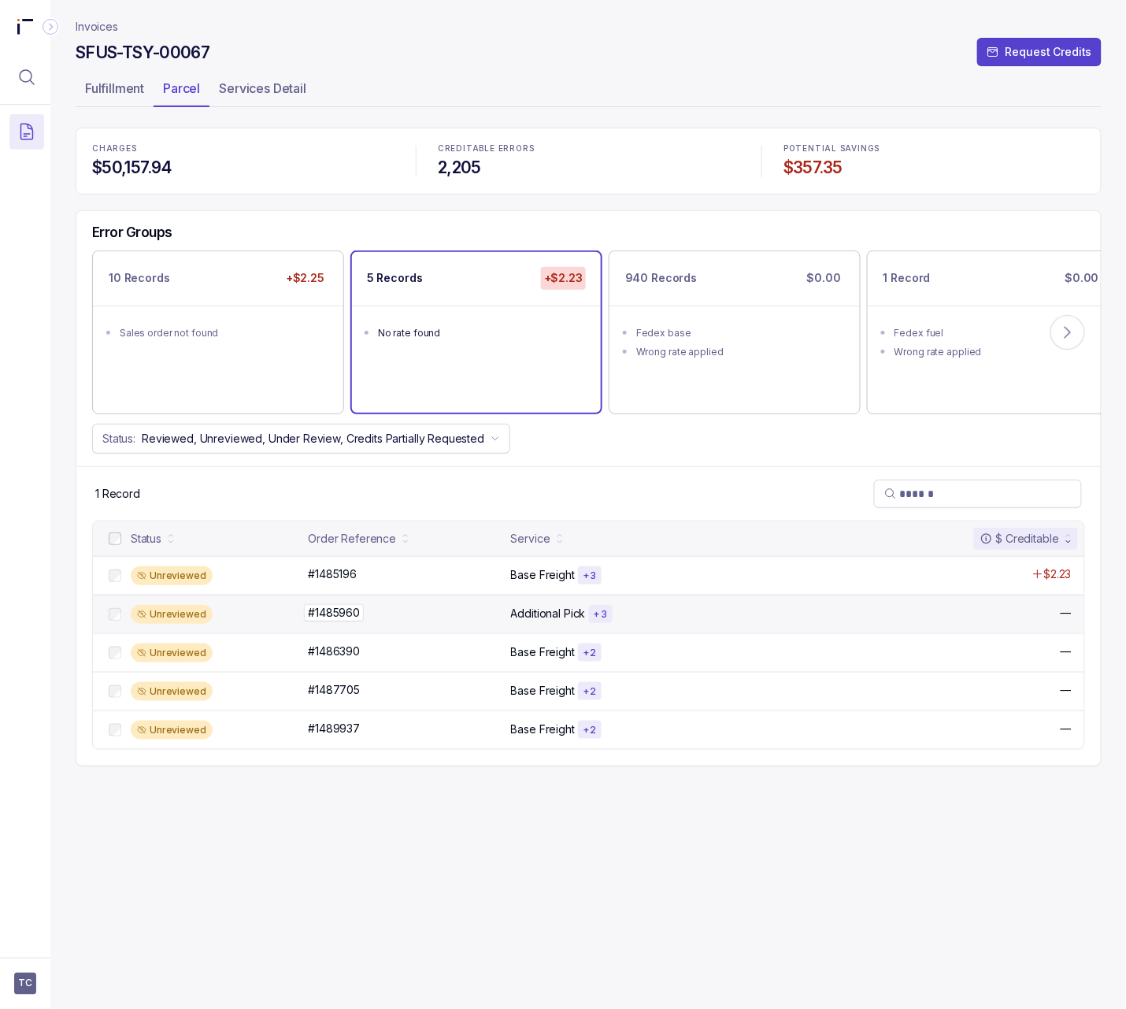
click at [417, 608] on div "#1485960 #1485960" at bounding box center [404, 613] width 193 height 16
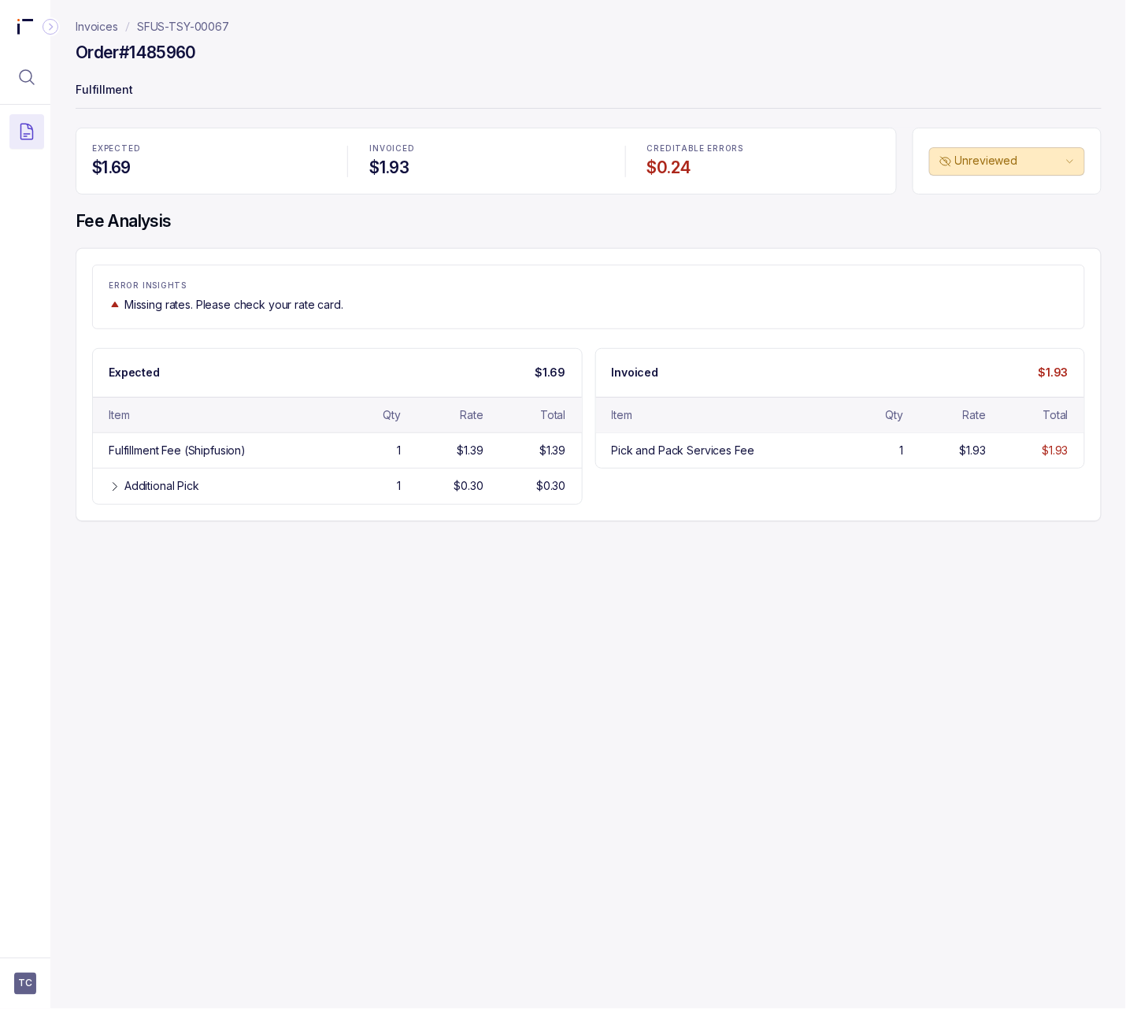
drag, startPoint x: 239, startPoint y: 95, endPoint x: 138, endPoint y: 97, distance: 100.8
click at [144, 97] on p "Fulfillment" at bounding box center [589, 92] width 1026 height 32
drag, startPoint x: 113, startPoint y: 93, endPoint x: 208, endPoint y: 91, distance: 94.5
click at [206, 91] on p "Fulfillment" at bounding box center [589, 92] width 1026 height 32
drag, startPoint x: 213, startPoint y: 87, endPoint x: 64, endPoint y: 91, distance: 149.7
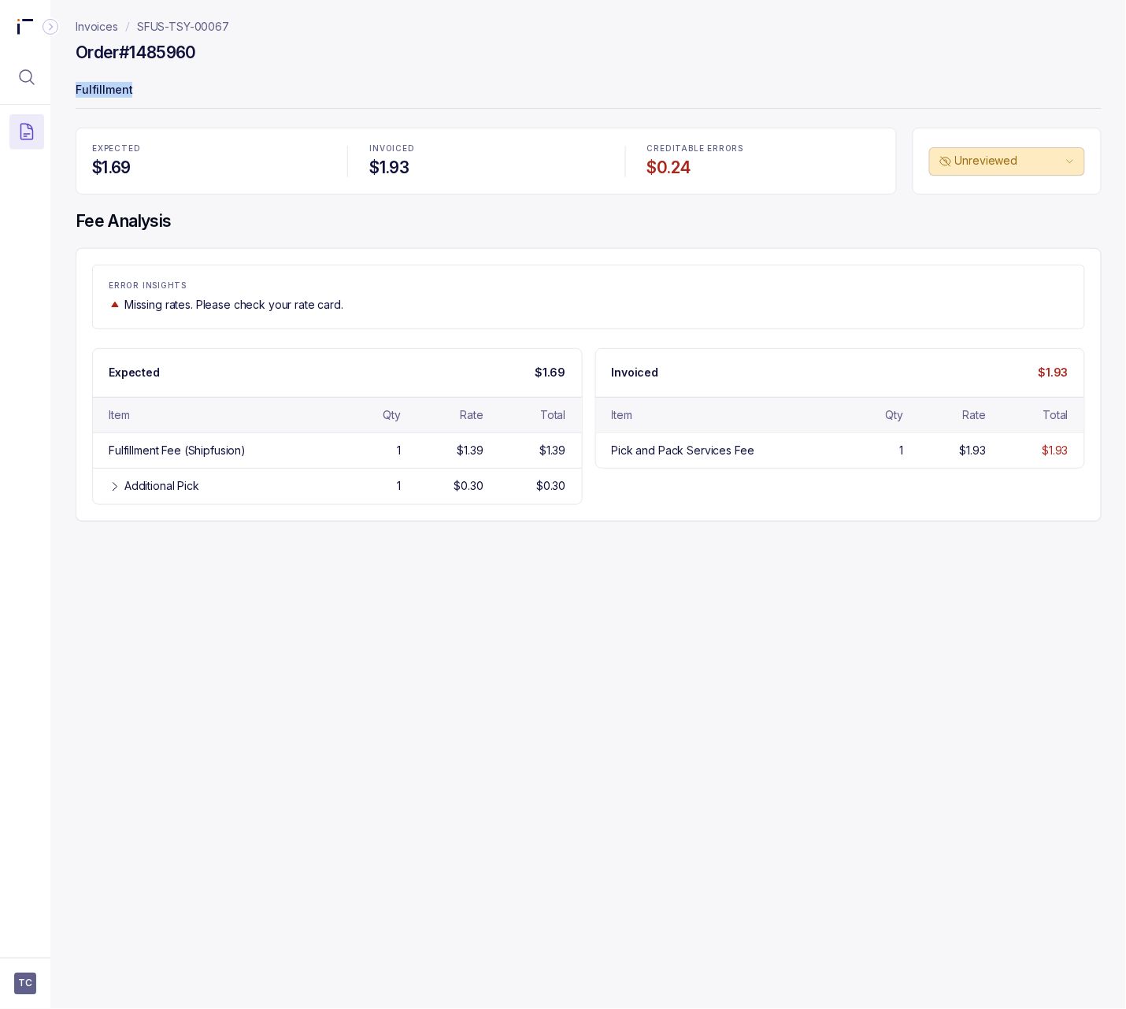
click at [64, 91] on div "Invoices SFUS-TSY-00067 Order #1485960 Fulfillment EXPECTED $1.69 INVOICED $1.9…" at bounding box center [582, 504] width 1064 height 1009
click at [254, 154] on div "EXPECTED $1.69" at bounding box center [209, 161] width 252 height 53
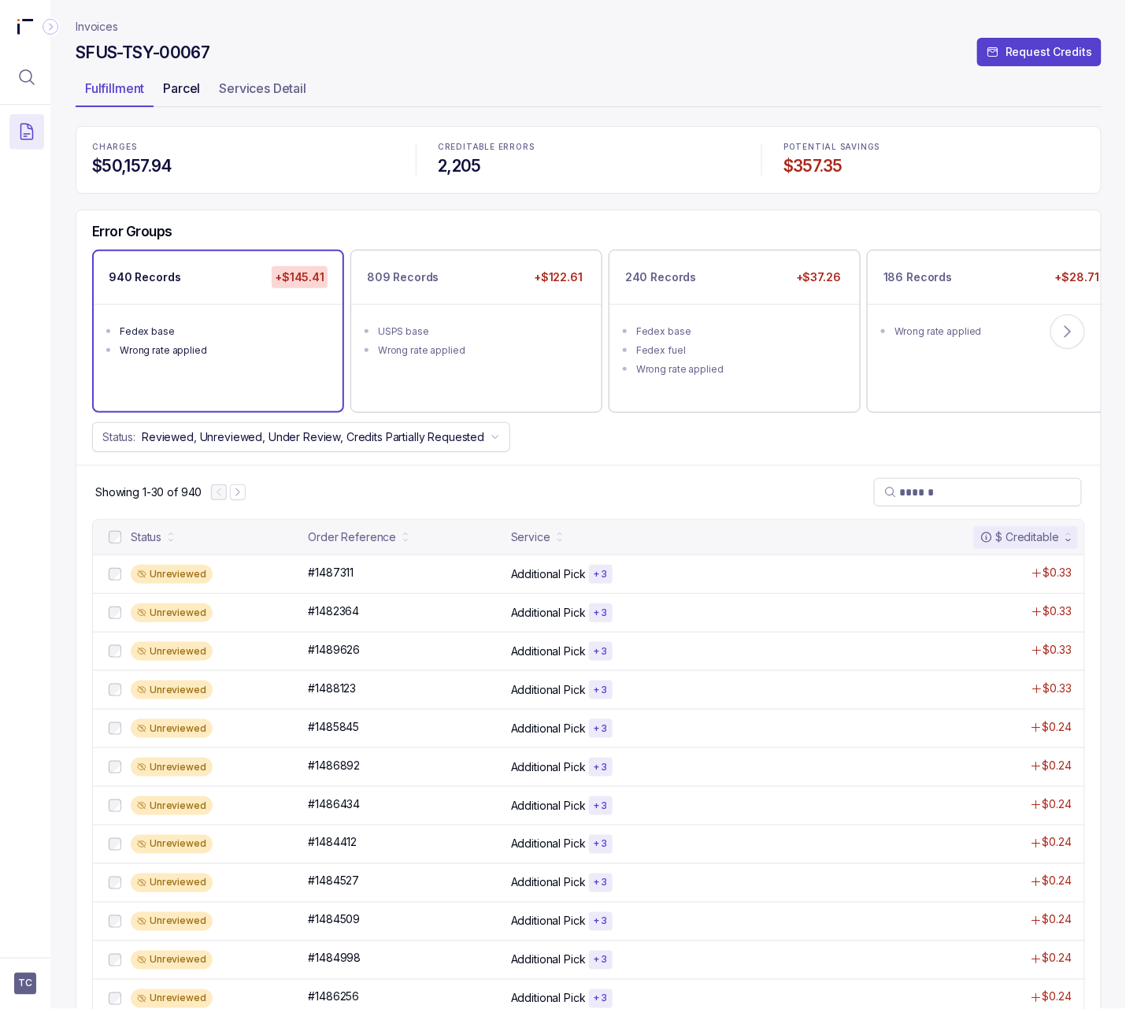
click at [187, 81] on p "Parcel" at bounding box center [181, 88] width 37 height 19
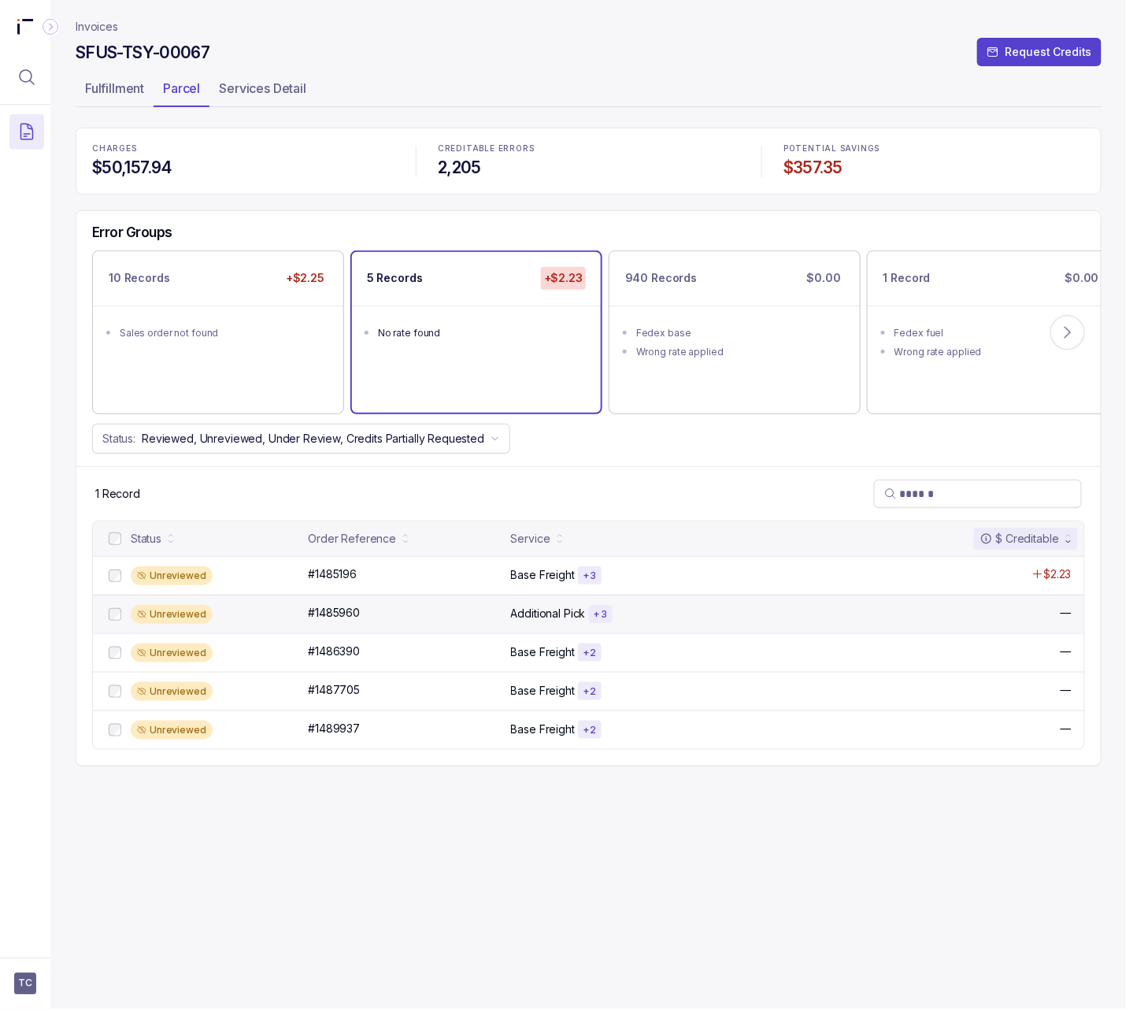
click at [408, 626] on div "Unreviewed #1485960 #1485960 Additional Pick + 3 —" at bounding box center [589, 614] width 992 height 39
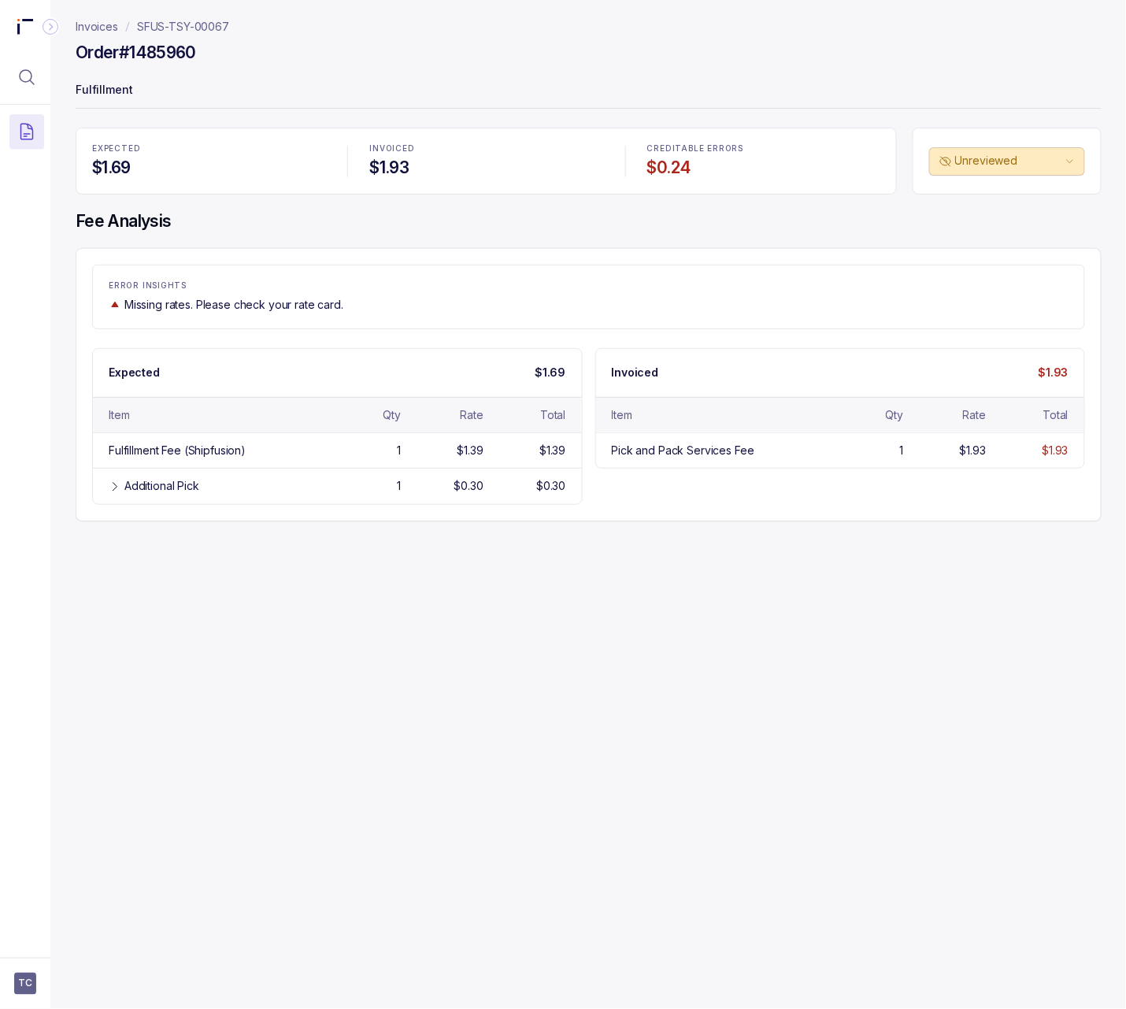
click at [206, 43] on div "Order #1485960" at bounding box center [589, 55] width 1026 height 28
click at [184, 46] on h4 "Order #1485960" at bounding box center [136, 53] width 120 height 22
drag, startPoint x: 211, startPoint y: 49, endPoint x: 50, endPoint y: 50, distance: 160.7
click at [50, 50] on div "Invoices SFUS-TSY-00067 Order #1485960 Fulfillment EXPECTED $1.69 INVOICED $1.9…" at bounding box center [582, 504] width 1064 height 1009
copy h4 "Order #1485960"
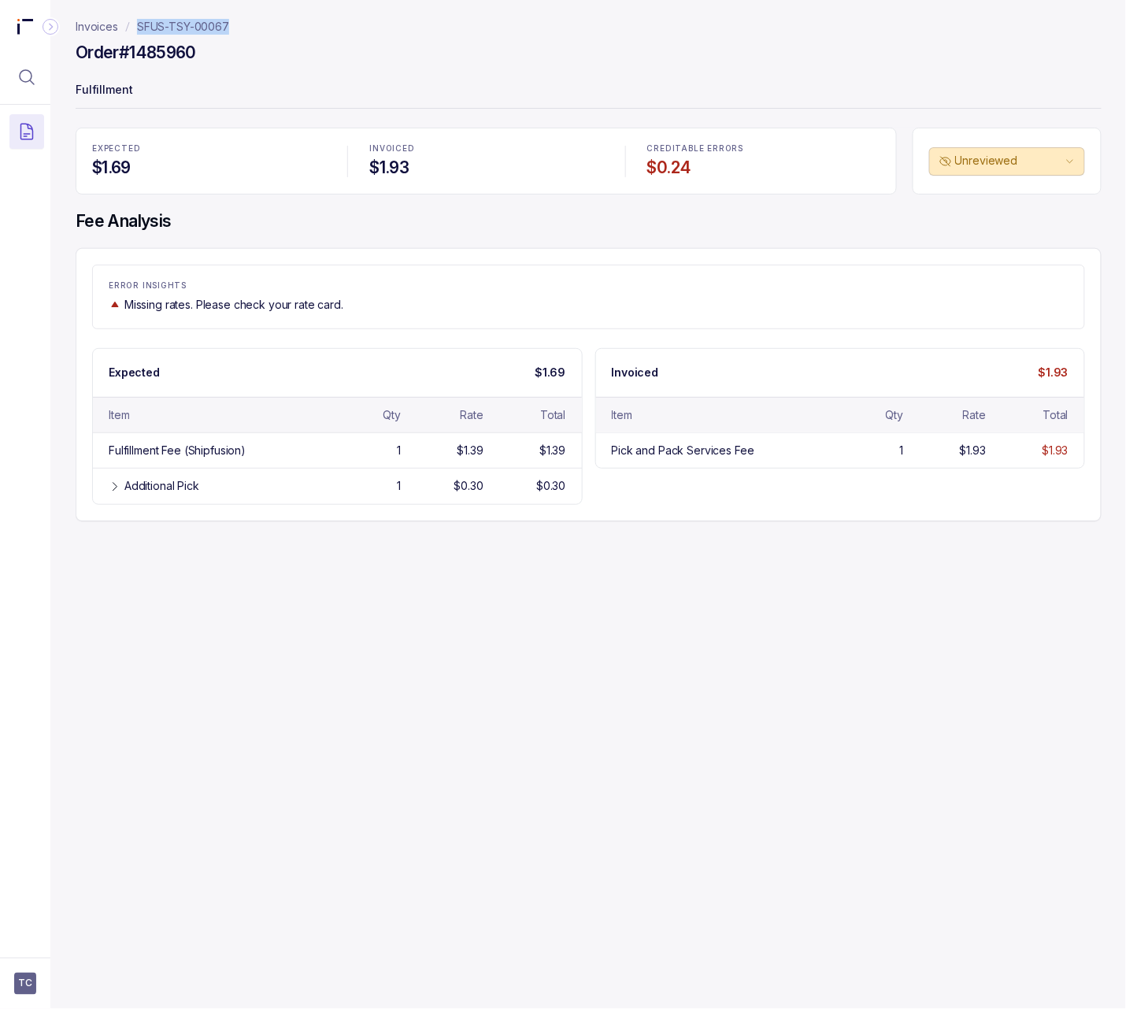
copy p "SFUS-TSY-00067"
drag, startPoint x: 258, startPoint y: 26, endPoint x: 135, endPoint y: 26, distance: 122.1
click at [135, 26] on nav "Invoices SFUS-TSY-00067" at bounding box center [589, 27] width 1026 height 16
click at [26, 977] on span "TC" at bounding box center [25, 984] width 22 height 22
click at [57, 961] on li "Logout" at bounding box center [94, 948] width 162 height 25
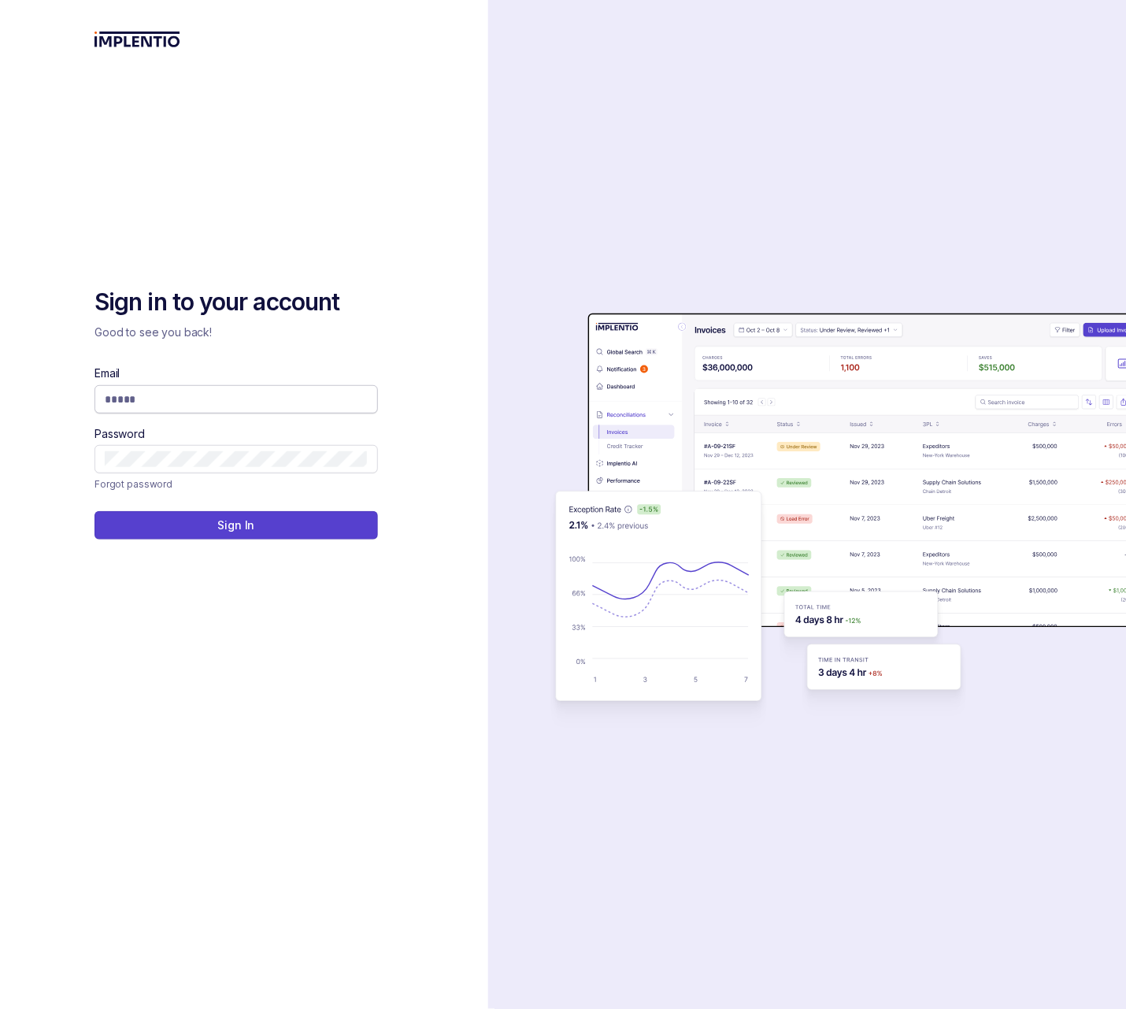
click at [179, 402] on input "Email" at bounding box center [236, 399] width 263 height 16
type input "**********"
